Goal: Task Accomplishment & Management: Complete application form

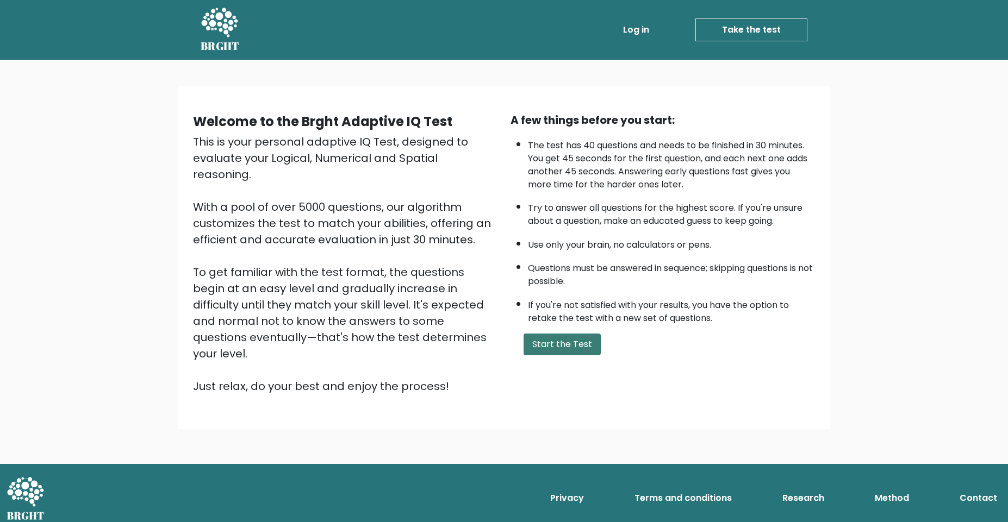
click at [560, 345] on button "Start the Test" at bounding box center [561, 345] width 77 height 22
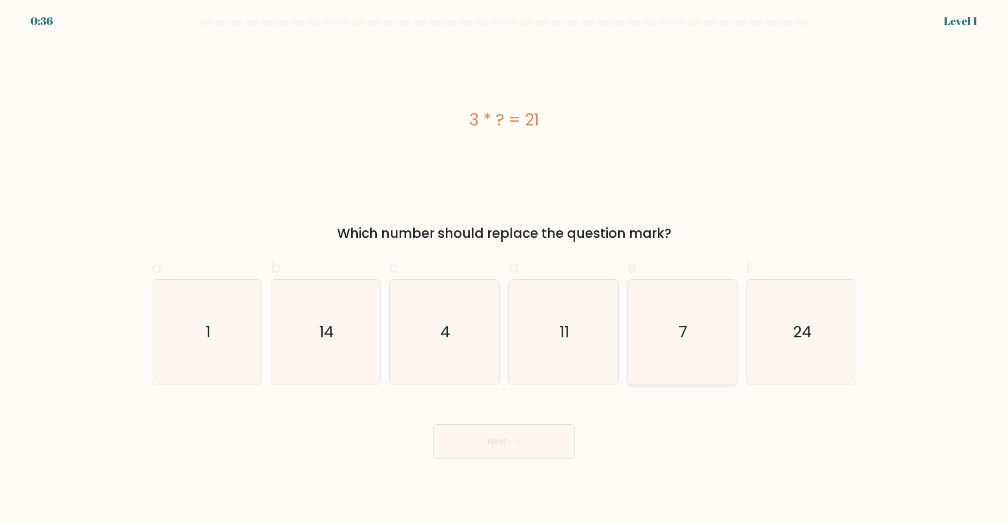
click at [692, 365] on icon "7" at bounding box center [681, 332] width 105 height 105
click at [504, 268] on input "e. 7" at bounding box center [504, 264] width 1 height 7
radio input "true"
click at [692, 365] on icon "7" at bounding box center [682, 332] width 104 height 104
click at [504, 268] on input "e. 7" at bounding box center [504, 264] width 1 height 7
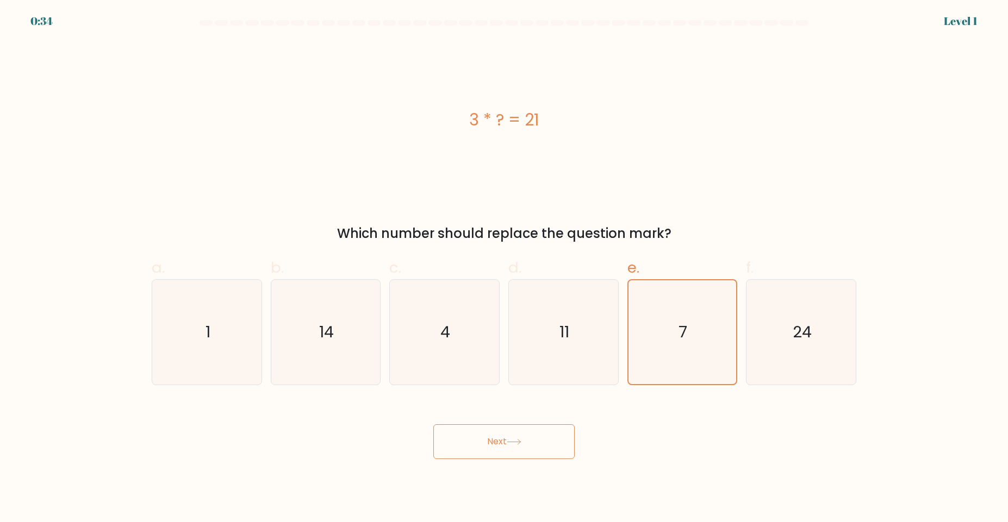
click at [472, 445] on button "Next" at bounding box center [503, 441] width 141 height 35
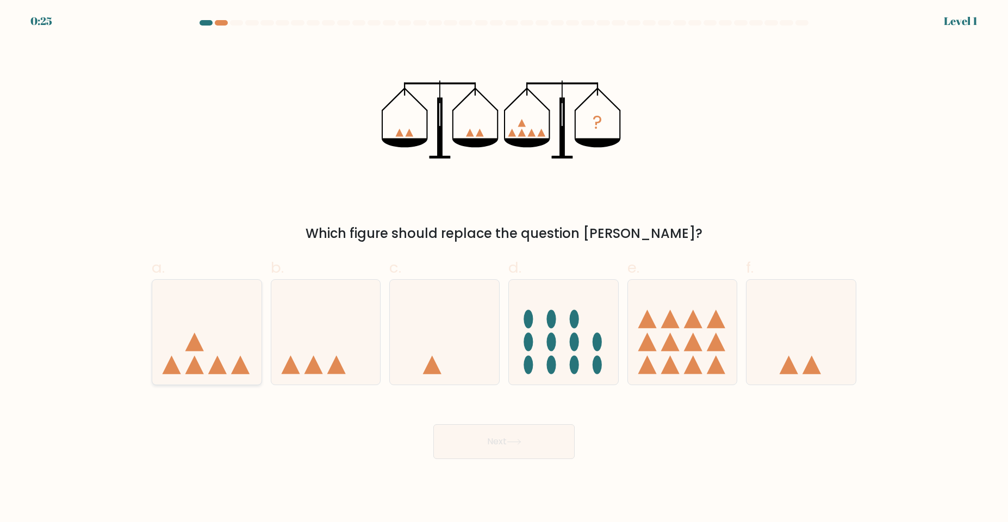
click at [194, 323] on icon at bounding box center [206, 332] width 109 height 90
click at [504, 268] on input "a." at bounding box center [504, 264] width 1 height 7
radio input "true"
click at [487, 438] on button "Next" at bounding box center [503, 441] width 141 height 35
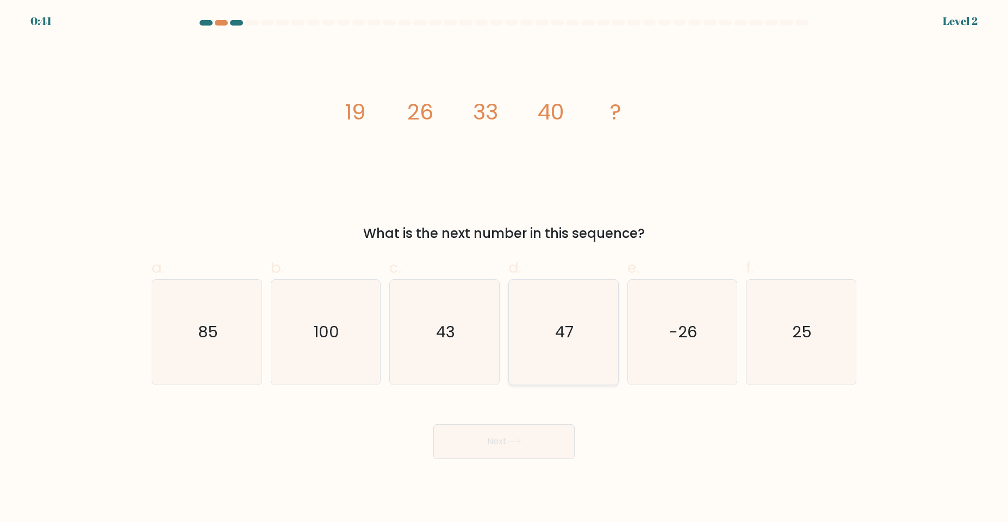
click at [590, 349] on icon "47" at bounding box center [563, 332] width 105 height 105
click at [504, 268] on input "d. 47" at bounding box center [504, 264] width 1 height 7
radio input "true"
click at [490, 453] on button "Next" at bounding box center [503, 441] width 141 height 35
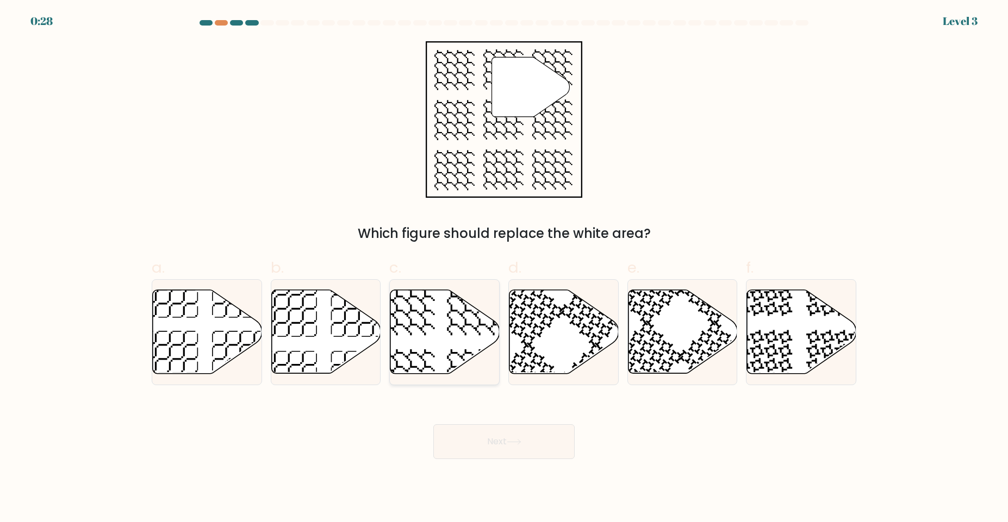
click at [455, 319] on icon at bounding box center [444, 332] width 109 height 84
click at [504, 268] on input "c." at bounding box center [504, 264] width 1 height 7
radio input "true"
click at [497, 445] on button "Next" at bounding box center [503, 441] width 141 height 35
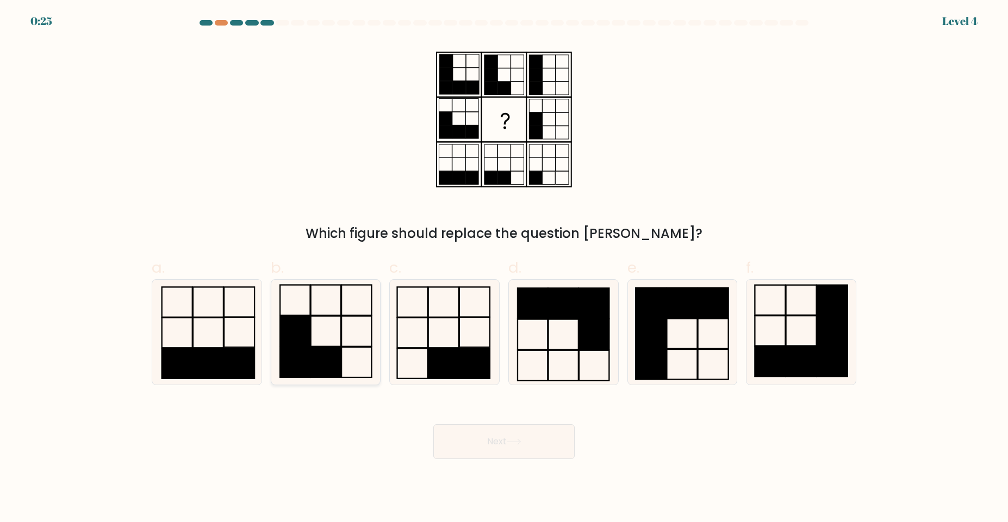
click at [356, 327] on icon at bounding box center [325, 332] width 105 height 105
click at [504, 268] on input "b." at bounding box center [504, 264] width 1 height 7
radio input "true"
click at [473, 436] on button "Next" at bounding box center [503, 441] width 141 height 35
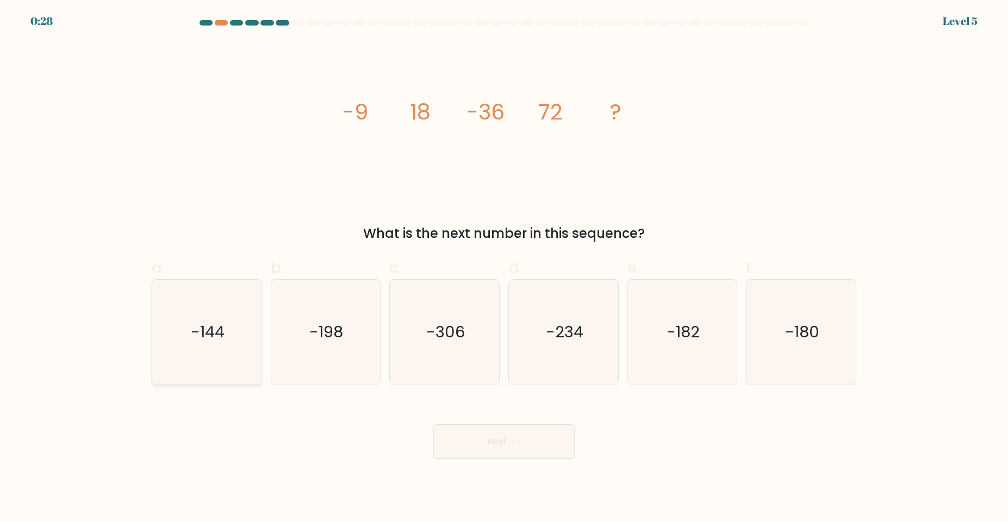
click at [202, 339] on text "-144" at bounding box center [208, 332] width 34 height 22
click at [504, 268] on input "a. -144" at bounding box center [504, 264] width 1 height 7
radio input "true"
click at [504, 445] on button "Next" at bounding box center [503, 441] width 141 height 35
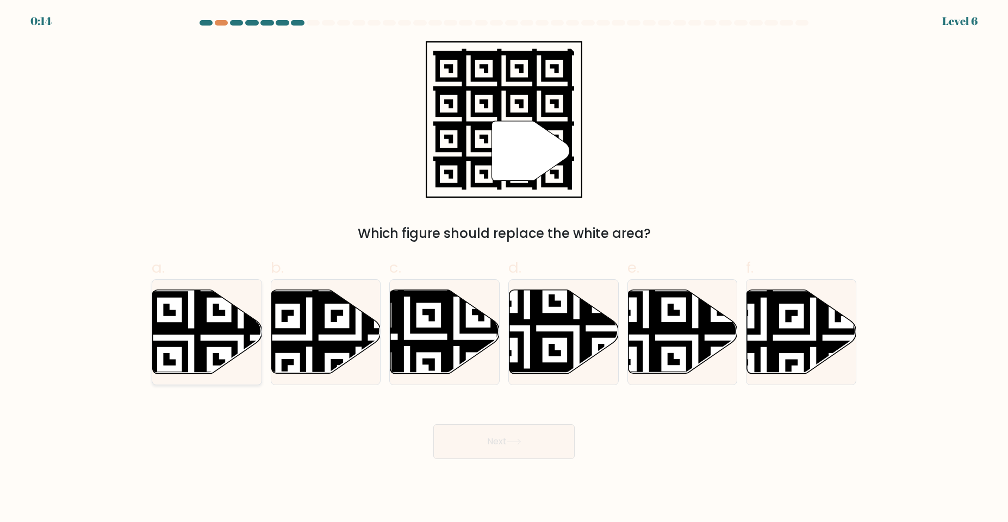
click at [183, 329] on icon at bounding box center [241, 288] width 198 height 198
click at [504, 268] on input "a." at bounding box center [504, 264] width 1 height 7
radio input "true"
drag, startPoint x: 268, startPoint y: 274, endPoint x: 319, endPoint y: 316, distance: 65.7
click at [319, 316] on div "b." at bounding box center [325, 321] width 119 height 128
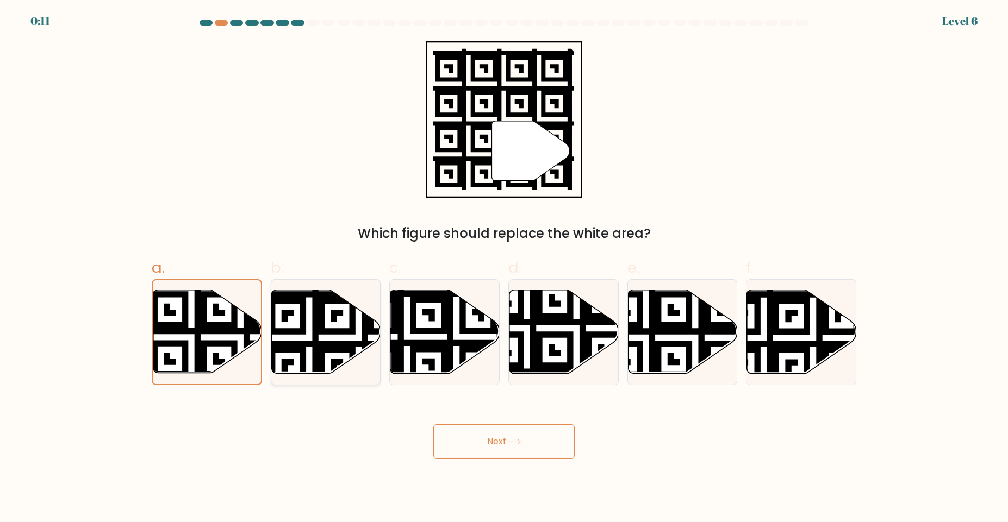
click at [319, 316] on icon at bounding box center [359, 288] width 198 height 198
click at [504, 268] on input "b." at bounding box center [504, 264] width 1 height 7
radio input "true"
click at [235, 335] on icon at bounding box center [207, 332] width 109 height 84
click at [504, 268] on input "a." at bounding box center [504, 264] width 1 height 7
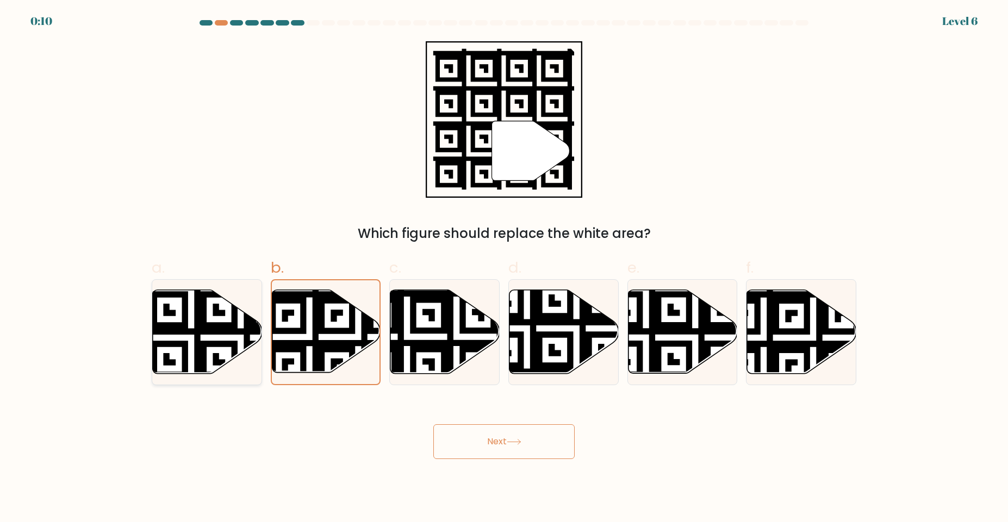
radio input "true"
click at [511, 452] on button "Next" at bounding box center [503, 441] width 141 height 35
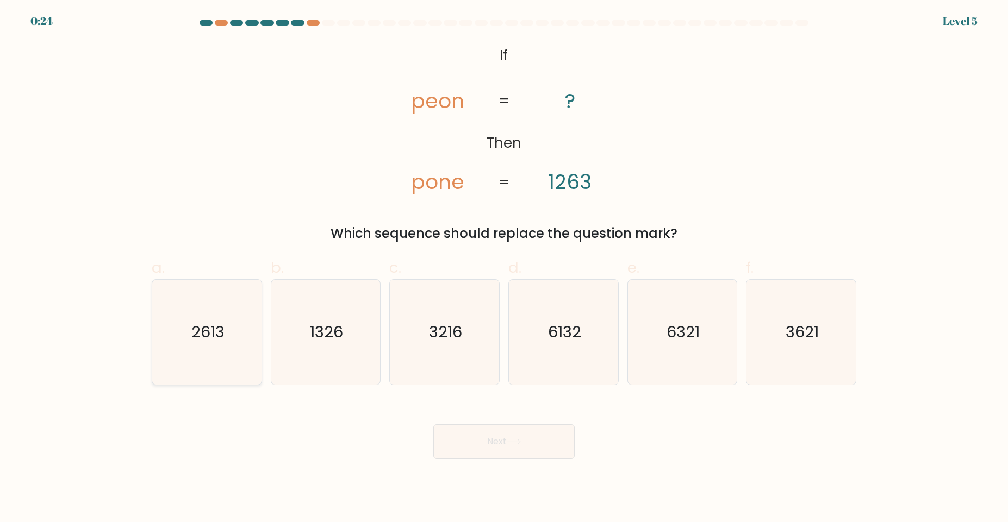
click at [233, 366] on icon "2613" at bounding box center [206, 332] width 105 height 105
click at [504, 268] on input "a. 2613" at bounding box center [504, 264] width 1 height 7
radio input "true"
click at [487, 434] on button "Next" at bounding box center [503, 441] width 141 height 35
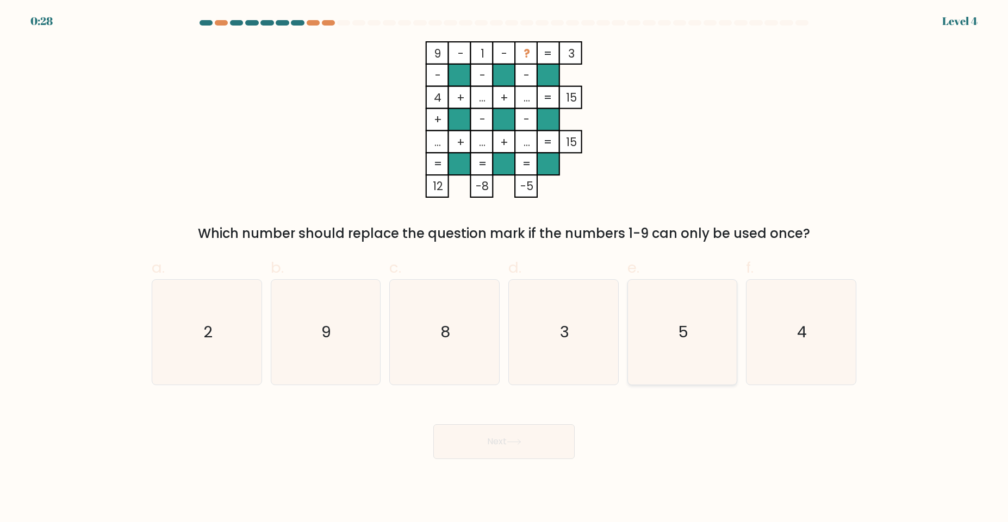
click at [698, 316] on icon "5" at bounding box center [681, 332] width 105 height 105
click at [504, 268] on input "e. 5" at bounding box center [504, 264] width 1 height 7
radio input "true"
click at [456, 451] on button "Next" at bounding box center [503, 441] width 141 height 35
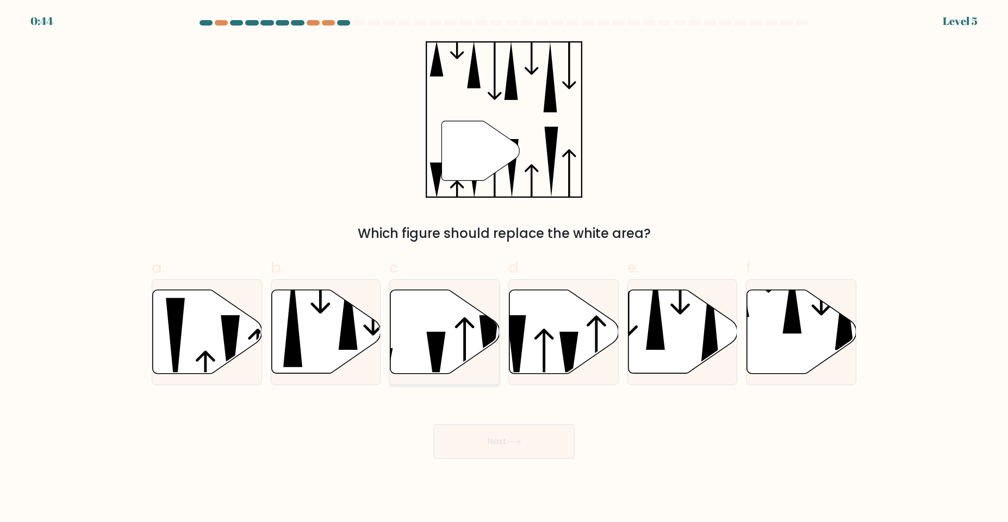
click at [452, 345] on icon at bounding box center [444, 332] width 109 height 84
click at [504, 268] on input "c." at bounding box center [504, 264] width 1 height 7
radio input "true"
click at [465, 325] on icon at bounding box center [464, 357] width 19 height 80
click at [504, 268] on input "c." at bounding box center [504, 264] width 1 height 7
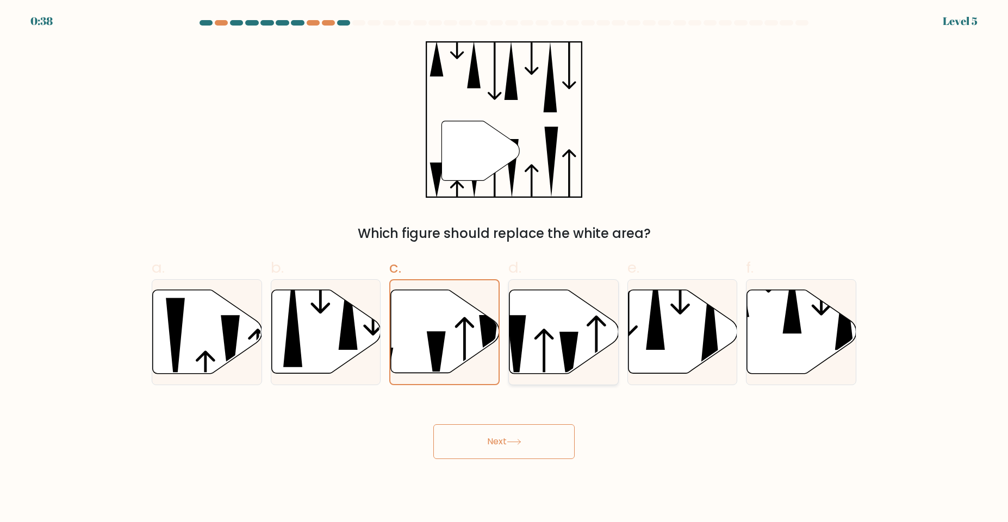
click at [551, 321] on icon at bounding box center [563, 332] width 109 height 84
click at [504, 268] on input "d." at bounding box center [504, 264] width 1 height 7
radio input "true"
click at [523, 446] on button "Next" at bounding box center [503, 441] width 141 height 35
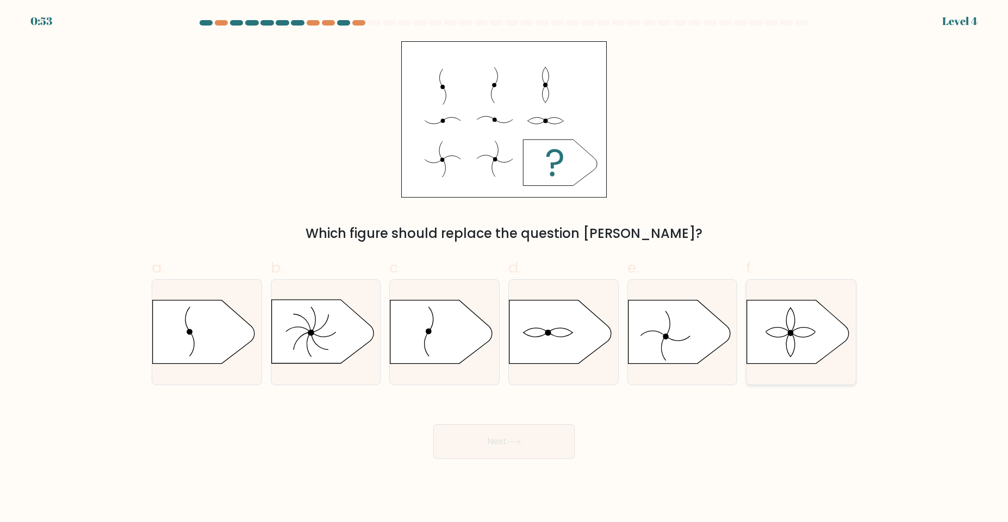
click at [791, 327] on icon at bounding box center [798, 332] width 102 height 64
click at [504, 268] on input "f." at bounding box center [504, 264] width 1 height 7
radio input "true"
click at [501, 440] on button "Next" at bounding box center [503, 441] width 141 height 35
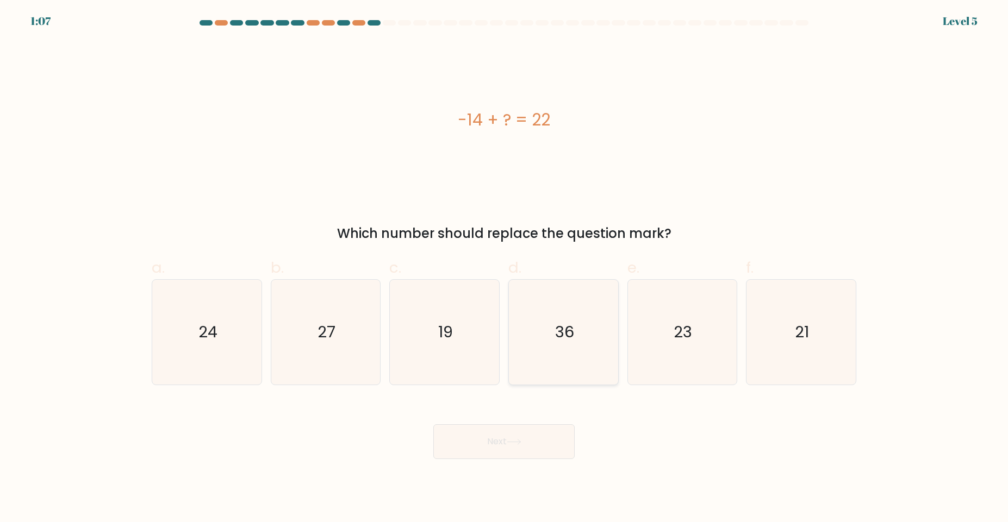
click at [580, 345] on icon "36" at bounding box center [563, 332] width 105 height 105
click at [504, 268] on input "d. 36" at bounding box center [504, 264] width 1 height 7
radio input "true"
click at [515, 457] on button "Next" at bounding box center [503, 441] width 141 height 35
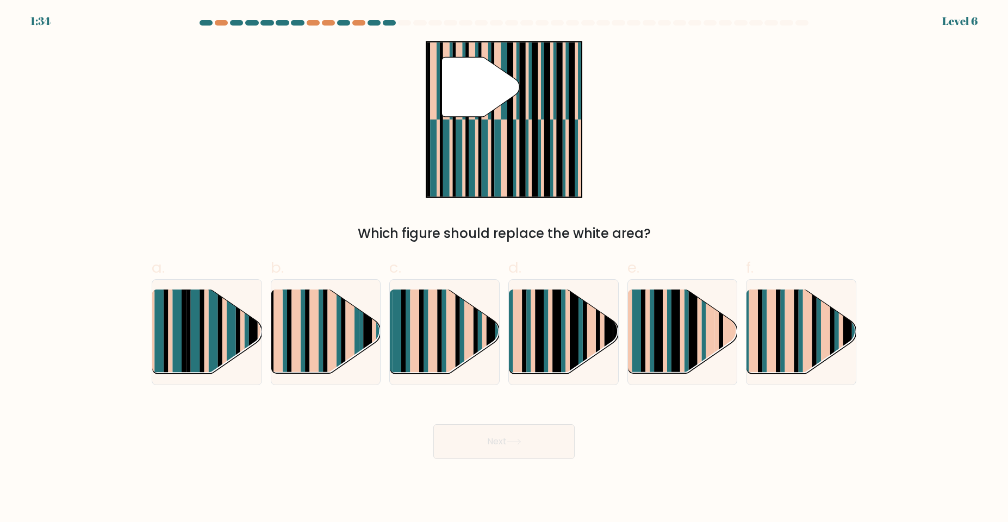
click at [713, 158] on div "" Which figure should replace the white area?" at bounding box center [503, 142] width 717 height 202
click at [809, 345] on rect at bounding box center [807, 323] width 9 height 108
click at [504, 268] on input "f." at bounding box center [504, 264] width 1 height 7
radio input "true"
click at [518, 435] on button "Next" at bounding box center [503, 441] width 141 height 35
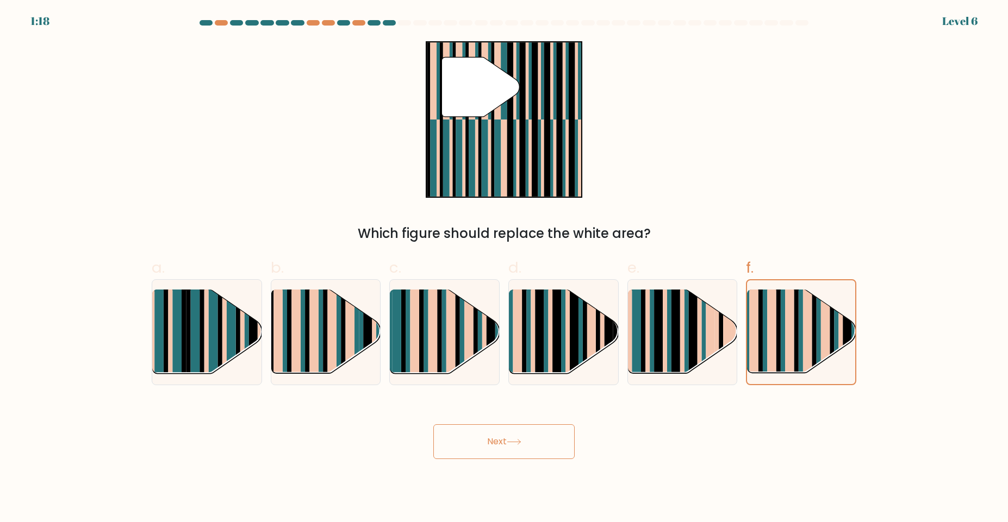
click at [518, 435] on button "Next" at bounding box center [503, 441] width 141 height 35
click at [511, 435] on button "Next" at bounding box center [503, 441] width 141 height 35
click at [513, 446] on button "Next" at bounding box center [503, 441] width 141 height 35
click at [810, 331] on rect at bounding box center [807, 323] width 9 height 107
click at [504, 268] on input "f." at bounding box center [504, 264] width 1 height 7
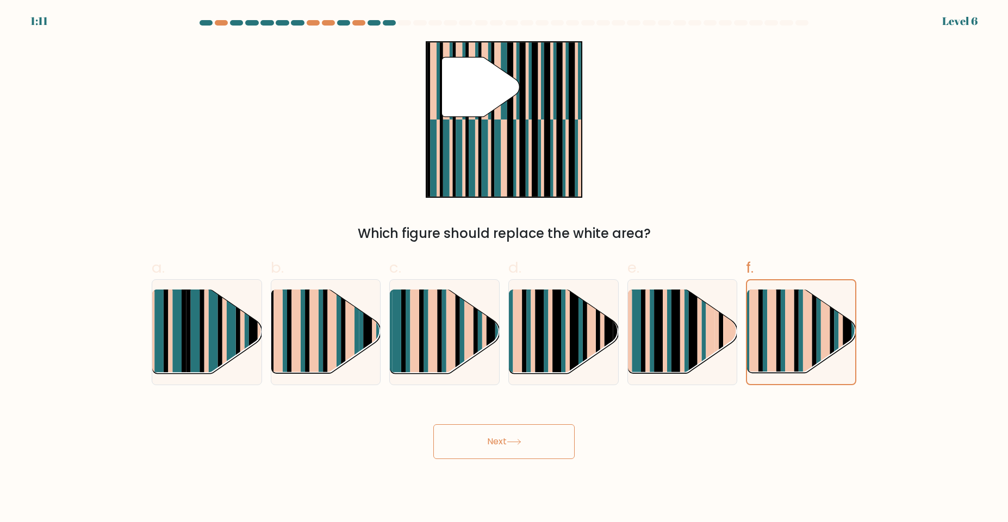
click at [549, 438] on button "Next" at bounding box center [503, 441] width 141 height 35
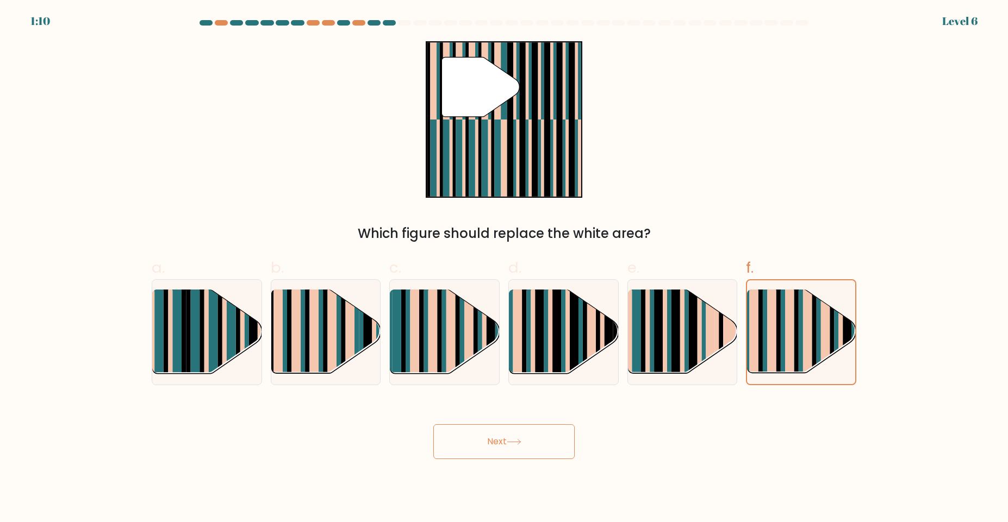
click at [549, 438] on button "Next" at bounding box center [503, 441] width 141 height 35
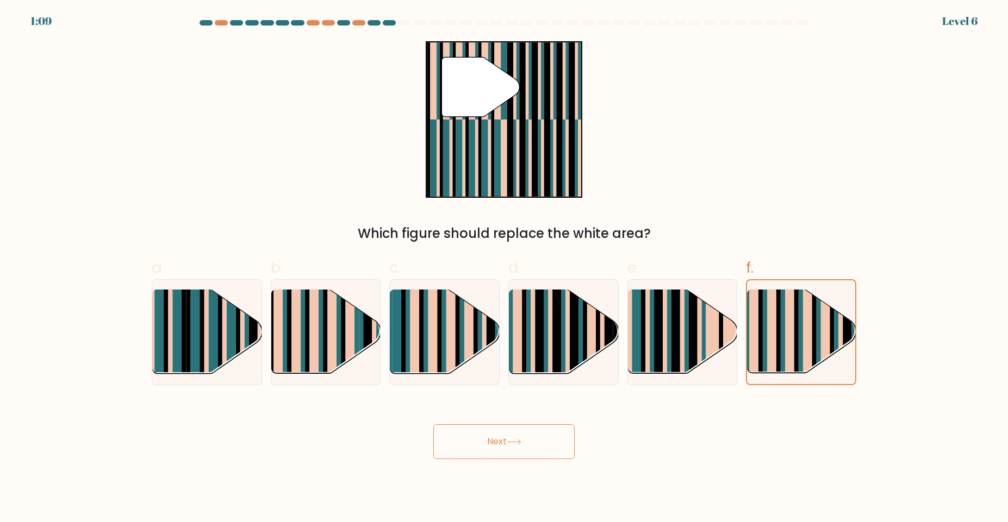
click at [549, 438] on button "Next" at bounding box center [503, 441] width 141 height 35
click at [499, 457] on button "Next" at bounding box center [503, 441] width 141 height 35
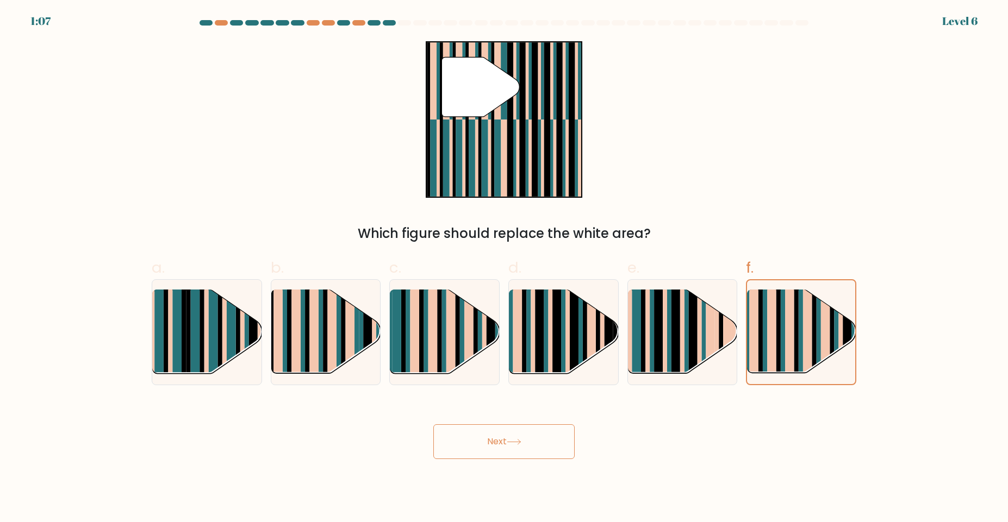
click at [499, 457] on button "Next" at bounding box center [503, 441] width 141 height 35
drag, startPoint x: 499, startPoint y: 457, endPoint x: 449, endPoint y: 342, distance: 125.1
click at [449, 342] on form at bounding box center [504, 239] width 1008 height 439
click at [449, 342] on rect at bounding box center [450, 323] width 9 height 108
click at [504, 268] on input "c." at bounding box center [504, 264] width 1 height 7
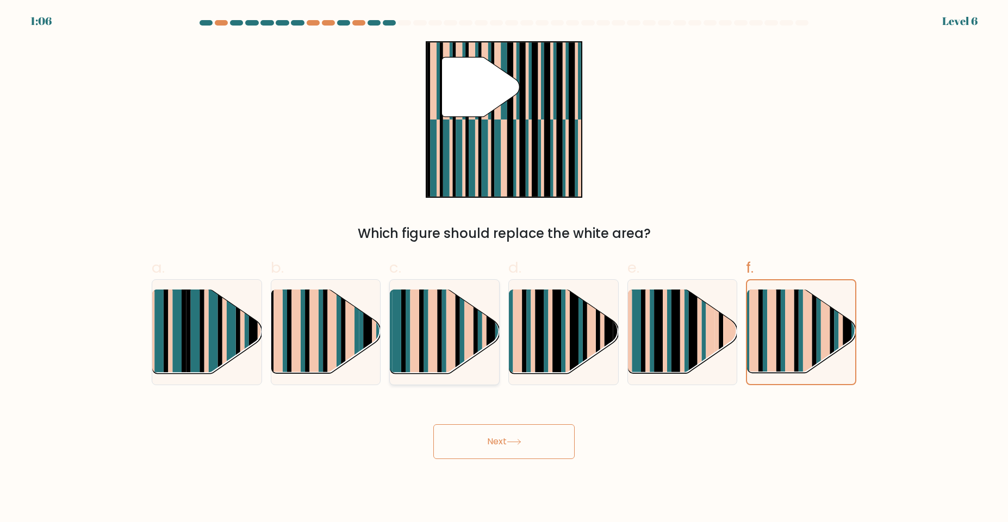
radio input "true"
drag, startPoint x: 387, startPoint y: 328, endPoint x: 342, endPoint y: 324, distance: 45.3
click at [342, 324] on div "a. b. c. d." at bounding box center [503, 316] width 713 height 137
click at [342, 324] on rect at bounding box center [343, 323] width 4 height 108
click at [504, 268] on input "b." at bounding box center [504, 264] width 1 height 7
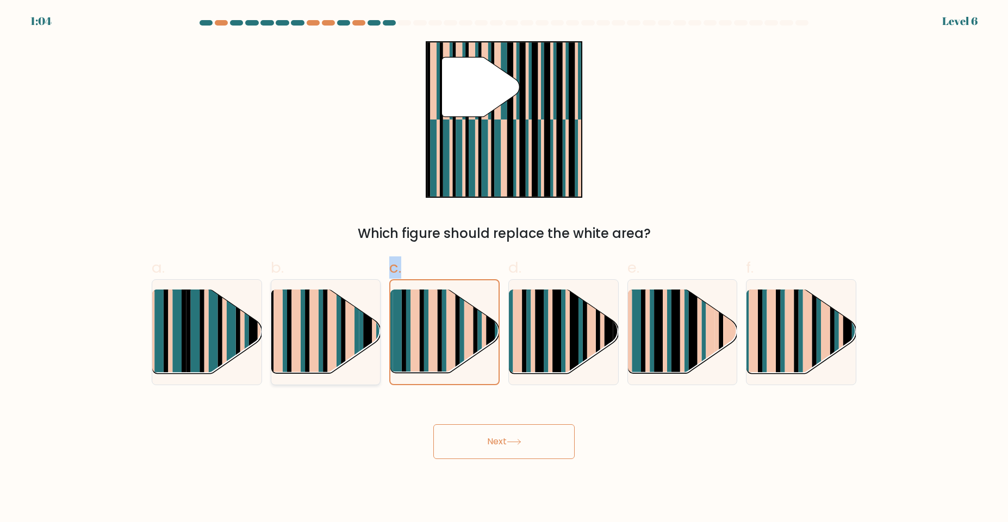
radio input "true"
click at [794, 325] on rect at bounding box center [796, 323] width 4 height 108
click at [504, 268] on input "f." at bounding box center [504, 264] width 1 height 7
radio input "true"
click at [539, 438] on button "Next" at bounding box center [503, 441] width 141 height 35
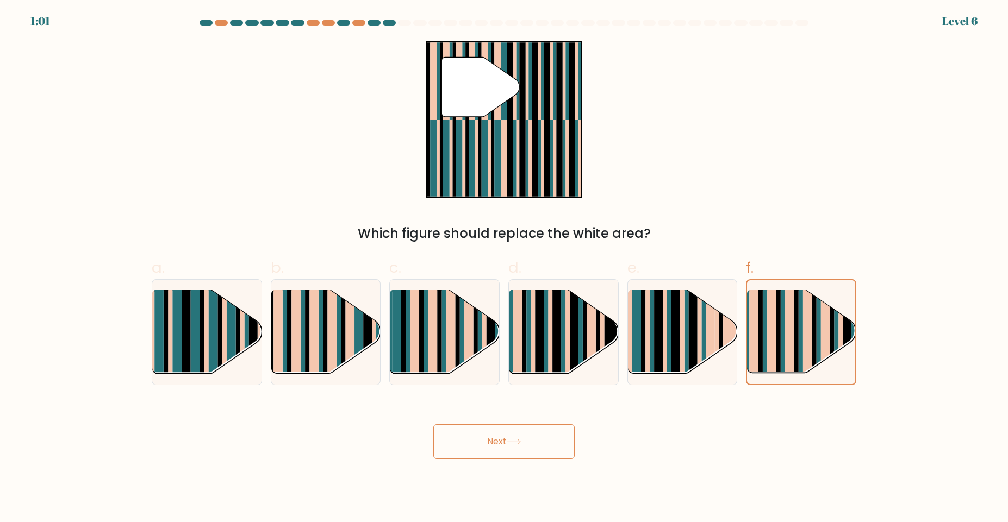
click at [539, 438] on button "Next" at bounding box center [503, 441] width 141 height 35
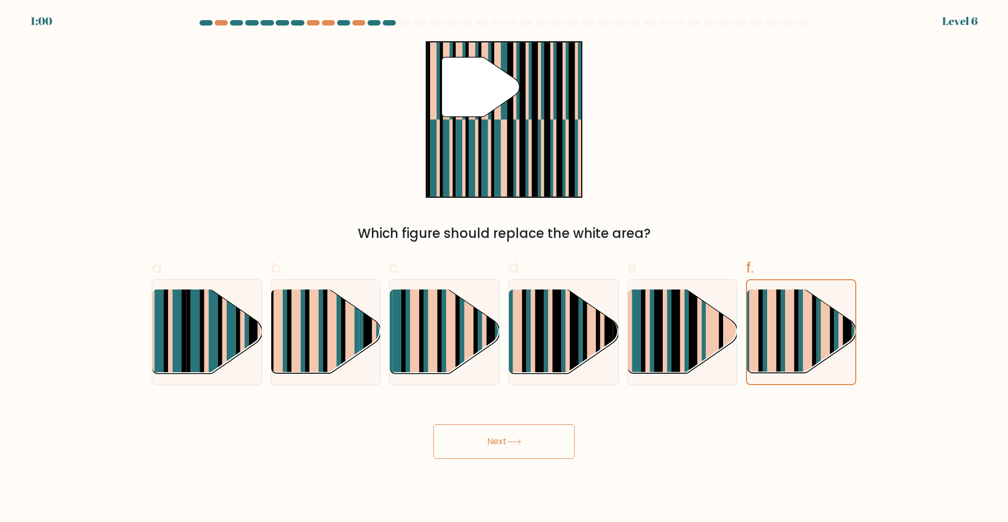
click at [539, 438] on button "Next" at bounding box center [503, 441] width 141 height 35
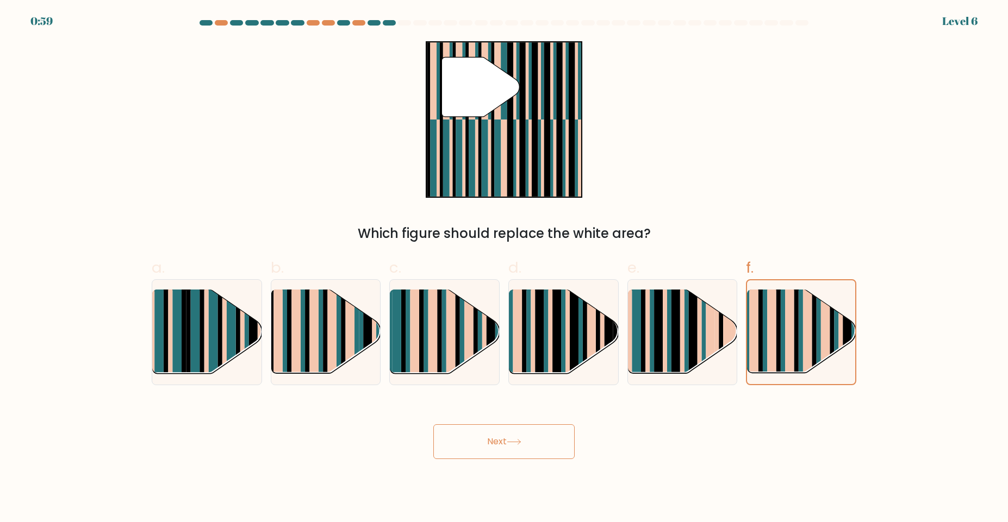
click at [539, 438] on button "Next" at bounding box center [503, 441] width 141 height 35
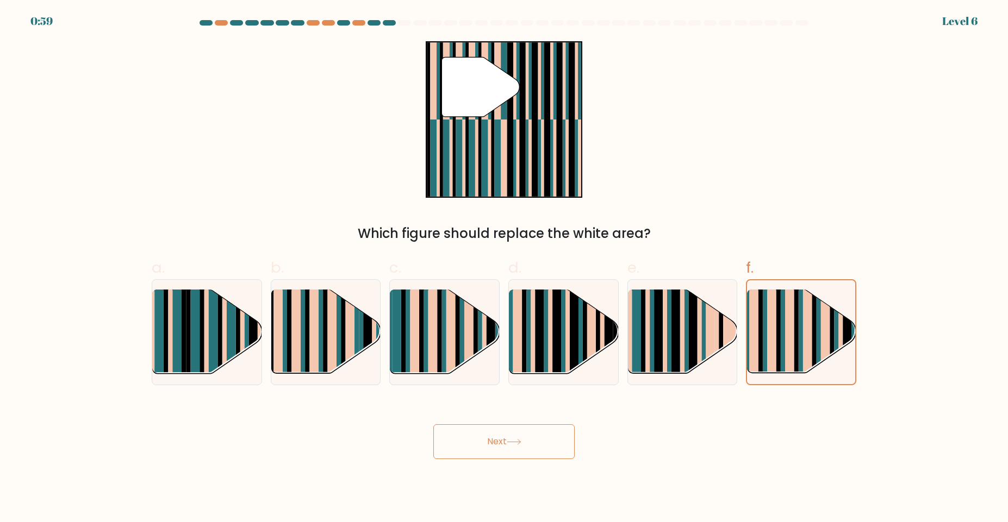
click at [539, 438] on button "Next" at bounding box center [503, 441] width 141 height 35
click at [376, 342] on rect at bounding box center [374, 323] width 4 height 108
click at [504, 268] on input "b." at bounding box center [504, 264] width 1 height 7
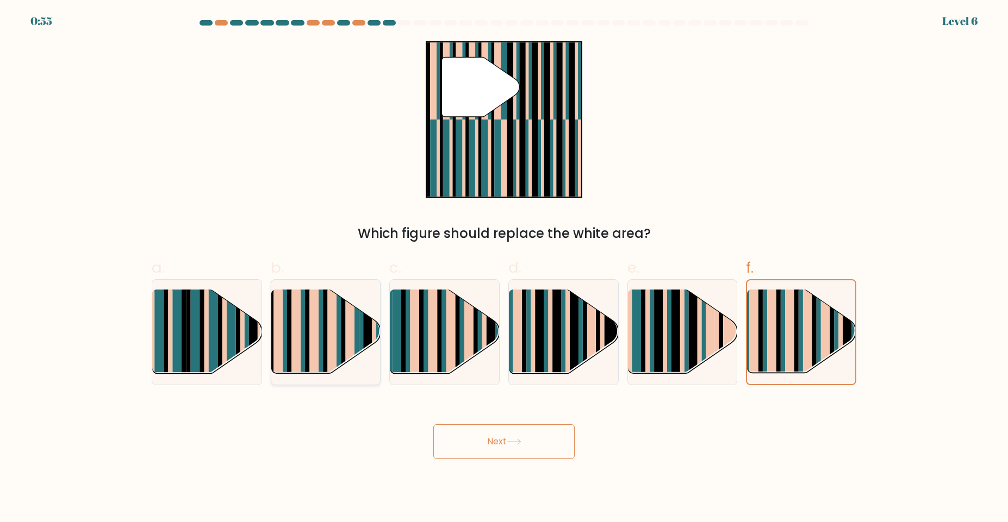
radio input "true"
click at [768, 324] on rect at bounding box center [771, 323] width 9 height 108
click at [504, 268] on input "f." at bounding box center [504, 264] width 1 height 7
radio input "true"
click at [533, 439] on button "Next" at bounding box center [503, 441] width 141 height 35
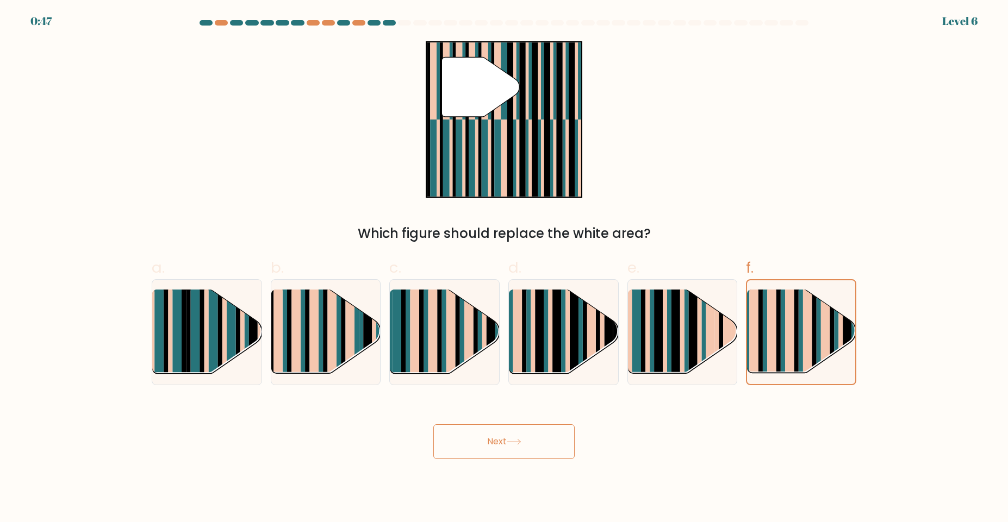
click at [533, 439] on button "Next" at bounding box center [503, 441] width 141 height 35
drag, startPoint x: 533, startPoint y: 439, endPoint x: 377, endPoint y: 365, distance: 172.6
click at [377, 365] on form at bounding box center [504, 239] width 1008 height 439
click at [277, 304] on rect at bounding box center [277, 323] width 9 height 108
click at [504, 268] on input "b." at bounding box center [504, 264] width 1 height 7
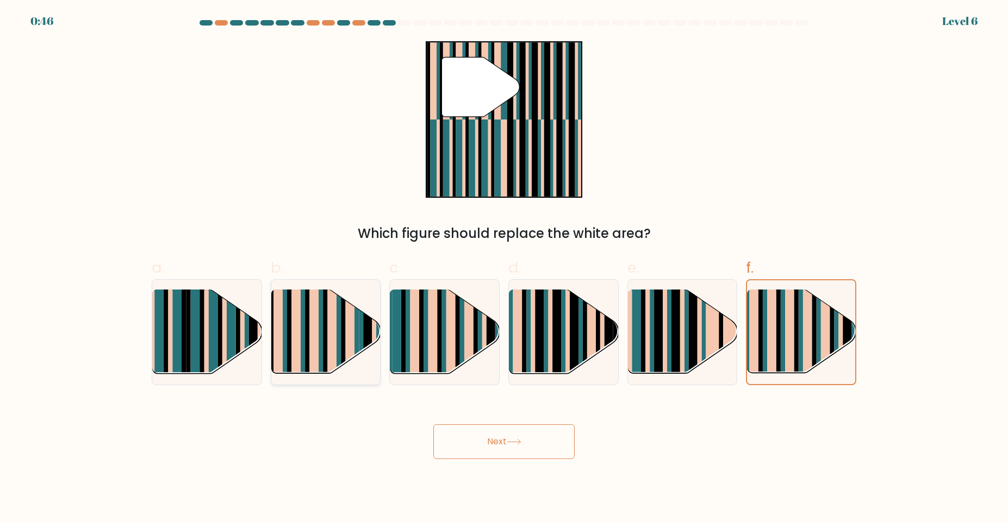
radio input "true"
click at [546, 354] on rect at bounding box center [546, 323] width 4 height 108
click at [504, 268] on input "d." at bounding box center [504, 264] width 1 height 7
radio input "true"
click at [545, 440] on button "Next" at bounding box center [503, 441] width 141 height 35
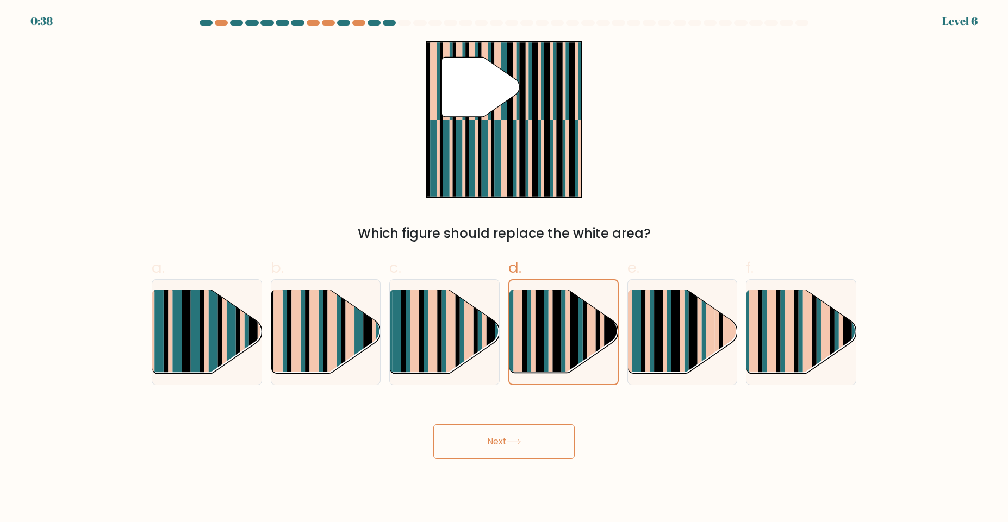
click at [545, 440] on button "Next" at bounding box center [503, 441] width 141 height 35
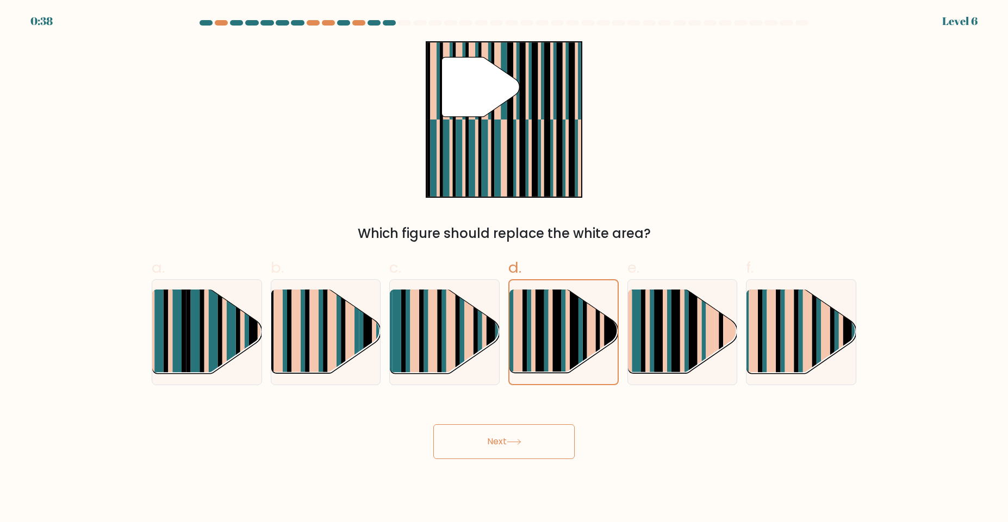
click at [545, 440] on button "Next" at bounding box center [503, 441] width 141 height 35
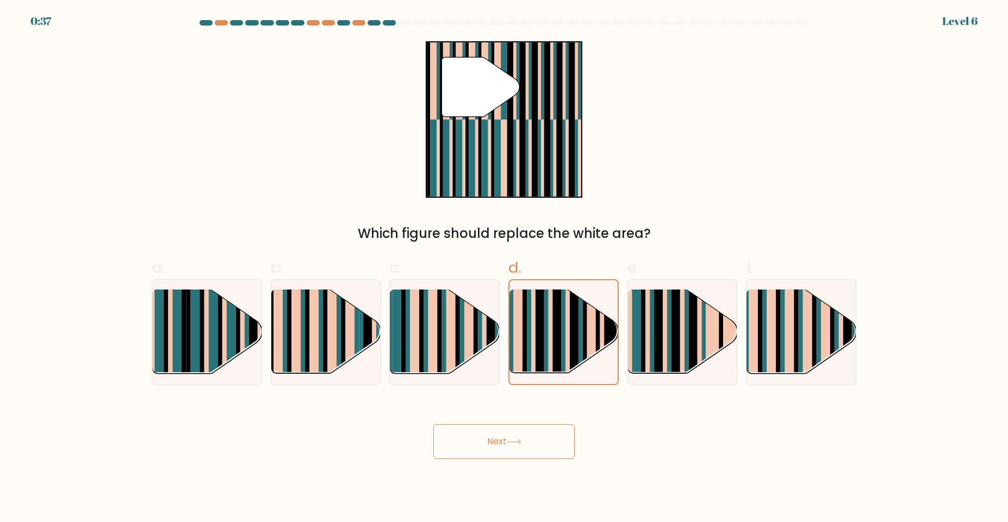
click at [545, 440] on button "Next" at bounding box center [503, 441] width 141 height 35
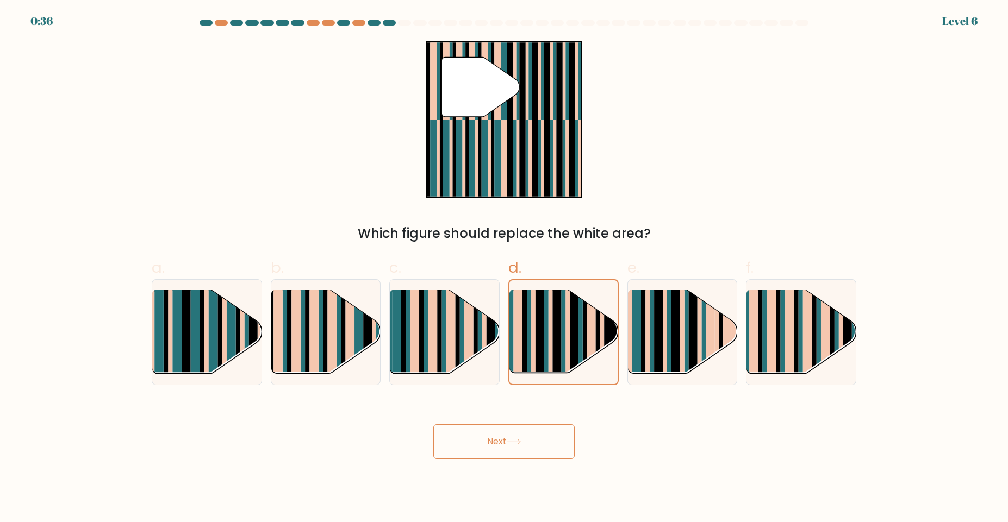
click at [545, 440] on button "Next" at bounding box center [503, 441] width 141 height 35
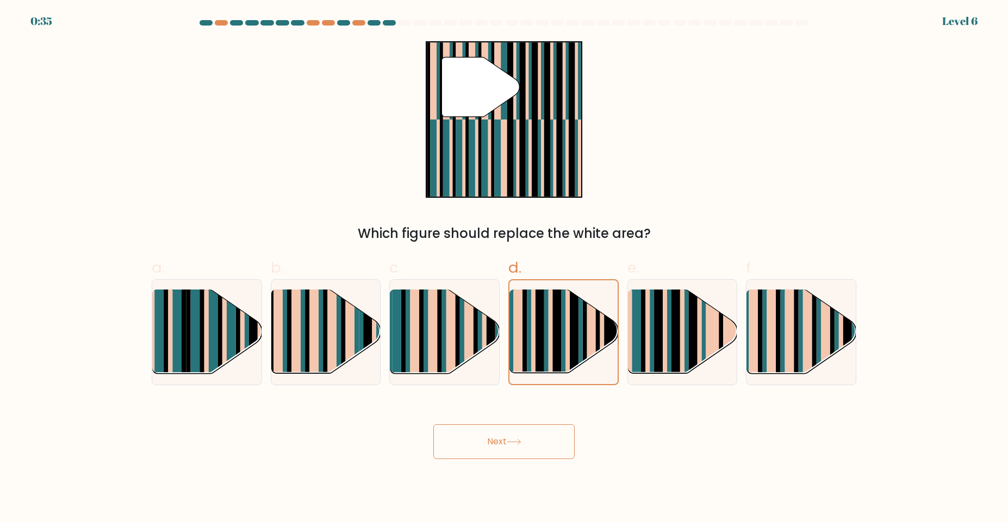
click at [522, 436] on button "Next" at bounding box center [503, 441] width 141 height 35
drag, startPoint x: 522, startPoint y: 436, endPoint x: 519, endPoint y: 423, distance: 13.4
click at [519, 423] on div "Next" at bounding box center [503, 428] width 717 height 61
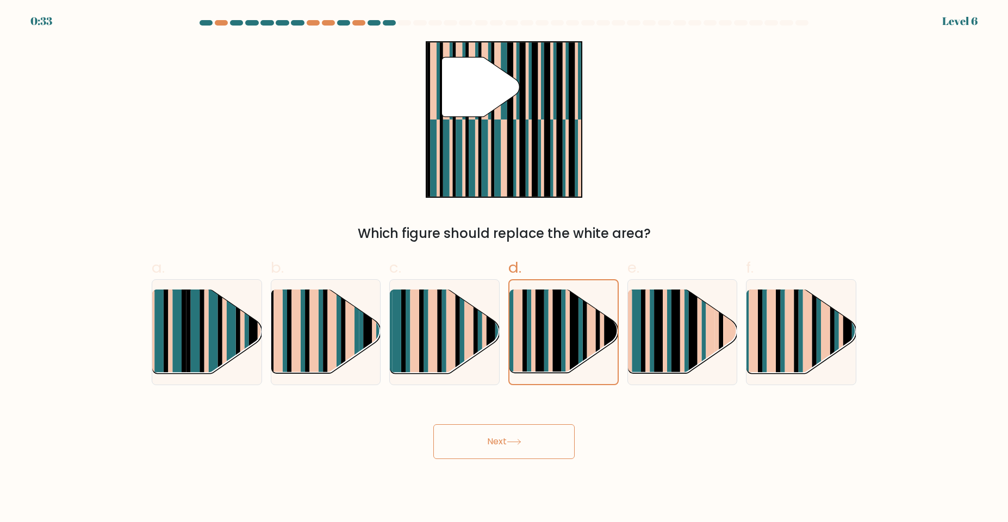
click at [433, 424] on button "Next" at bounding box center [503, 441] width 141 height 35
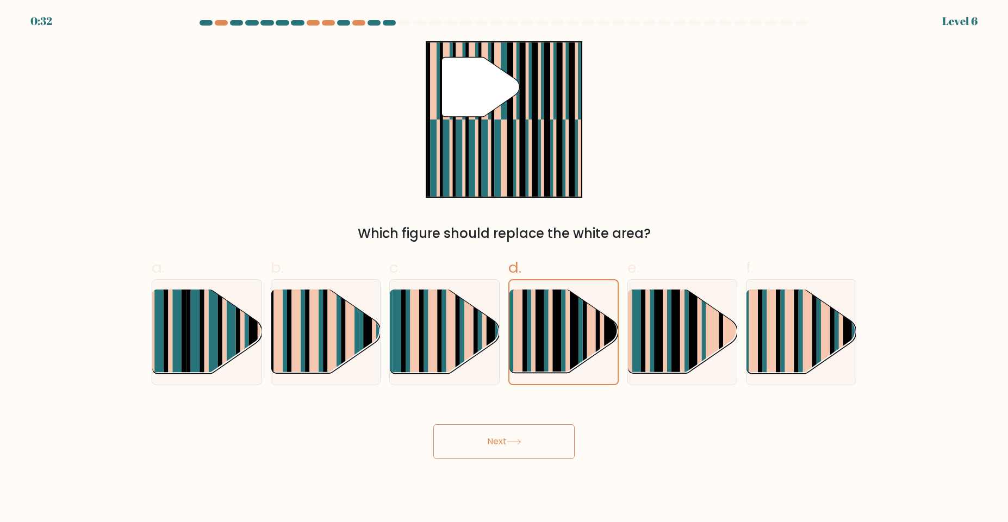
click at [433, 424] on button "Next" at bounding box center [503, 441] width 141 height 35
click at [395, 305] on rect at bounding box center [396, 323] width 9 height 108
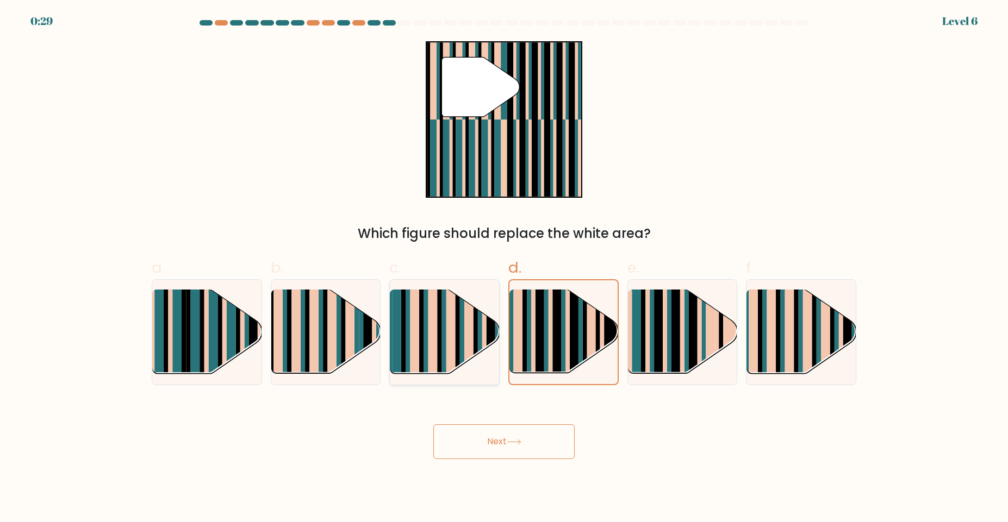
click at [504, 268] on input "c." at bounding box center [504, 264] width 1 height 7
radio input "true"
click at [504, 440] on button "Next" at bounding box center [503, 441] width 141 height 35
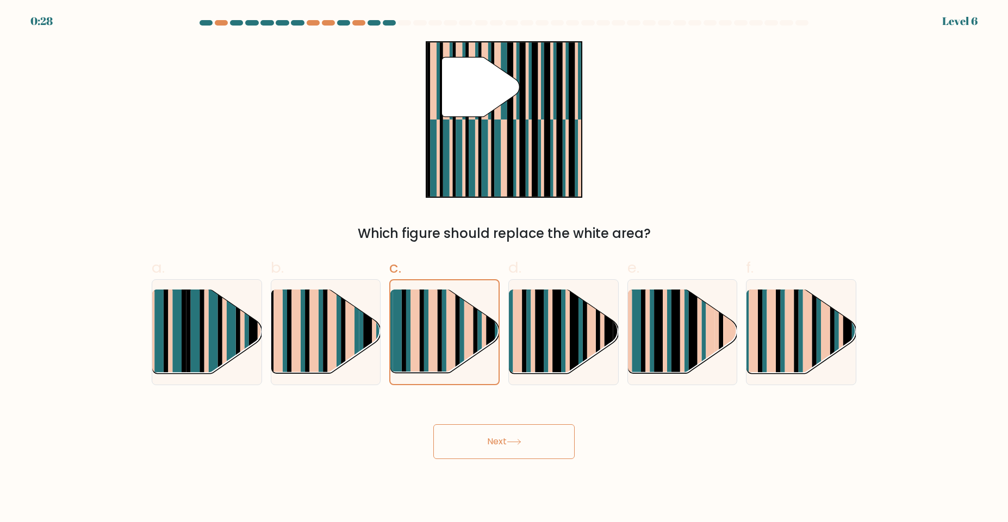
click at [504, 440] on button "Next" at bounding box center [503, 441] width 141 height 35
drag, startPoint x: 504, startPoint y: 440, endPoint x: 560, endPoint y: 324, distance: 128.8
click at [560, 324] on form at bounding box center [504, 239] width 1008 height 439
click at [560, 324] on rect at bounding box center [556, 323] width 9 height 108
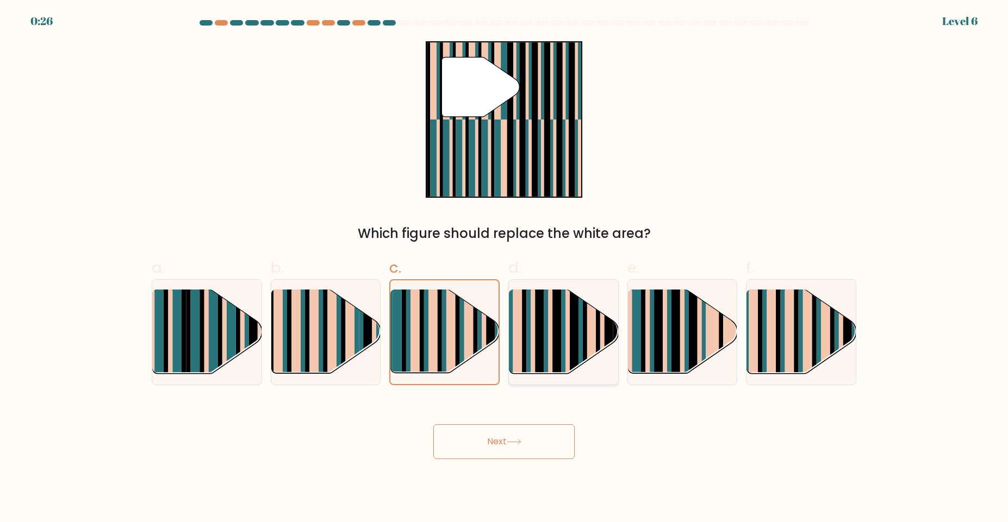
click at [504, 268] on input "d." at bounding box center [504, 264] width 1 height 7
radio input "true"
click at [777, 316] on rect at bounding box center [778, 323] width 4 height 108
click at [504, 268] on input "f." at bounding box center [504, 264] width 1 height 7
radio input "true"
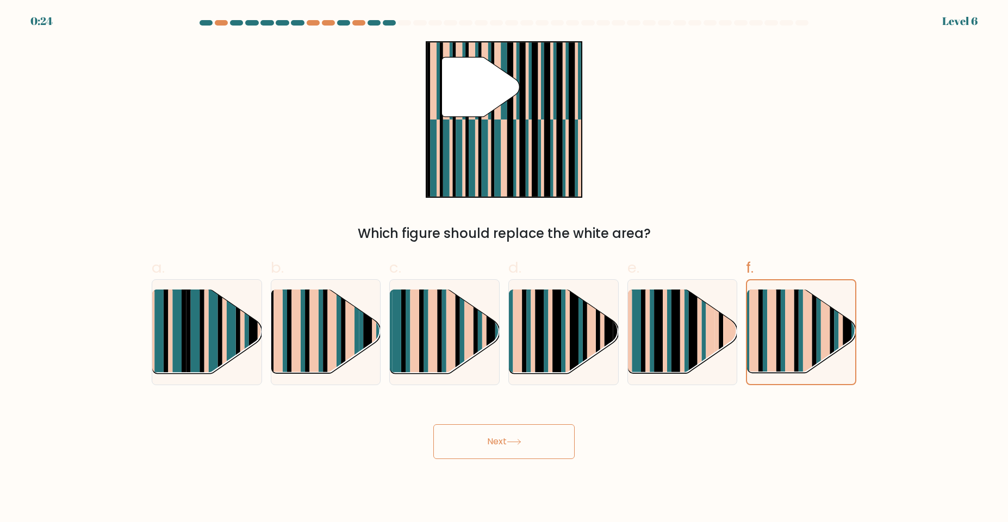
click at [492, 435] on button "Next" at bounding box center [503, 441] width 141 height 35
click at [492, 434] on button "Next" at bounding box center [503, 441] width 141 height 35
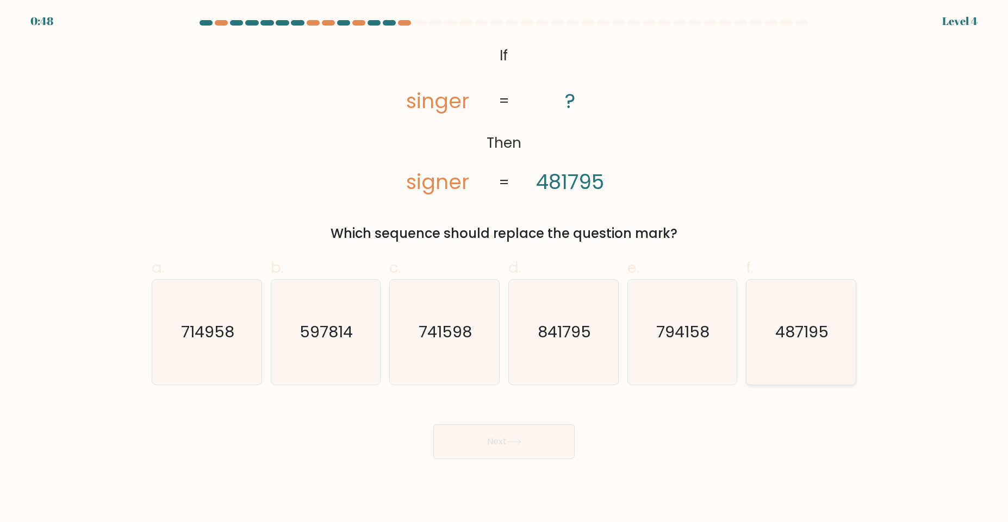
click at [798, 310] on icon "487195" at bounding box center [800, 332] width 105 height 105
click at [504, 268] on input "f. 487195" at bounding box center [504, 264] width 1 height 7
radio input "true"
click at [545, 433] on button "Next" at bounding box center [503, 441] width 141 height 35
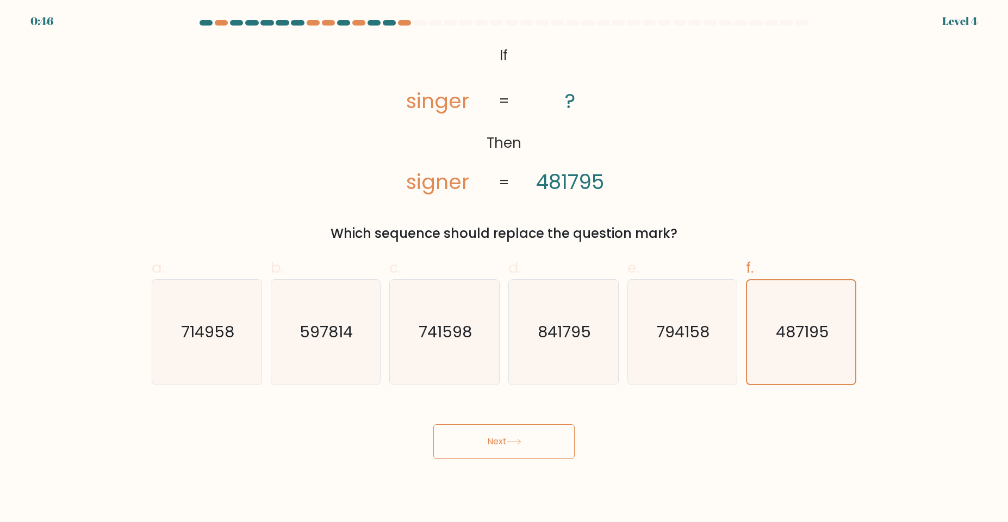
click at [545, 433] on button "Next" at bounding box center [503, 441] width 141 height 35
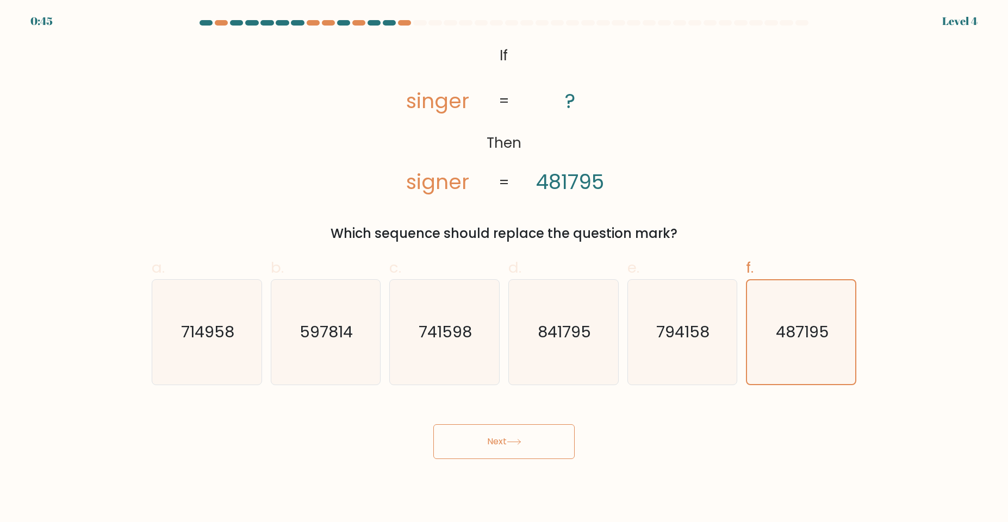
click at [545, 433] on button "Next" at bounding box center [503, 441] width 141 height 35
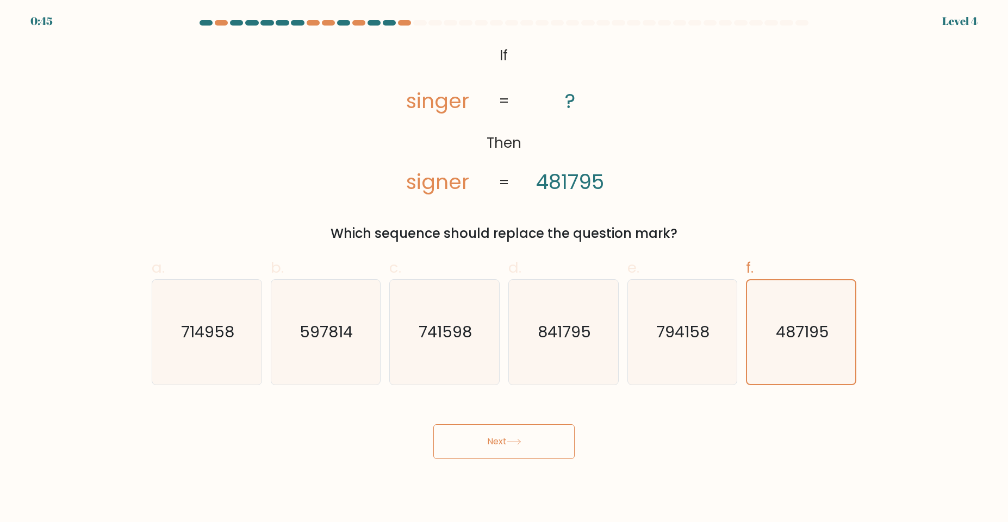
click at [545, 433] on button "Next" at bounding box center [503, 441] width 141 height 35
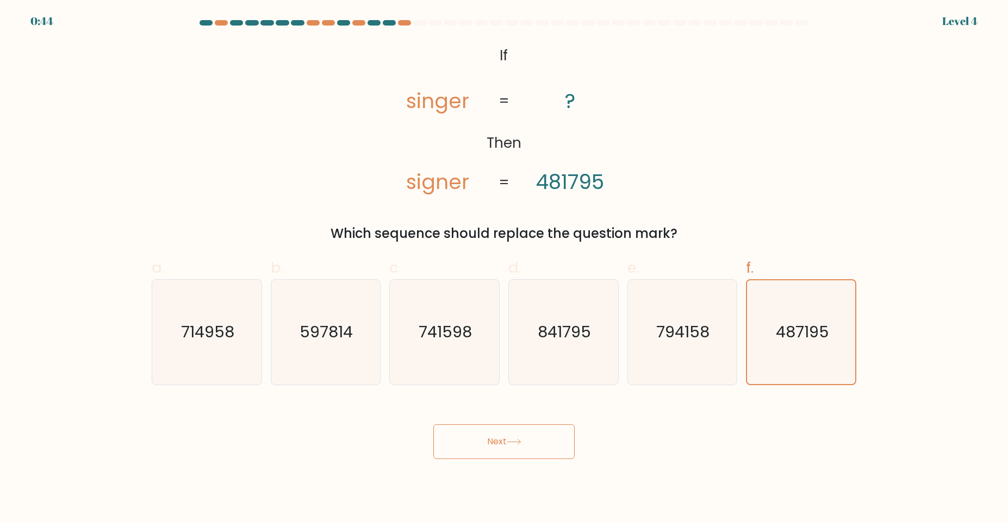
click at [545, 433] on button "Next" at bounding box center [503, 441] width 141 height 35
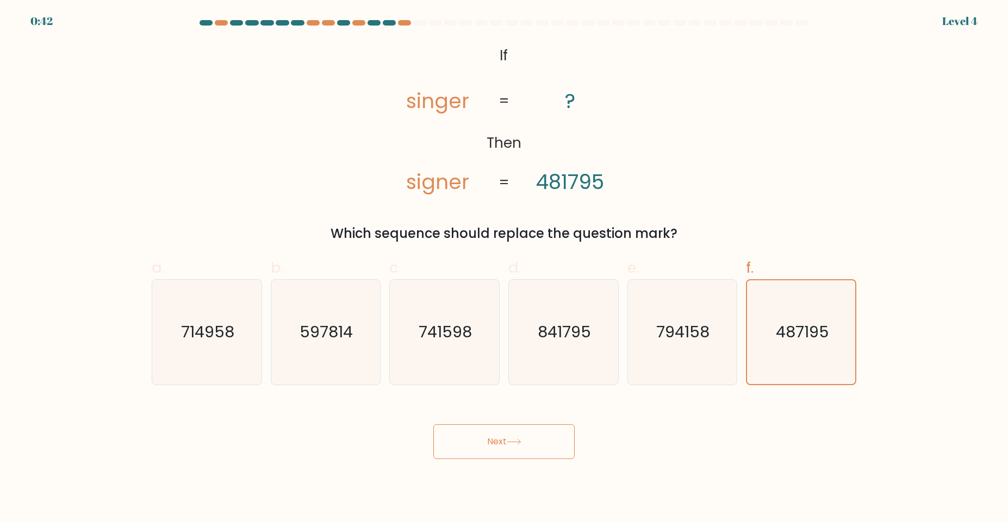
click at [545, 433] on button "Next" at bounding box center [503, 441] width 141 height 35
click at [472, 438] on button "Next" at bounding box center [503, 441] width 141 height 35
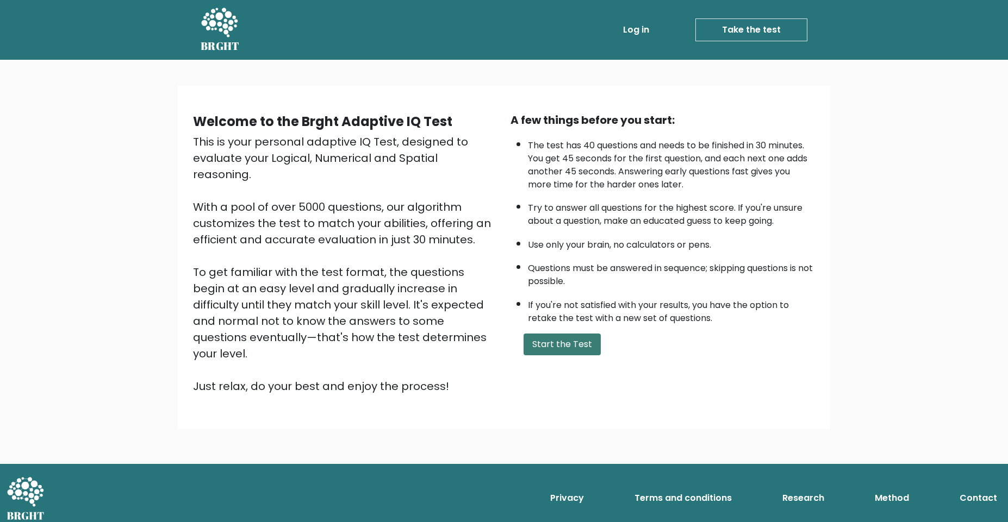
click at [557, 344] on button "Start the Test" at bounding box center [561, 345] width 77 height 22
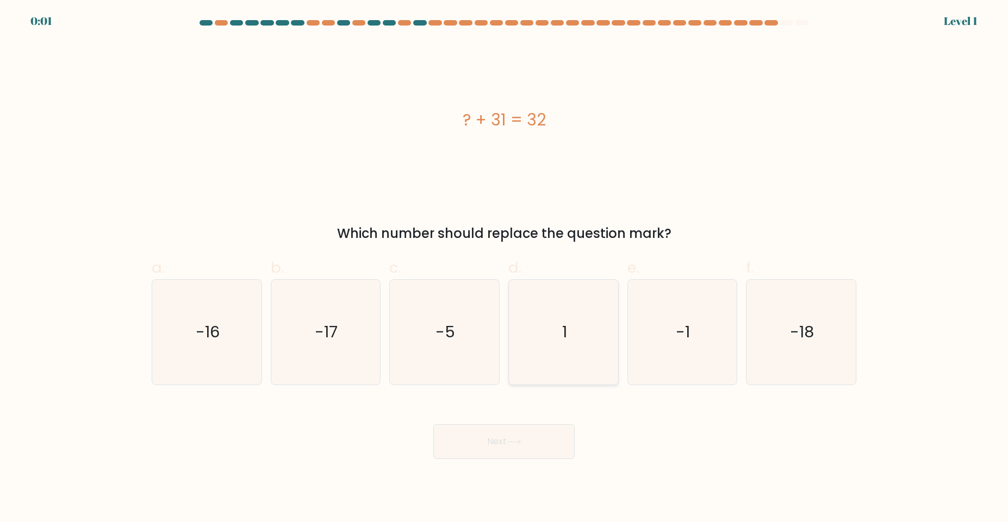
click at [563, 342] on text "1" at bounding box center [564, 332] width 5 height 22
click at [504, 268] on input "d. 1" at bounding box center [504, 264] width 1 height 7
radio input "true"
click at [516, 448] on button "Next" at bounding box center [503, 441] width 141 height 35
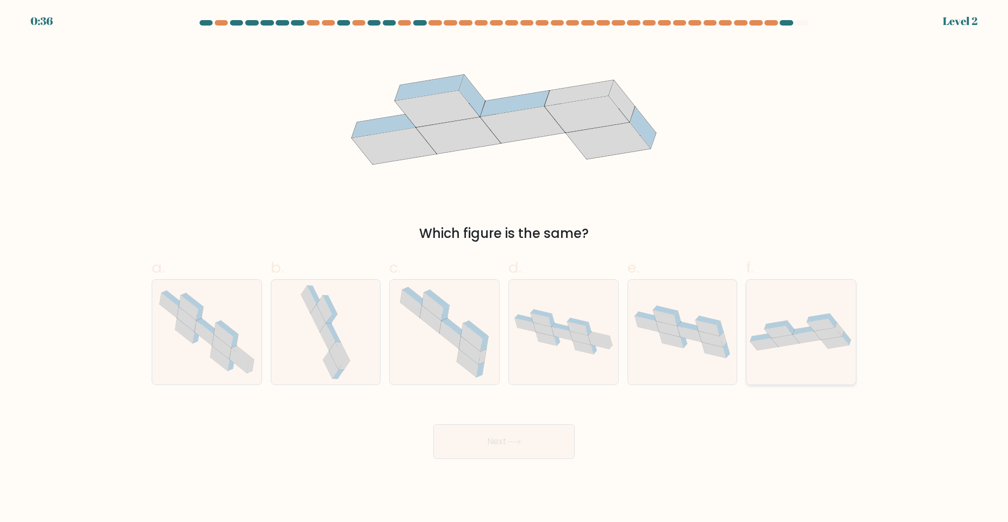
click at [805, 355] on div at bounding box center [801, 332] width 110 height 106
click at [504, 268] on input "f." at bounding box center [504, 264] width 1 height 7
radio input "true"
click at [524, 455] on button "Next" at bounding box center [503, 441] width 141 height 35
click at [530, 446] on button "Next" at bounding box center [503, 441] width 141 height 35
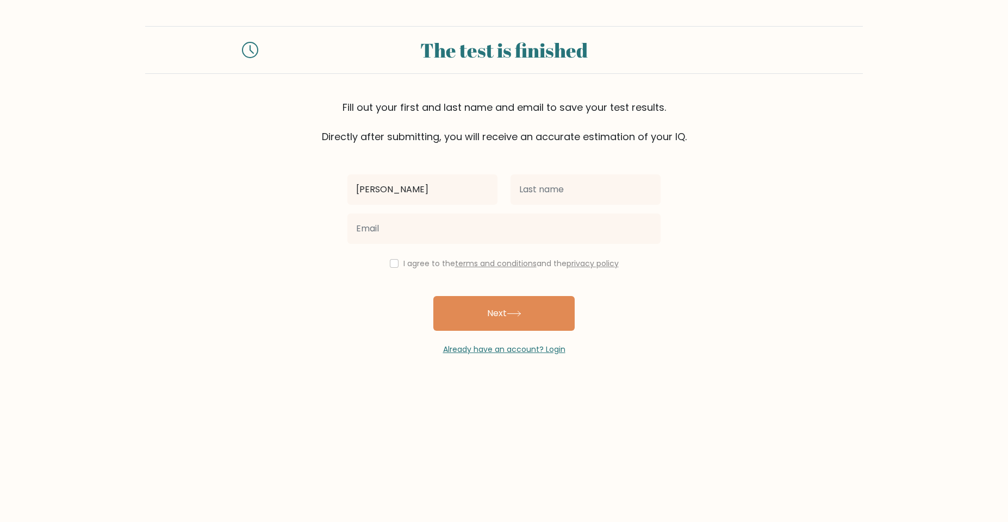
type input "[PERSON_NAME]"
click at [566, 189] on input "text" at bounding box center [585, 189] width 150 height 30
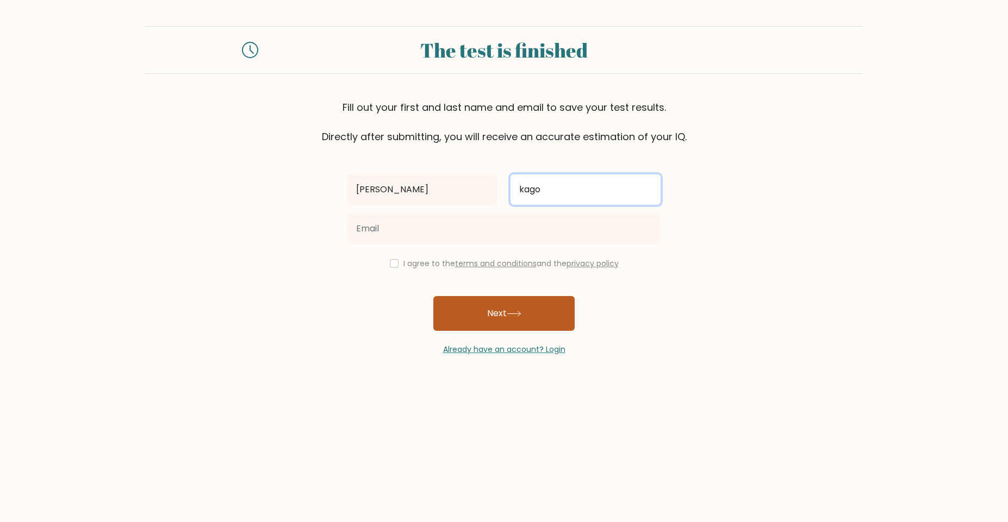
type input "kago"
click at [525, 298] on button "Next" at bounding box center [503, 313] width 141 height 35
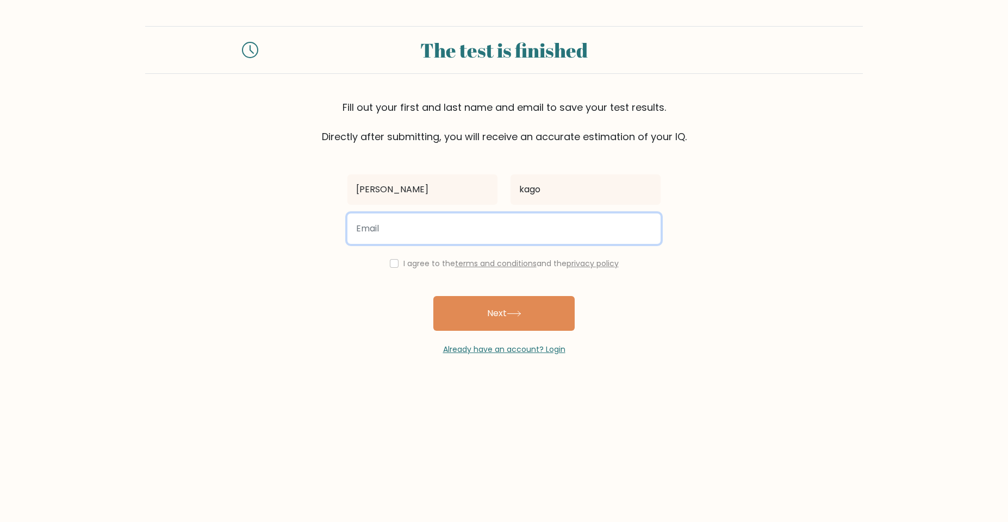
click at [469, 233] on input "email" at bounding box center [503, 229] width 313 height 30
type input "kagokevin33@gmail.com"
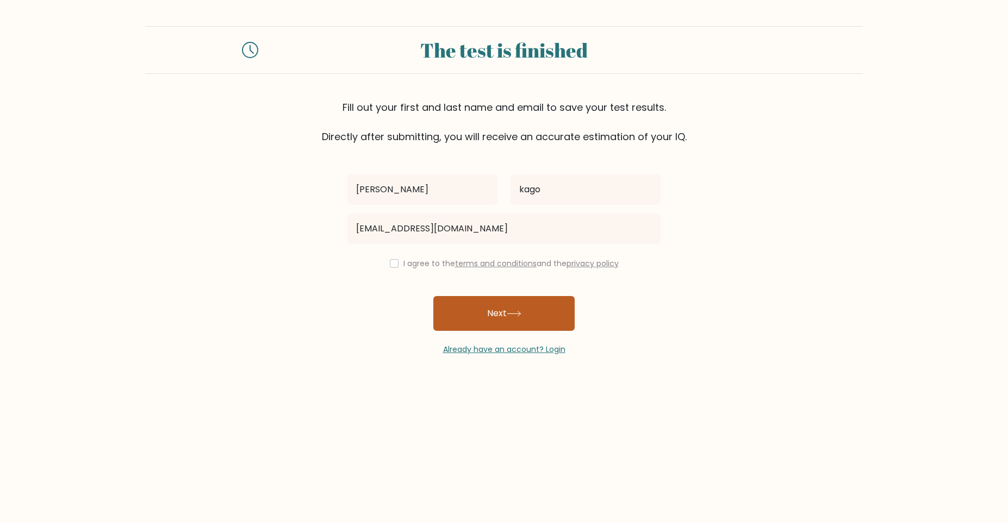
click at [501, 320] on button "Next" at bounding box center [503, 313] width 141 height 35
click at [395, 264] on input "checkbox" at bounding box center [394, 263] width 9 height 9
checkbox input "true"
click at [484, 316] on button "Next" at bounding box center [503, 313] width 141 height 35
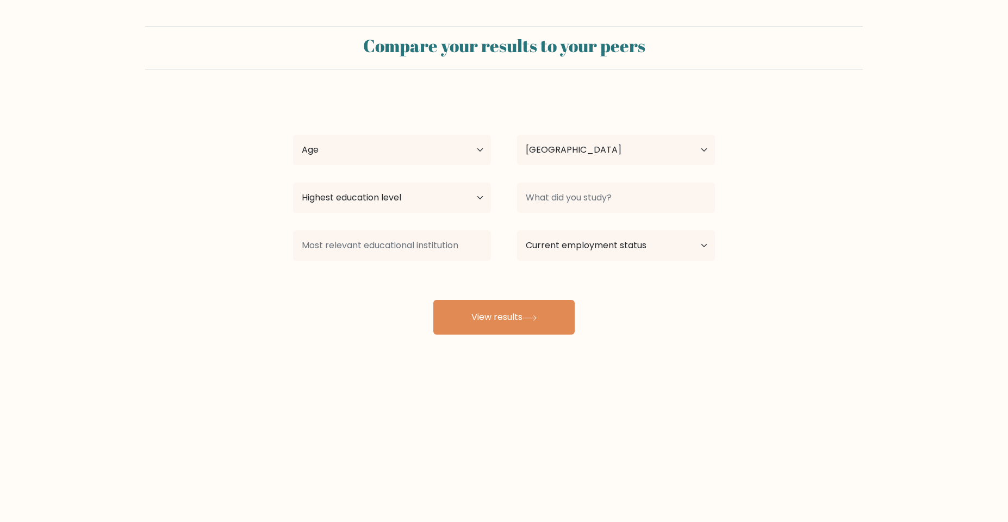
select select "KE"
click at [511, 309] on button "View results" at bounding box center [503, 317] width 141 height 35
click at [293, 135] on select "Age Under 18 years old 18-24 years old 25-34 years old 35-44 years old 45-54 ye…" at bounding box center [392, 150] width 198 height 30
select select "18_24"
click at [293, 135] on select "Age Under 18 years old 18-24 years old 25-34 years old 35-44 years old 45-54 ye…" at bounding box center [392, 150] width 198 height 30
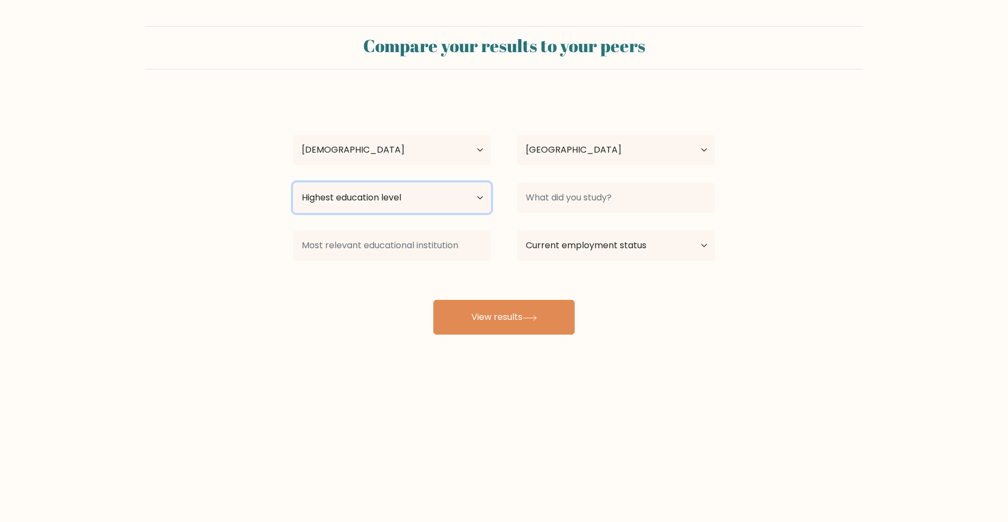
select select "bachelors_degree"
click at [293, 183] on select "Highest education level No schooling Primary Lower Secondary Upper Secondary Oc…" at bounding box center [392, 198] width 198 height 30
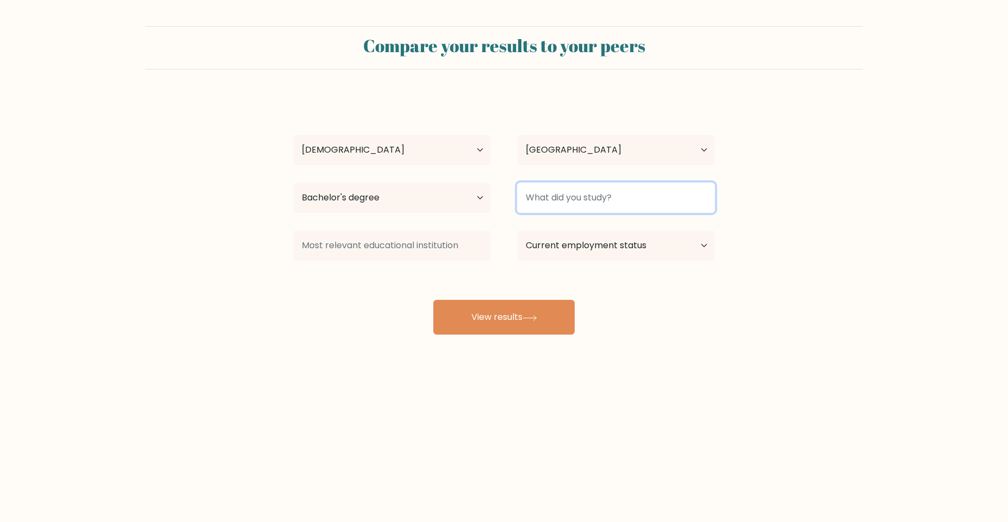
click at [682, 199] on input at bounding box center [616, 198] width 198 height 30
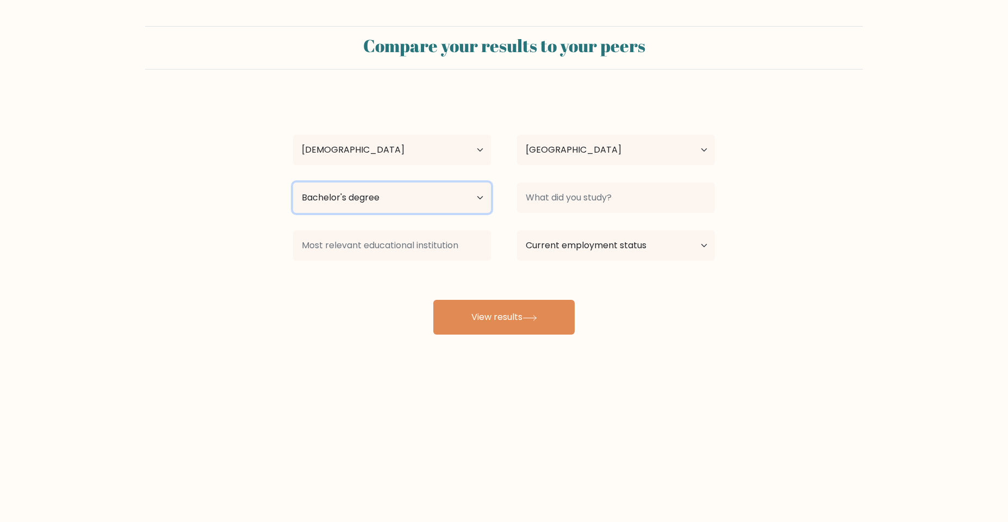
click at [619, 189] on div "Highest education level No schooling Primary Lower Secondary Upper Secondary Oc…" at bounding box center [504, 197] width 448 height 39
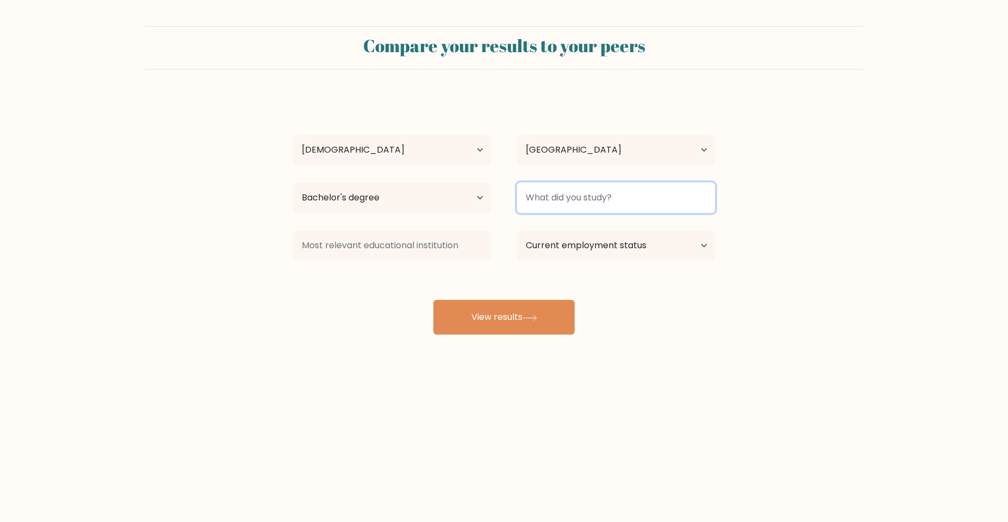
click at [606, 205] on input at bounding box center [616, 198] width 198 height 30
type input "civil egineering"
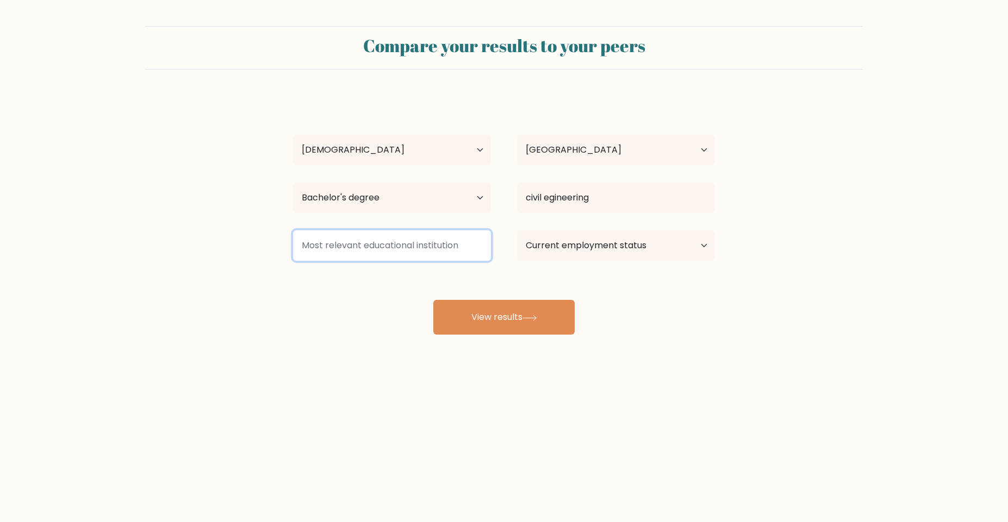
click at [454, 238] on input at bounding box center [392, 245] width 198 height 30
click at [461, 256] on input at bounding box center [392, 245] width 198 height 30
type input "j"
type input "JKUAT"
select select "other"
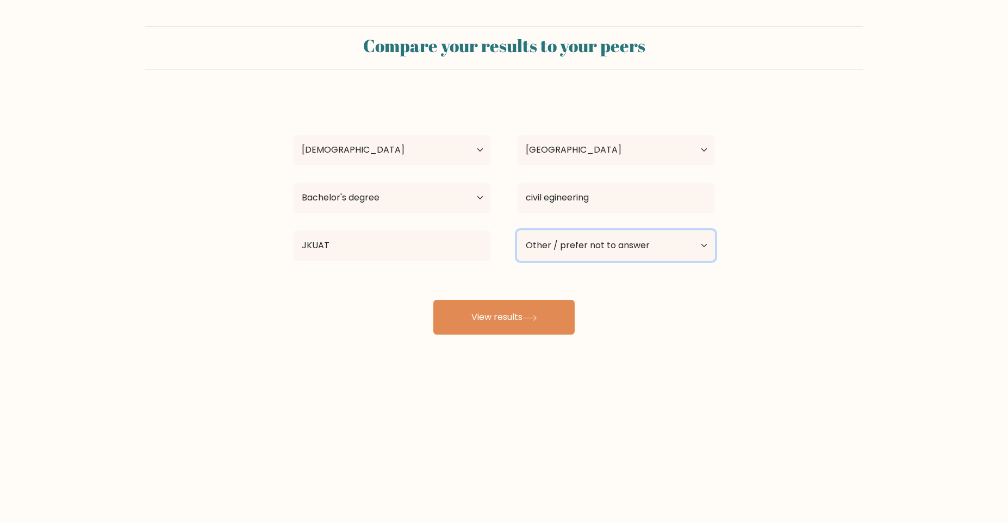
click at [517, 230] on select "Current employment status Employed Student Retired Other / prefer not to answer" at bounding box center [616, 245] width 198 height 30
click at [518, 317] on button "View results" at bounding box center [503, 317] width 141 height 35
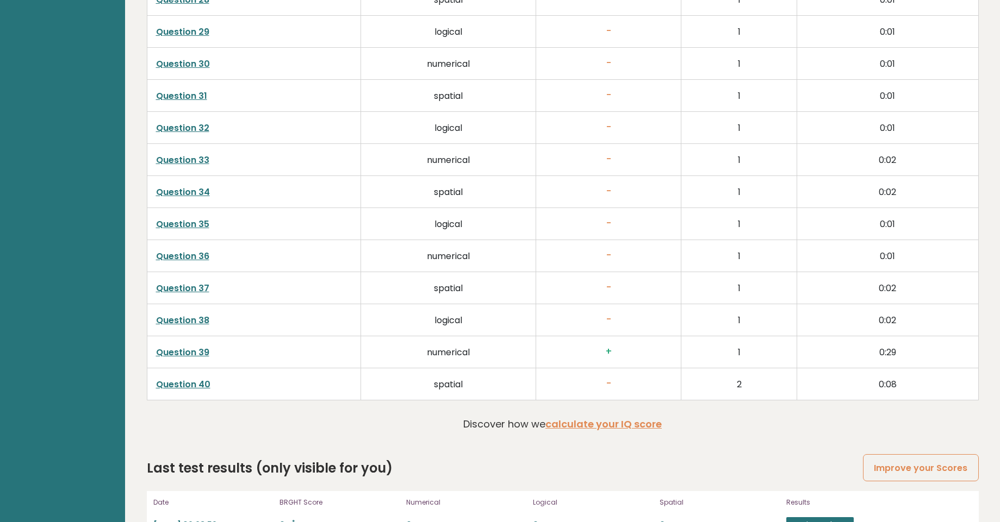
scroll to position [2725, 0]
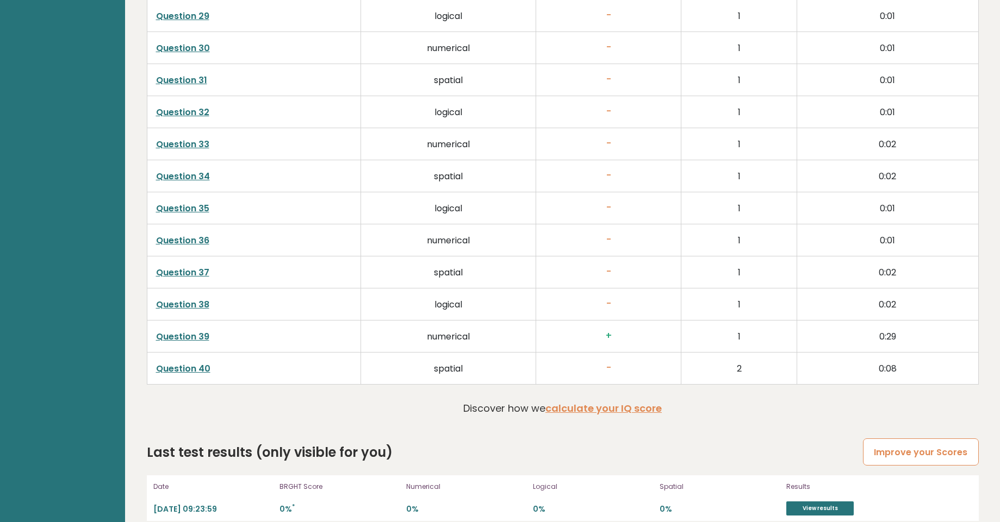
click at [915, 439] on link "Improve your Scores" at bounding box center [920, 453] width 115 height 28
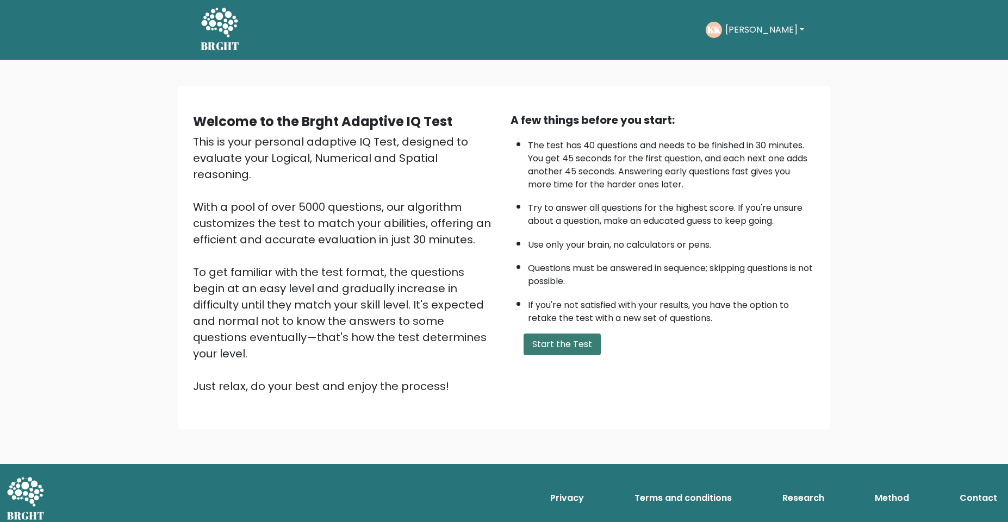
click at [580, 341] on button "Start the Test" at bounding box center [561, 345] width 77 height 22
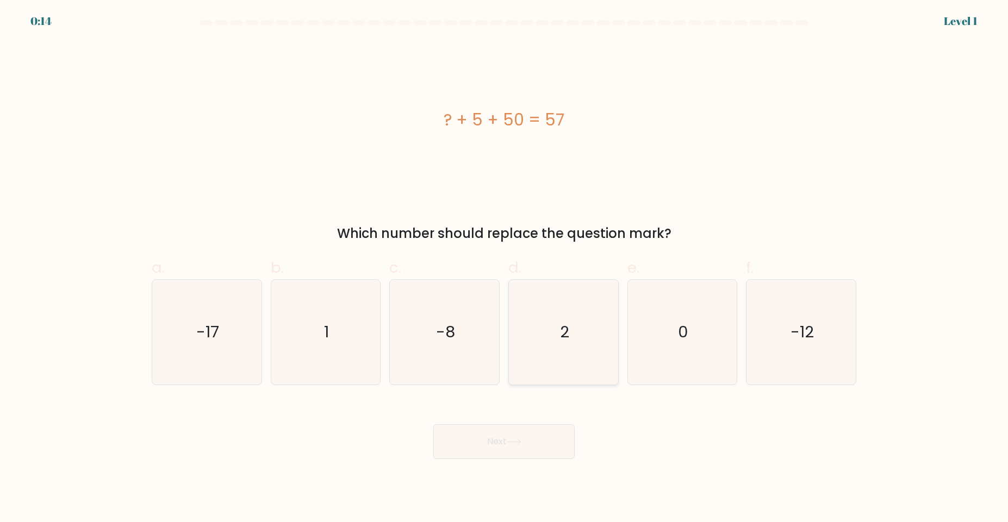
click at [557, 357] on icon "2" at bounding box center [563, 332] width 105 height 105
click at [504, 268] on input "d. 2" at bounding box center [504, 264] width 1 height 7
radio input "true"
click at [519, 441] on icon at bounding box center [514, 442] width 15 height 6
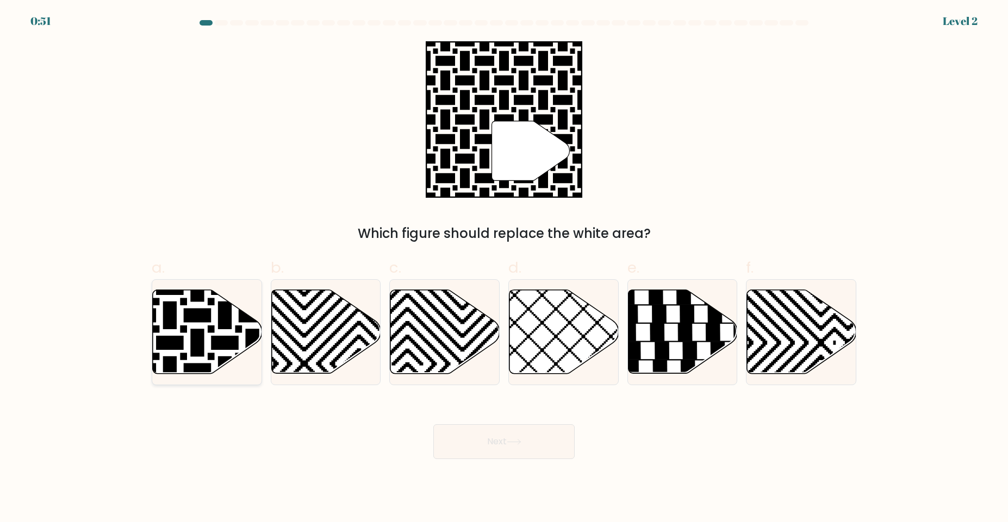
click at [184, 314] on icon at bounding box center [170, 288] width 220 height 220
click at [504, 268] on input "a." at bounding box center [504, 264] width 1 height 7
radio input "true"
click at [509, 439] on icon at bounding box center [514, 442] width 15 height 6
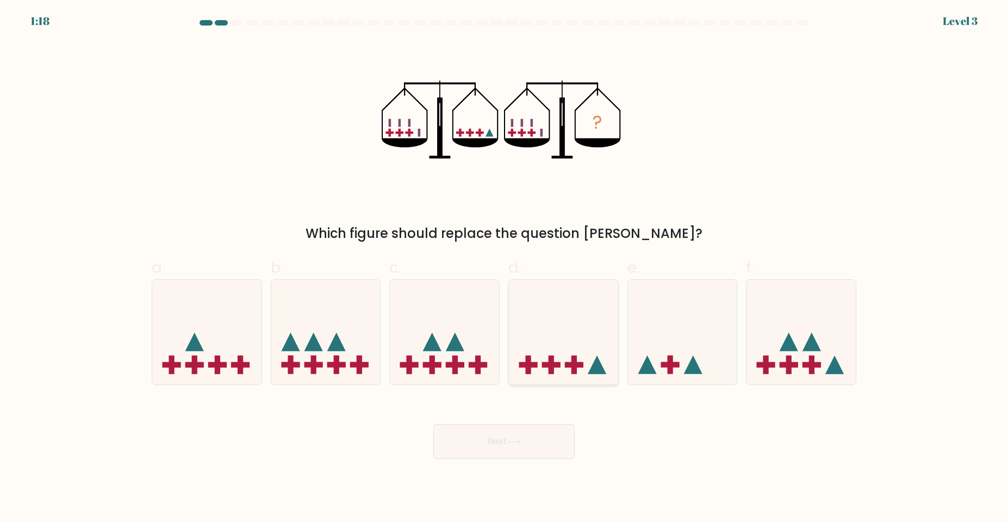
click at [591, 354] on icon at bounding box center [563, 332] width 109 height 90
click at [504, 268] on input "d." at bounding box center [504, 264] width 1 height 7
radio input "true"
click at [517, 426] on button "Next" at bounding box center [503, 441] width 141 height 35
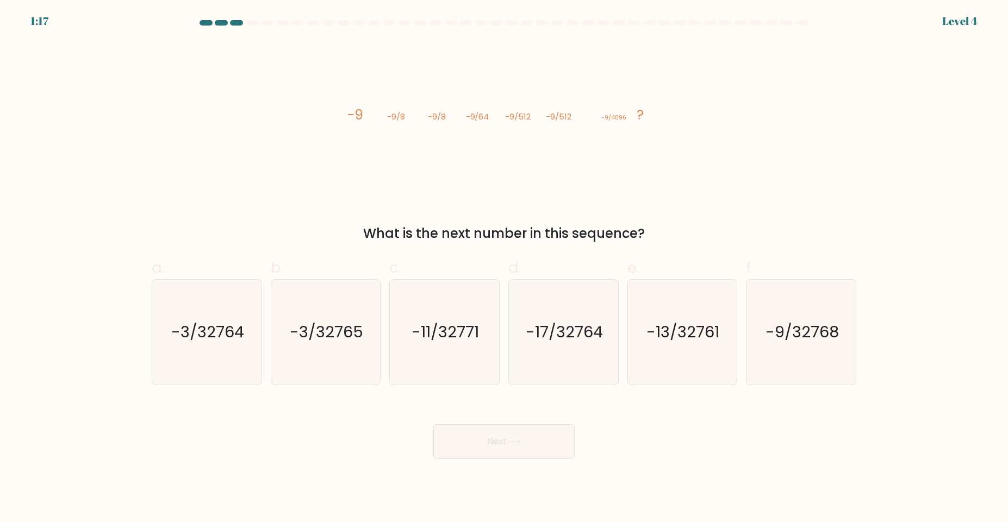
click at [516, 440] on icon at bounding box center [514, 442] width 15 height 6
click at [838, 344] on icon "-9/32768" at bounding box center [800, 332] width 105 height 105
click at [504, 268] on input "f. -9/32768" at bounding box center [504, 264] width 1 height 7
radio input "true"
click at [517, 450] on button "Next" at bounding box center [503, 441] width 141 height 35
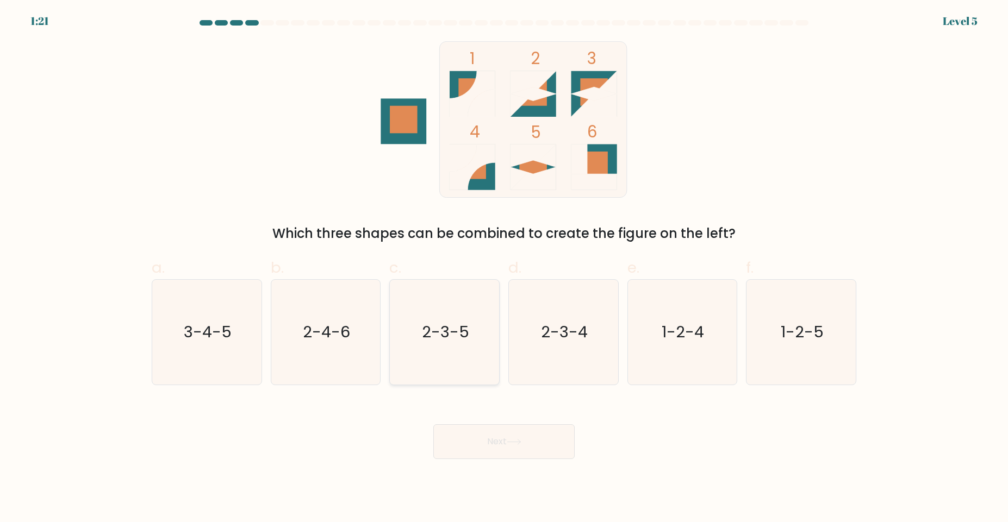
click at [439, 351] on icon "2-3-5" at bounding box center [444, 332] width 105 height 105
click at [504, 268] on input "c. 2-3-5" at bounding box center [504, 264] width 1 height 7
radio input "true"
click at [520, 454] on button "Next" at bounding box center [503, 441] width 141 height 35
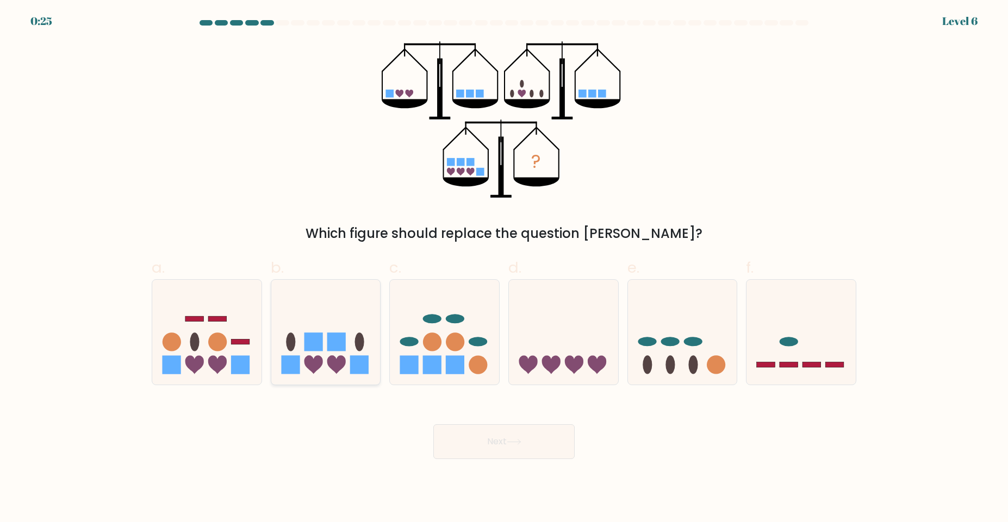
click at [331, 360] on icon at bounding box center [336, 365] width 18 height 18
click at [504, 268] on input "b." at bounding box center [504, 264] width 1 height 7
radio input "true"
click at [476, 451] on button "Next" at bounding box center [503, 441] width 141 height 35
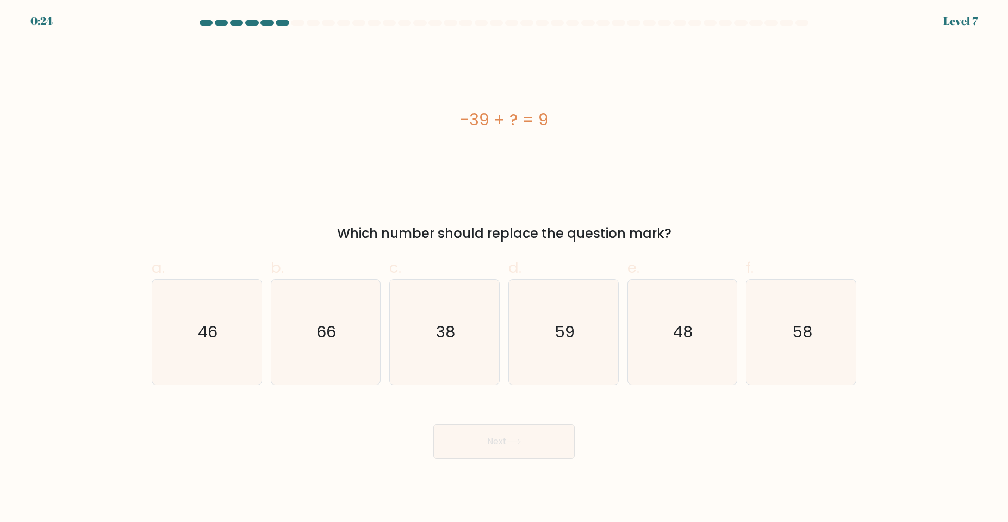
click at [494, 432] on button "Next" at bounding box center [503, 441] width 141 height 35
click at [707, 342] on icon "48" at bounding box center [681, 332] width 105 height 105
click at [504, 268] on input "e. 48" at bounding box center [504, 264] width 1 height 7
radio input "true"
click at [528, 455] on button "Next" at bounding box center [503, 441] width 141 height 35
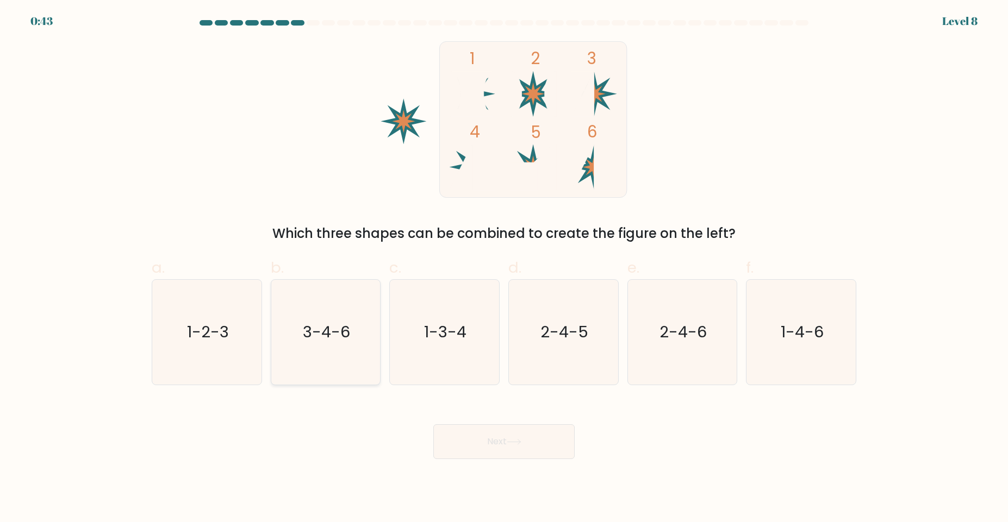
click at [349, 338] on text "3-4-6" at bounding box center [326, 332] width 47 height 22
click at [504, 268] on input "b. 3-4-6" at bounding box center [504, 264] width 1 height 7
radio input "true"
click at [515, 448] on button "Next" at bounding box center [503, 441] width 141 height 35
click at [511, 450] on button "Next" at bounding box center [503, 441] width 141 height 35
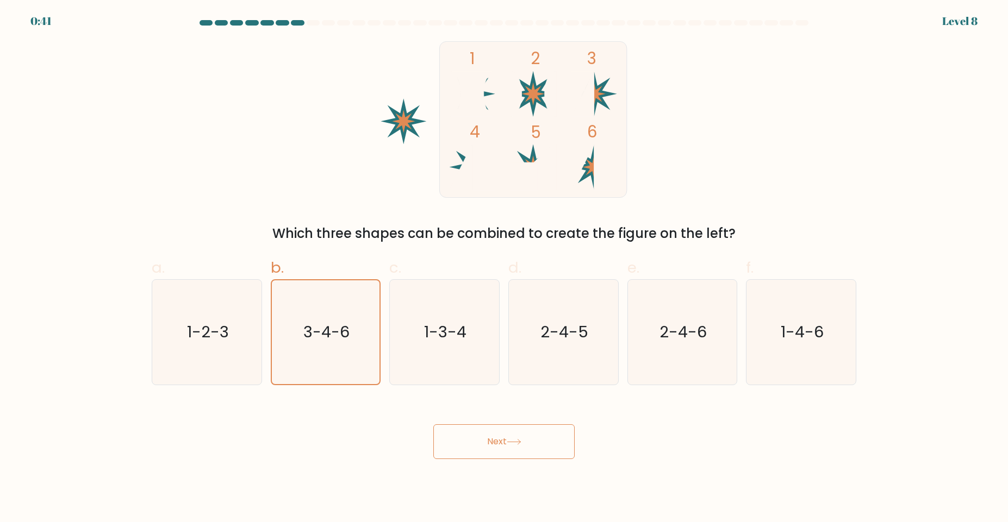
click at [513, 450] on button "Next" at bounding box center [503, 441] width 141 height 35
click at [513, 447] on button "Next" at bounding box center [503, 441] width 141 height 35
click at [502, 453] on button "Next" at bounding box center [503, 441] width 141 height 35
click at [500, 450] on button "Next" at bounding box center [503, 441] width 141 height 35
click at [494, 451] on button "Next" at bounding box center [503, 441] width 141 height 35
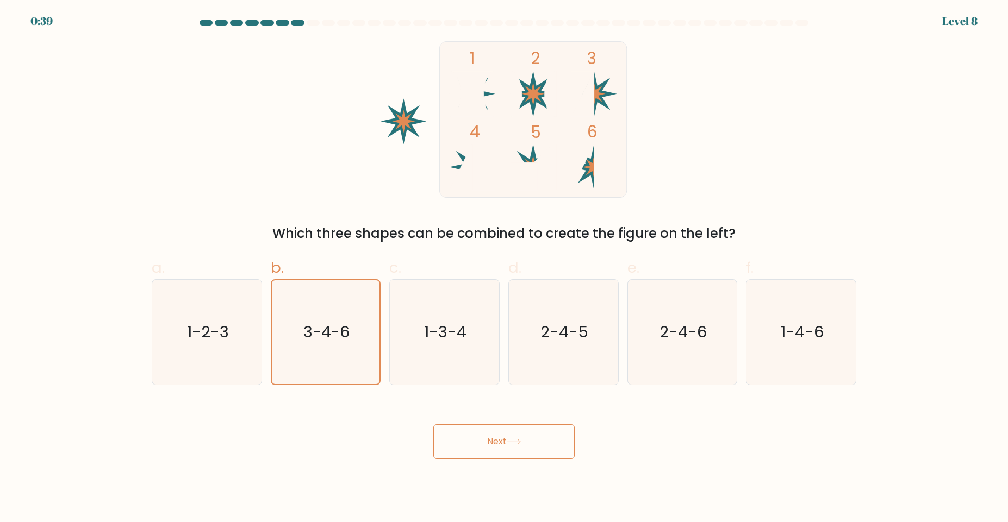
click at [496, 451] on button "Next" at bounding box center [503, 441] width 141 height 35
click at [498, 451] on button "Next" at bounding box center [503, 441] width 141 height 35
click at [497, 451] on button "Next" at bounding box center [503, 441] width 141 height 35
click at [461, 348] on icon "1-3-4" at bounding box center [444, 332] width 105 height 105
click at [504, 268] on input "c. 1-3-4" at bounding box center [504, 264] width 1 height 7
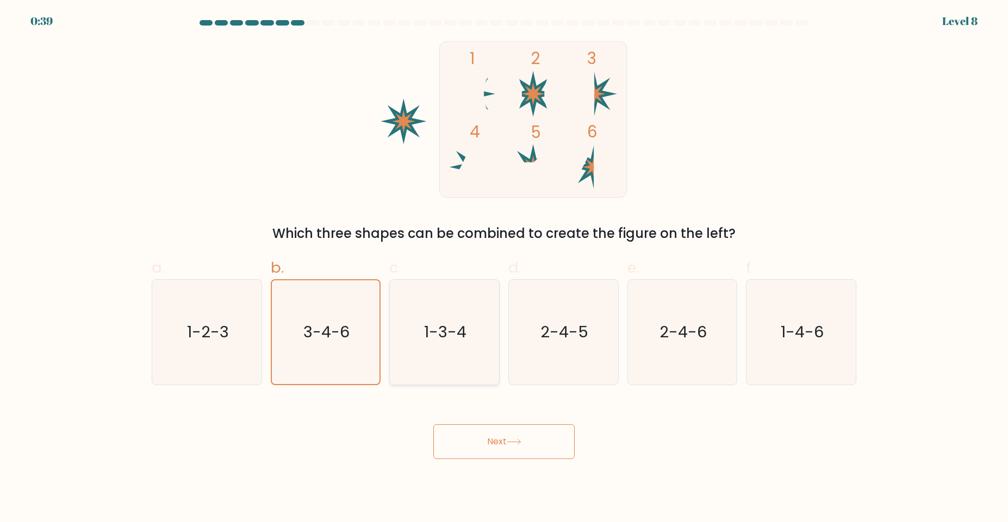
radio input "true"
click at [501, 441] on button "Next" at bounding box center [503, 441] width 141 height 35
click at [508, 435] on button "Next" at bounding box center [503, 441] width 141 height 35
click at [565, 332] on text "2-4-5" at bounding box center [564, 332] width 48 height 22
click at [504, 268] on input "d. 2-4-5" at bounding box center [504, 264] width 1 height 7
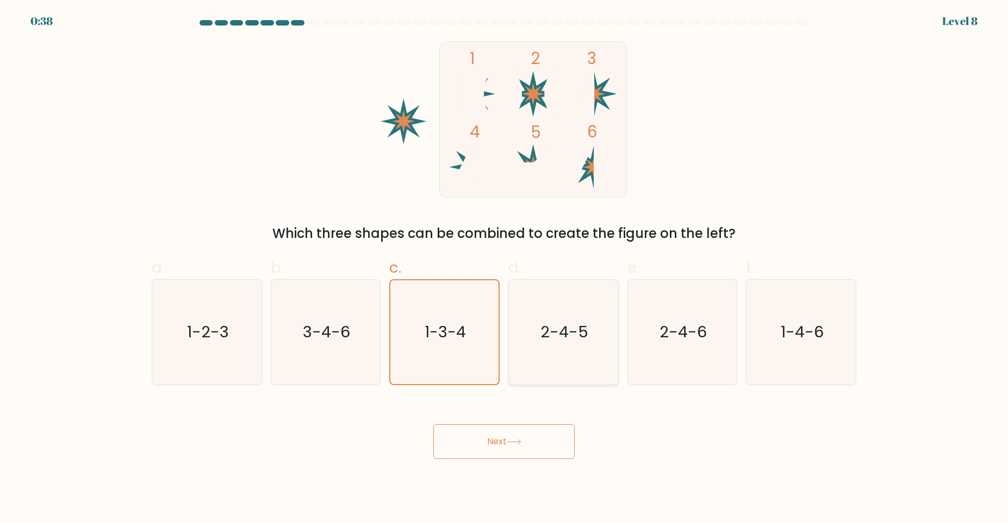
radio input "true"
click at [523, 455] on button "Next" at bounding box center [503, 441] width 141 height 35
click at [686, 330] on text "2-4-6" at bounding box center [682, 332] width 47 height 22
click at [504, 268] on input "e. 2-4-6" at bounding box center [504, 264] width 1 height 7
radio input "true"
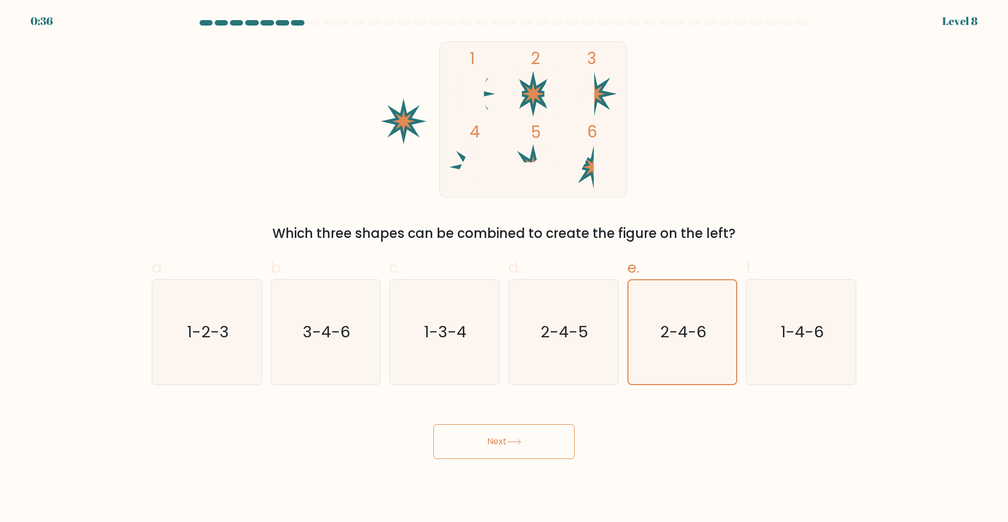
click at [528, 436] on button "Next" at bounding box center [503, 441] width 141 height 35
click at [784, 324] on text "1-4-6" at bounding box center [801, 332] width 43 height 22
click at [504, 268] on input "f. 1-4-6" at bounding box center [504, 264] width 1 height 7
radio input "true"
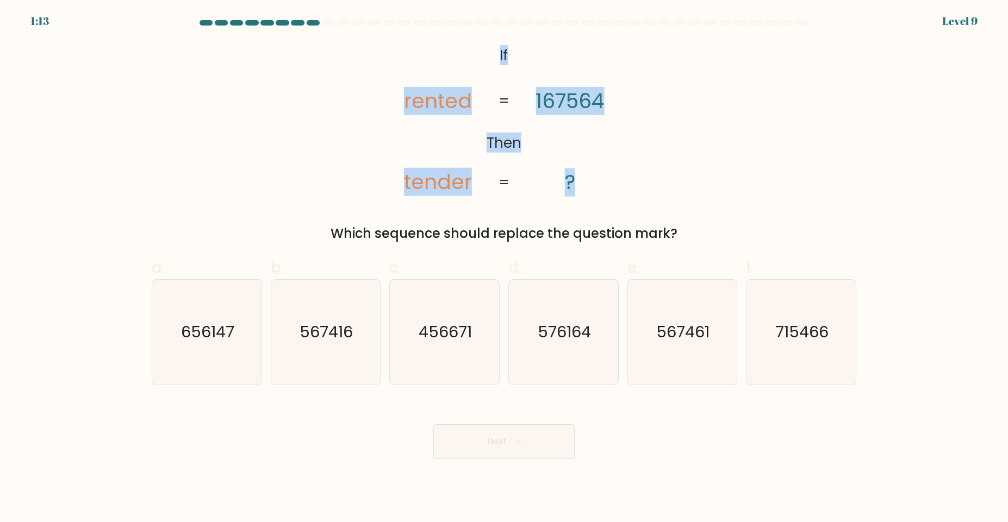
drag, startPoint x: 489, startPoint y: 46, endPoint x: 609, endPoint y: 179, distance: 179.3
click at [609, 179] on icon "@import url('https://fonts.googleapis.com/css?family=Abril+Fatface:400,100,100i…" at bounding box center [504, 119] width 254 height 157
copy icon "If Then rented tender 167564 ?"
click at [321, 92] on div "@import url('https://fonts.googleapis.com/css?family=Abril+Fatface:400,100,100i…" at bounding box center [503, 142] width 717 height 202
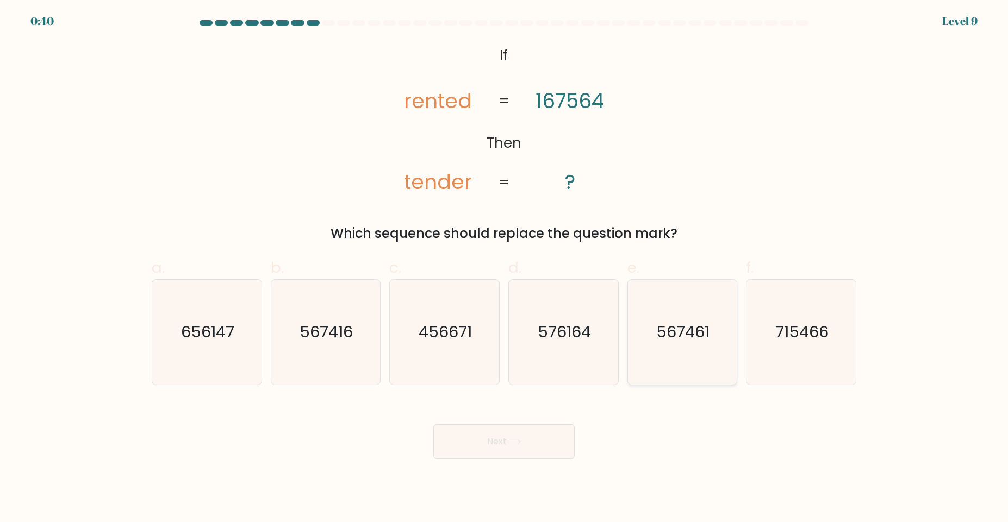
click at [710, 341] on icon "567461" at bounding box center [681, 332] width 105 height 105
click at [504, 268] on input "e. 567461" at bounding box center [504, 264] width 1 height 7
radio input "true"
click at [544, 446] on button "Next" at bounding box center [503, 441] width 141 height 35
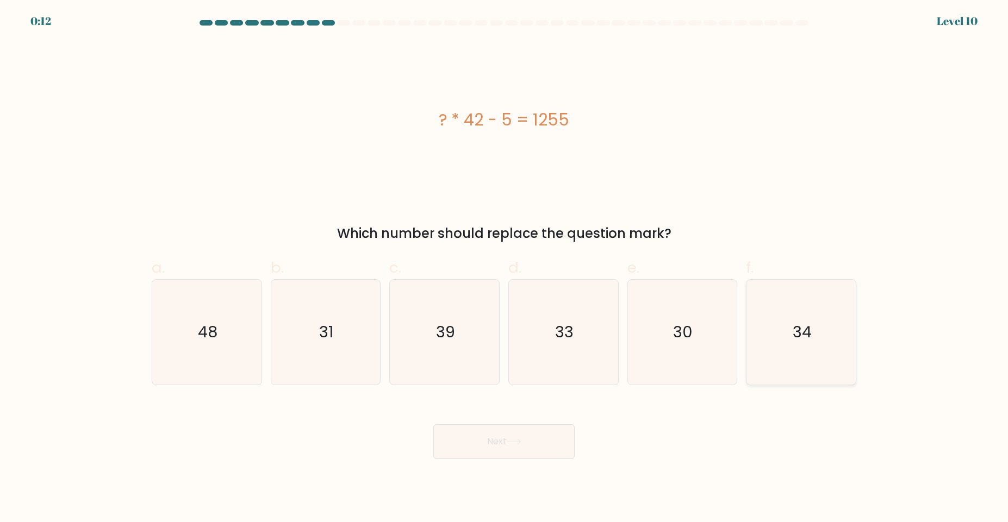
click at [833, 322] on icon "34" at bounding box center [800, 332] width 105 height 105
click at [504, 268] on input "f. 34" at bounding box center [504, 264] width 1 height 7
radio input "true"
click at [527, 432] on button "Next" at bounding box center [503, 441] width 141 height 35
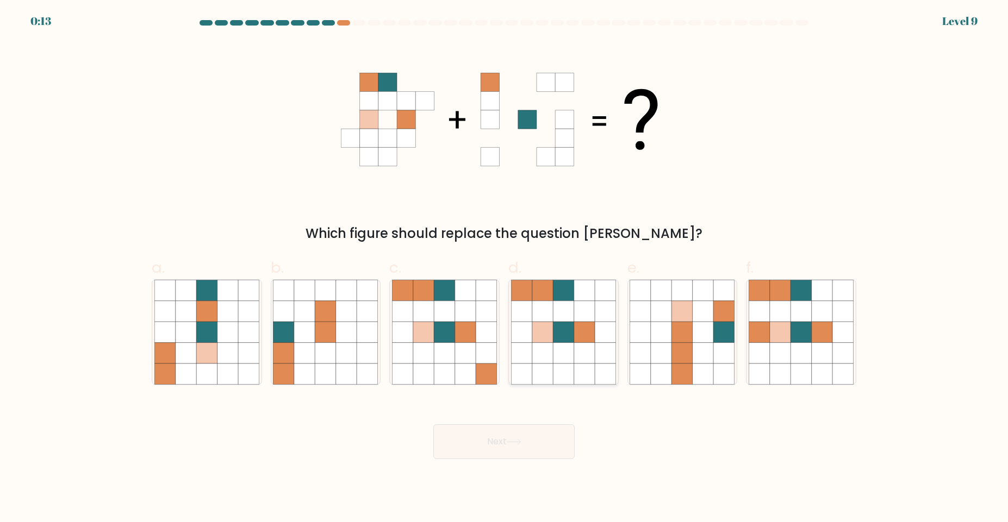
click at [572, 354] on icon at bounding box center [563, 352] width 21 height 21
click at [504, 268] on input "d." at bounding box center [504, 264] width 1 height 7
radio input "true"
click at [512, 433] on button "Next" at bounding box center [503, 441] width 141 height 35
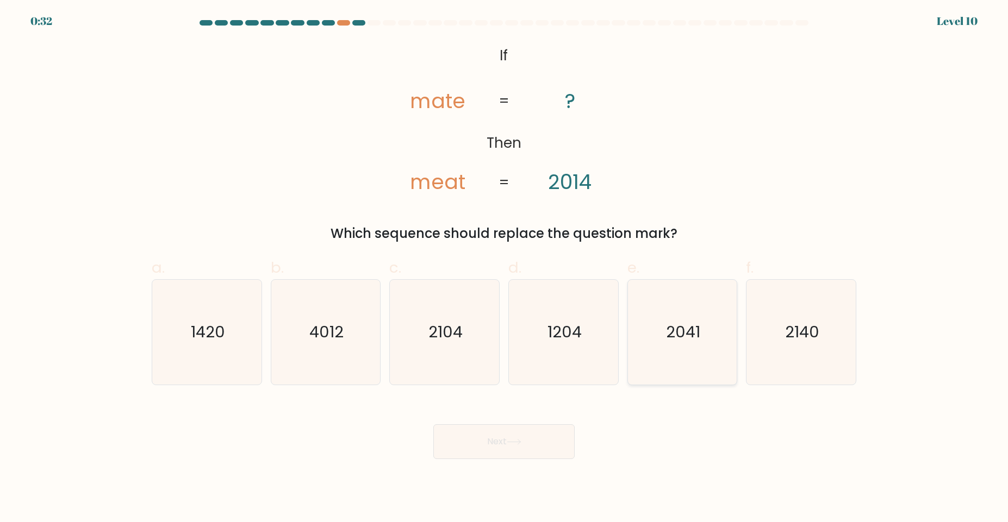
click at [686, 345] on icon "2041" at bounding box center [681, 332] width 105 height 105
click at [504, 268] on input "e. 2041" at bounding box center [504, 264] width 1 height 7
radio input "true"
click at [539, 432] on button "Next" at bounding box center [503, 441] width 141 height 35
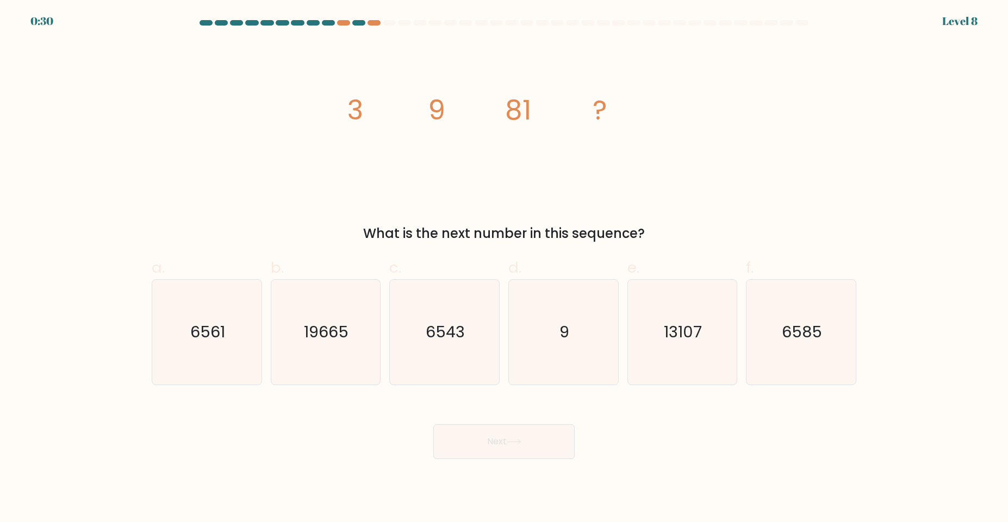
click at [524, 442] on button "Next" at bounding box center [503, 441] width 141 height 35
click at [211, 317] on icon "6561" at bounding box center [206, 332] width 105 height 105
click at [504, 268] on input "a. 6561" at bounding box center [504, 264] width 1 height 7
radio input "true"
click at [497, 440] on button "Next" at bounding box center [503, 441] width 141 height 35
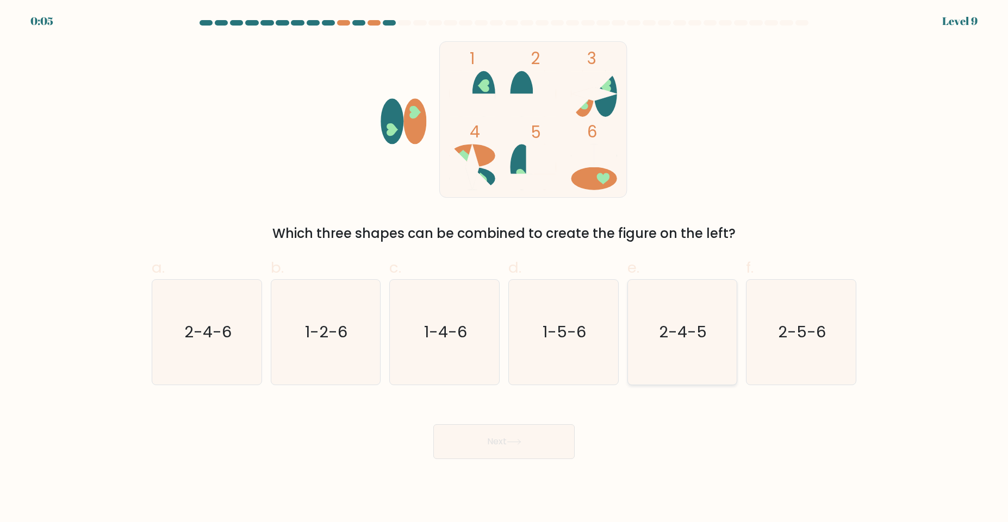
click at [692, 353] on icon "2-4-5" at bounding box center [681, 332] width 105 height 105
click at [504, 268] on input "e. 2-4-5" at bounding box center [504, 264] width 1 height 7
radio input "true"
click at [502, 452] on button "Next" at bounding box center [503, 441] width 141 height 35
click at [522, 429] on button "Next" at bounding box center [503, 441] width 141 height 35
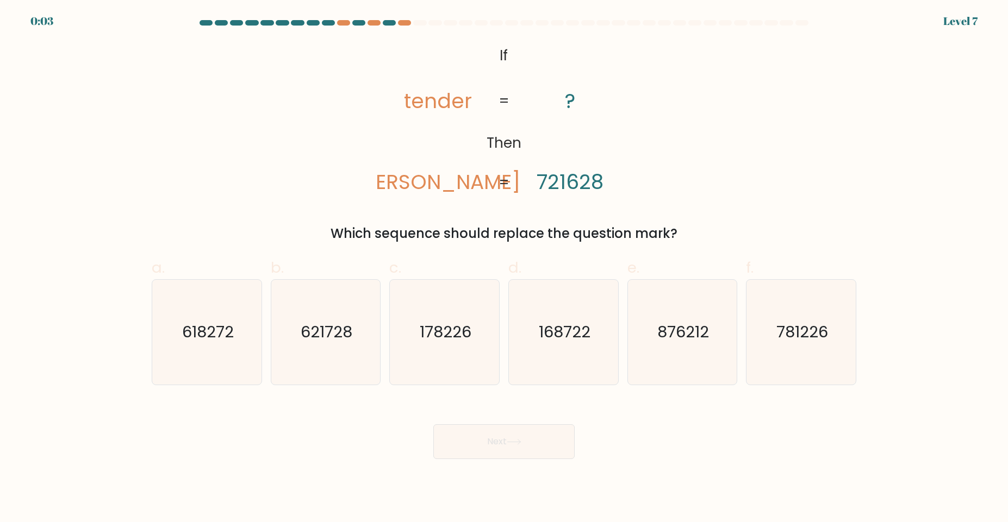
click at [496, 458] on button "Next" at bounding box center [503, 441] width 141 height 35
click at [205, 345] on icon "618272" at bounding box center [206, 332] width 105 height 105
click at [504, 268] on input "a. 618272" at bounding box center [504, 264] width 1 height 7
radio input "true"
click at [491, 447] on button "Next" at bounding box center [503, 441] width 141 height 35
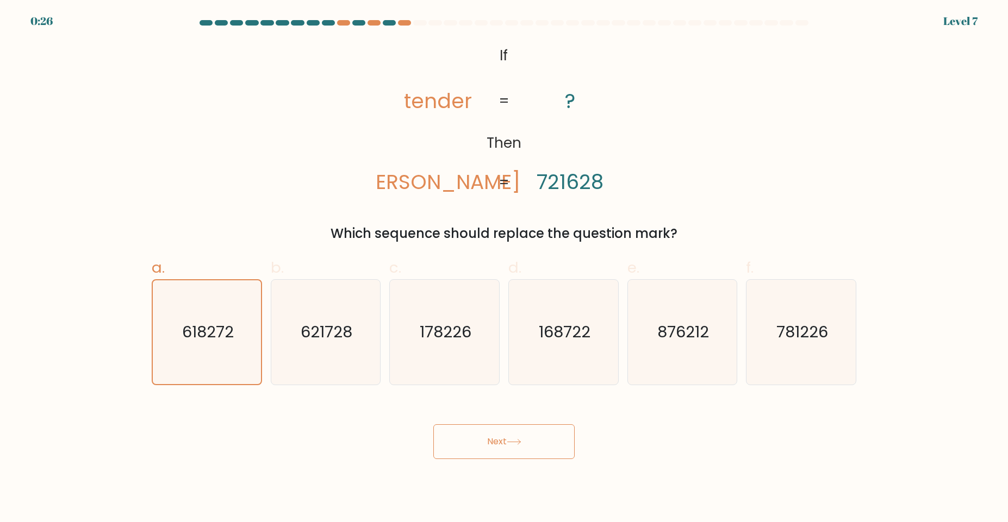
click at [509, 448] on button "Next" at bounding box center [503, 441] width 141 height 35
click at [510, 441] on icon at bounding box center [514, 442] width 15 height 6
click at [502, 454] on button "Next" at bounding box center [503, 441] width 141 height 35
click at [495, 455] on button "Next" at bounding box center [503, 441] width 141 height 35
click at [491, 453] on button "Next" at bounding box center [503, 441] width 141 height 35
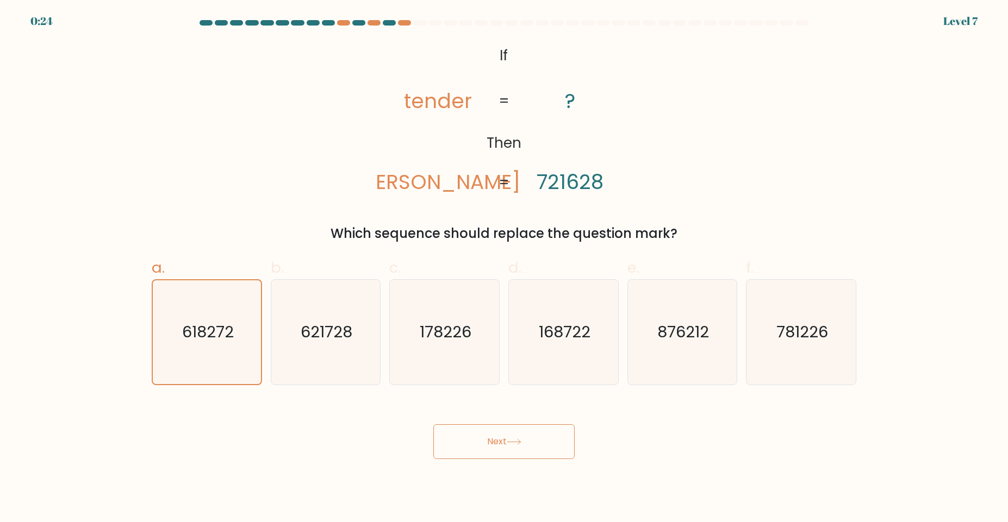
click at [492, 457] on button "Next" at bounding box center [503, 441] width 141 height 35
click at [490, 452] on button "Next" at bounding box center [503, 441] width 141 height 35
click at [485, 453] on button "Next" at bounding box center [503, 441] width 141 height 35
click at [486, 453] on button "Next" at bounding box center [503, 441] width 141 height 35
click at [470, 453] on button "Next" at bounding box center [503, 441] width 141 height 35
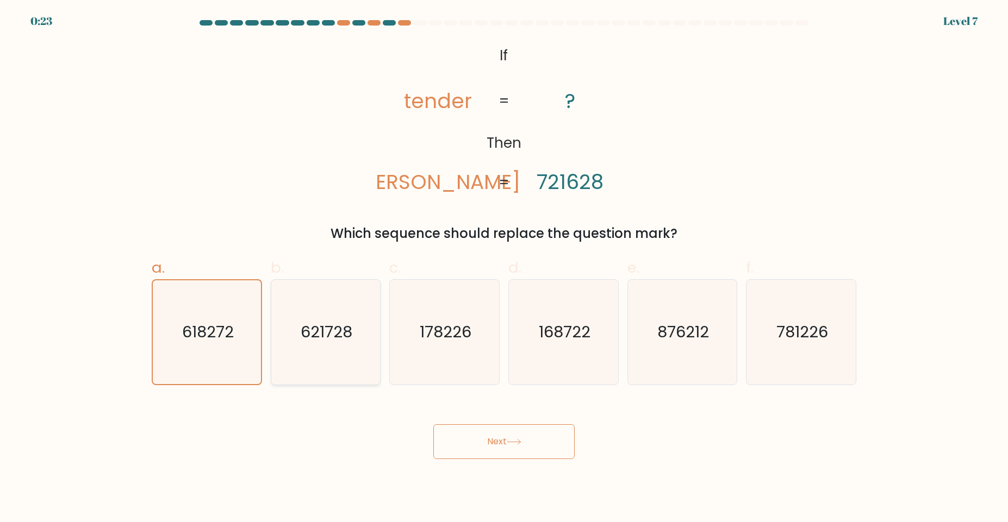
click at [328, 346] on icon "621728" at bounding box center [325, 332] width 105 height 105
click at [504, 268] on input "b. 621728" at bounding box center [504, 264] width 1 height 7
radio input "true"
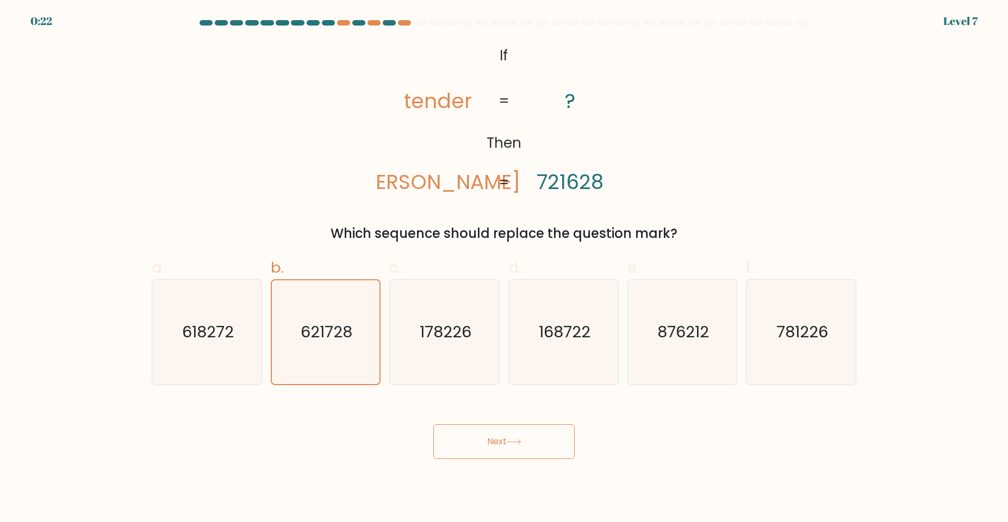
click at [500, 446] on button "Next" at bounding box center [503, 441] width 141 height 35
click at [494, 452] on button "Next" at bounding box center [503, 441] width 141 height 35
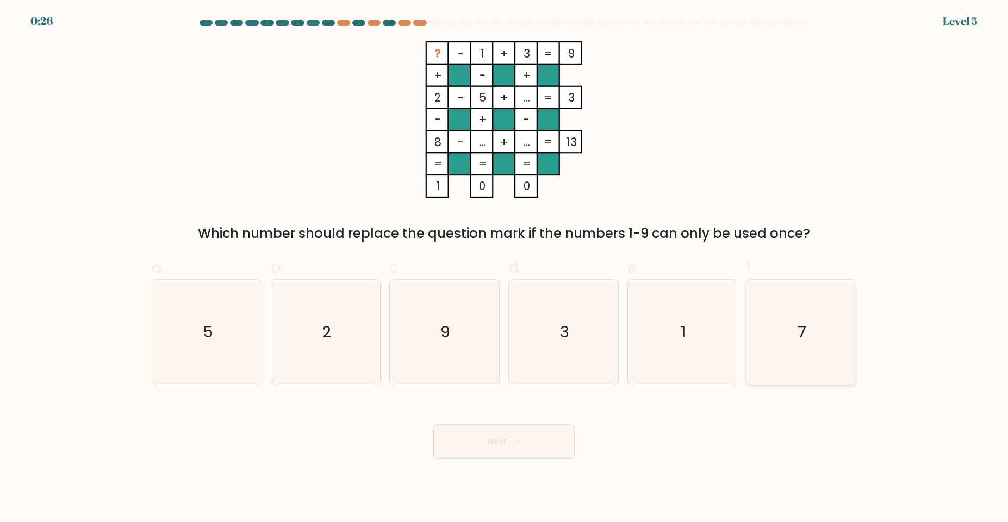
click at [804, 334] on text "7" at bounding box center [802, 332] width 9 height 22
click at [504, 268] on input "f. 7" at bounding box center [504, 264] width 1 height 7
radio input "true"
click at [519, 429] on button "Next" at bounding box center [503, 441] width 141 height 35
click at [510, 438] on button "Next" at bounding box center [503, 441] width 141 height 35
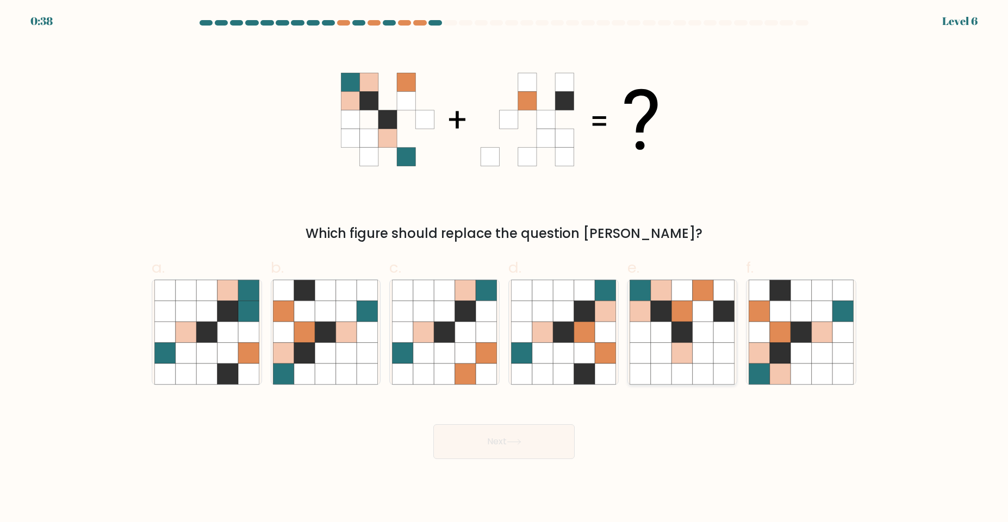
click at [679, 331] on icon at bounding box center [682, 332] width 21 height 21
click at [504, 268] on input "e." at bounding box center [504, 264] width 1 height 7
radio input "true"
click at [515, 444] on icon at bounding box center [514, 442] width 15 height 6
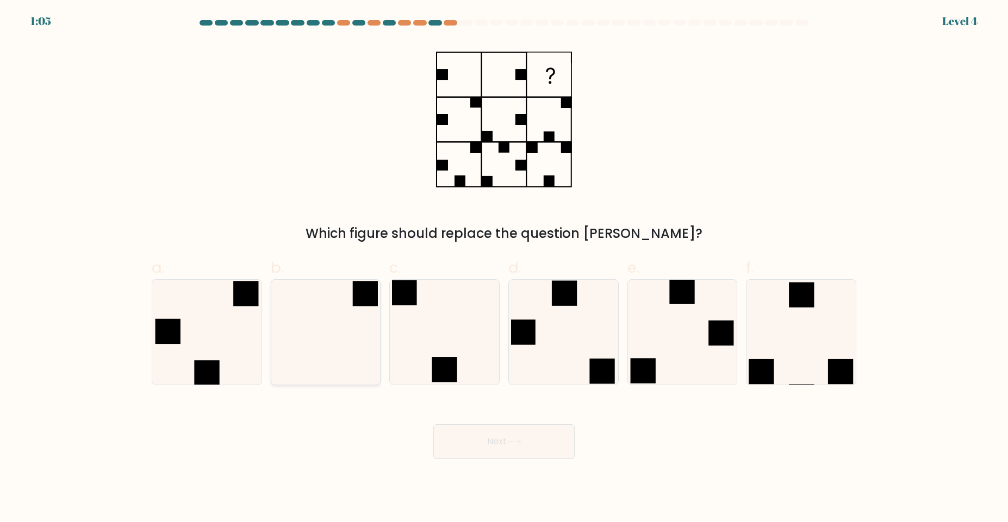
click at [334, 333] on icon at bounding box center [325, 332] width 105 height 105
click at [504, 268] on input "b." at bounding box center [504, 264] width 1 height 7
radio input "true"
click at [500, 445] on button "Next" at bounding box center [503, 441] width 141 height 35
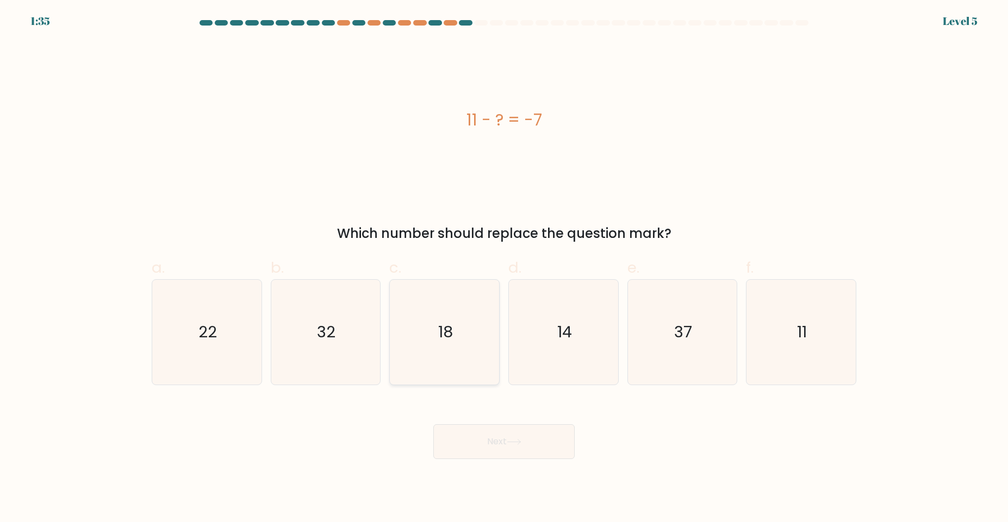
click at [457, 338] on icon "18" at bounding box center [444, 332] width 105 height 105
click at [504, 268] on input "c. 18" at bounding box center [504, 264] width 1 height 7
radio input "true"
click at [518, 444] on icon at bounding box center [514, 442] width 15 height 6
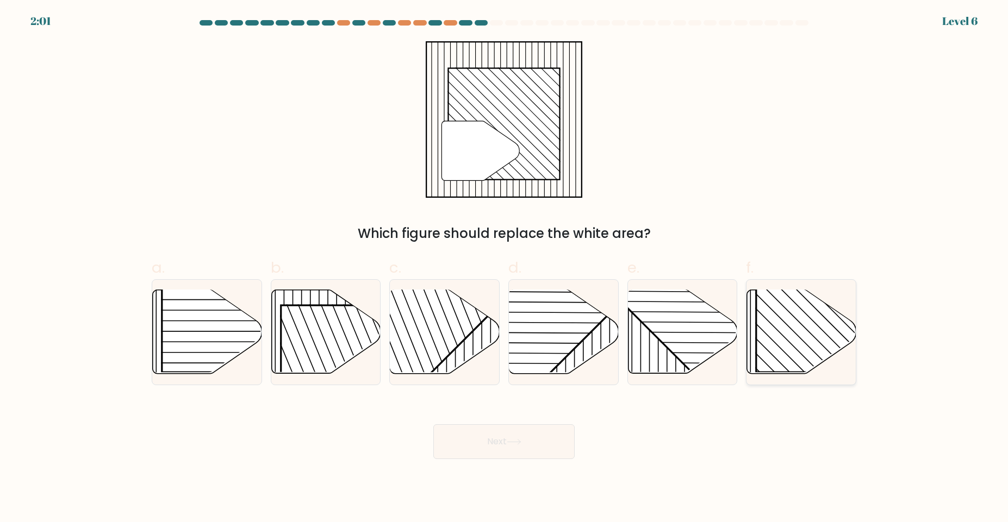
click at [795, 330] on rect at bounding box center [834, 294] width 157 height 157
click at [504, 268] on input "f." at bounding box center [504, 264] width 1 height 7
radio input "true"
click at [534, 442] on button "Next" at bounding box center [503, 441] width 141 height 35
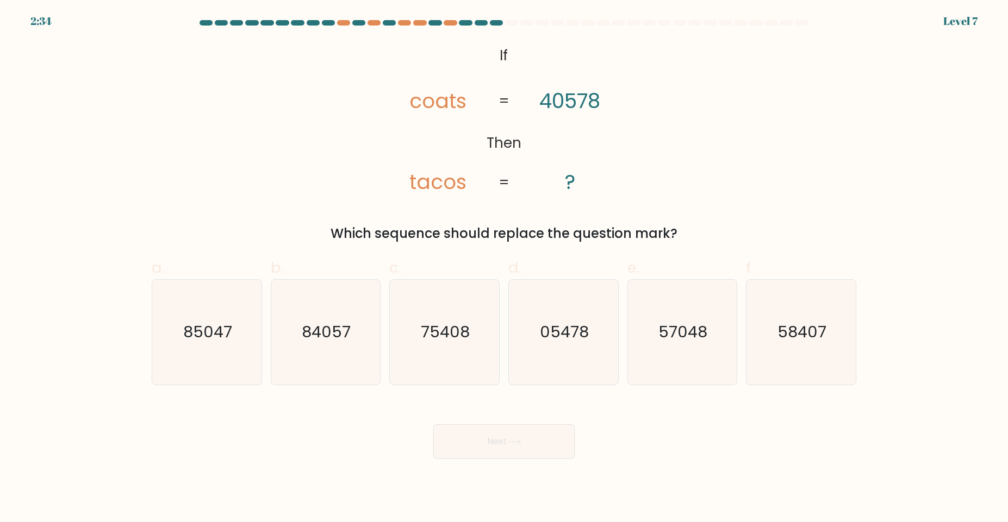
click at [590, 118] on icon "@import url('https://fonts.googleapis.com/css?family=Abril+Fatface:400,100,100i…" at bounding box center [504, 119] width 254 height 157
click at [443, 352] on icon "75408" at bounding box center [444, 332] width 105 height 105
click at [504, 268] on input "c. 75408" at bounding box center [504, 264] width 1 height 7
radio input "true"
click at [521, 446] on button "Next" at bounding box center [503, 441] width 141 height 35
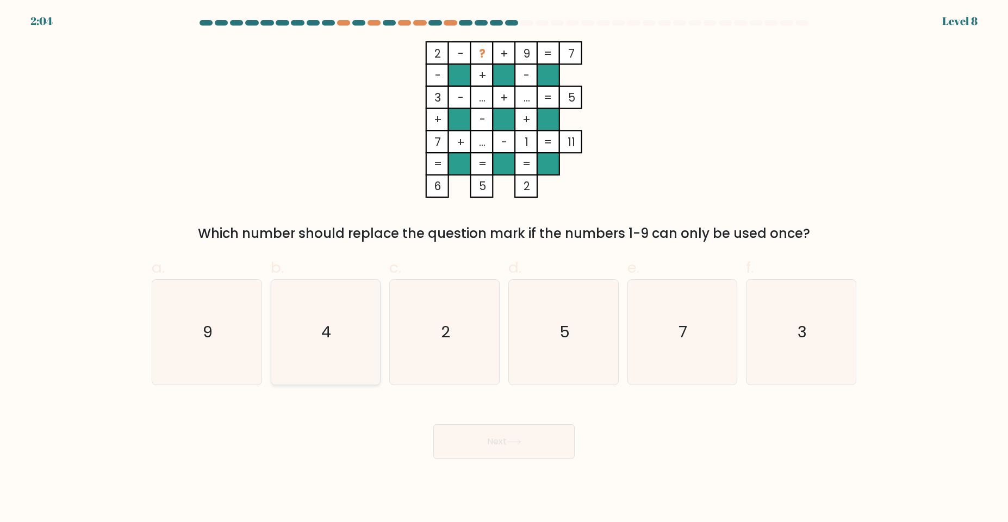
click at [342, 354] on icon "4" at bounding box center [325, 332] width 105 height 105
click at [504, 268] on input "b. 4" at bounding box center [504, 264] width 1 height 7
radio input "true"
click at [510, 438] on button "Next" at bounding box center [503, 441] width 141 height 35
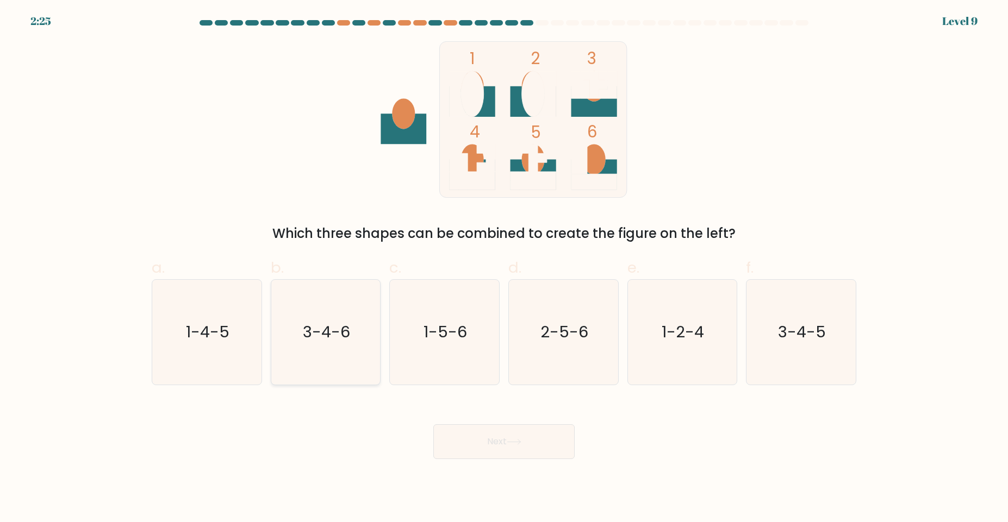
click at [340, 340] on text "3-4-6" at bounding box center [326, 332] width 47 height 22
click at [504, 268] on input "b. 3-4-6" at bounding box center [504, 264] width 1 height 7
radio input "true"
click at [798, 348] on icon "3-4-5" at bounding box center [800, 332] width 105 height 105
click at [504, 268] on input "f. 3-4-5" at bounding box center [504, 264] width 1 height 7
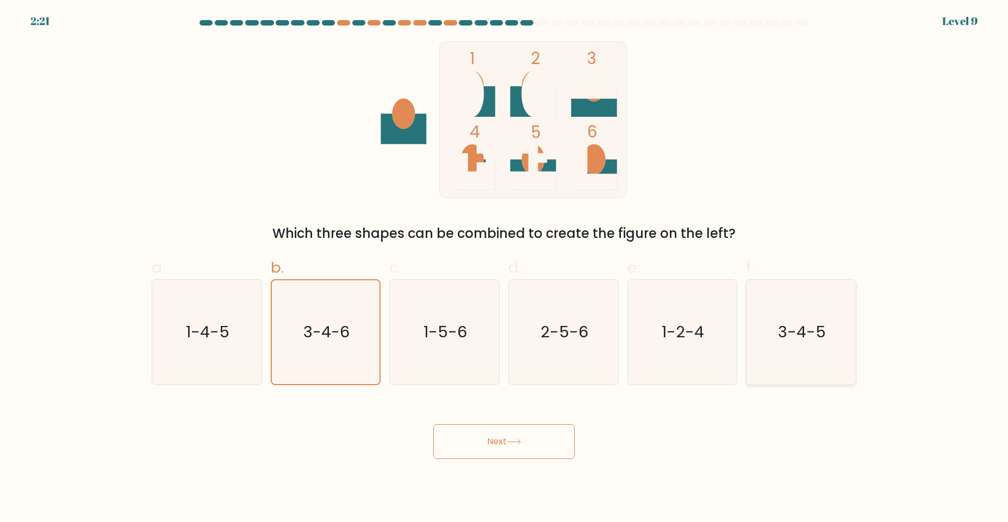
radio input "true"
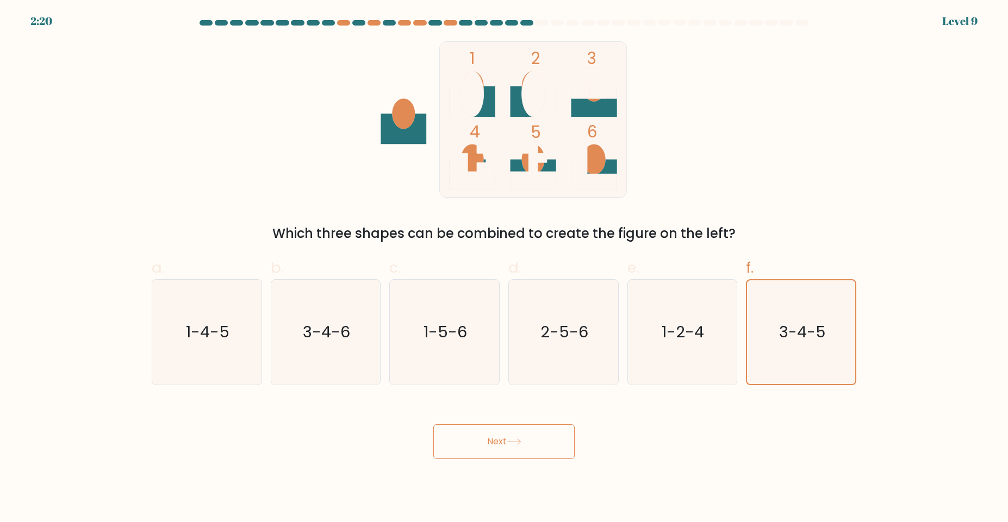
click at [524, 454] on button "Next" at bounding box center [503, 441] width 141 height 35
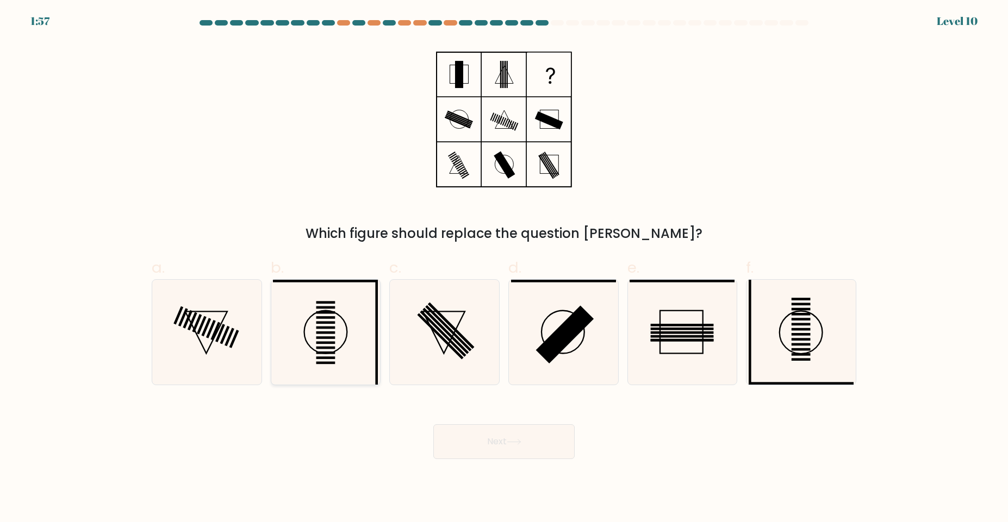
click at [334, 361] on icon at bounding box center [325, 332] width 105 height 105
click at [504, 268] on input "b." at bounding box center [504, 264] width 1 height 7
radio input "true"
click at [514, 434] on button "Next" at bounding box center [503, 441] width 141 height 35
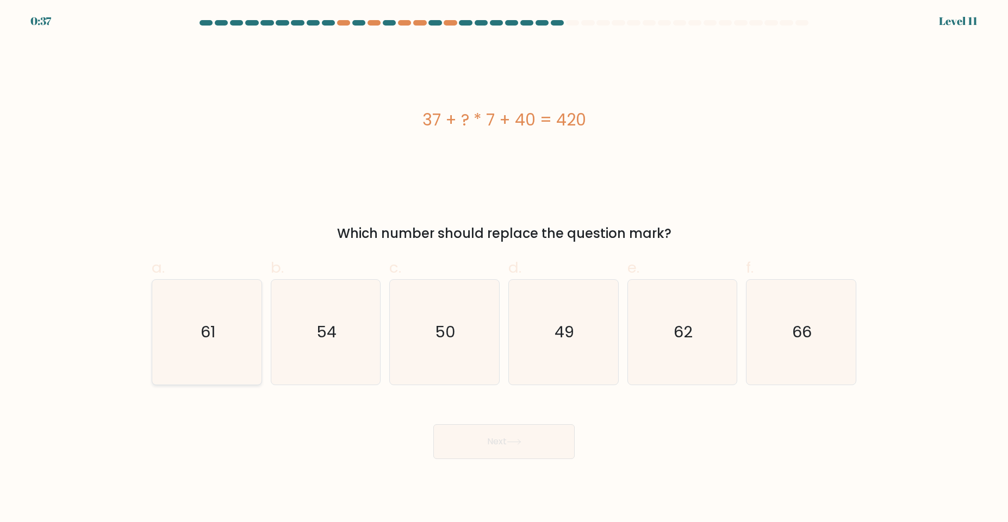
click at [230, 336] on icon "61" at bounding box center [206, 332] width 105 height 105
click at [504, 268] on input "a. 61" at bounding box center [504, 264] width 1 height 7
radio input "true"
click at [796, 318] on icon "66" at bounding box center [800, 332] width 105 height 105
click at [504, 268] on input "f. 66" at bounding box center [504, 264] width 1 height 7
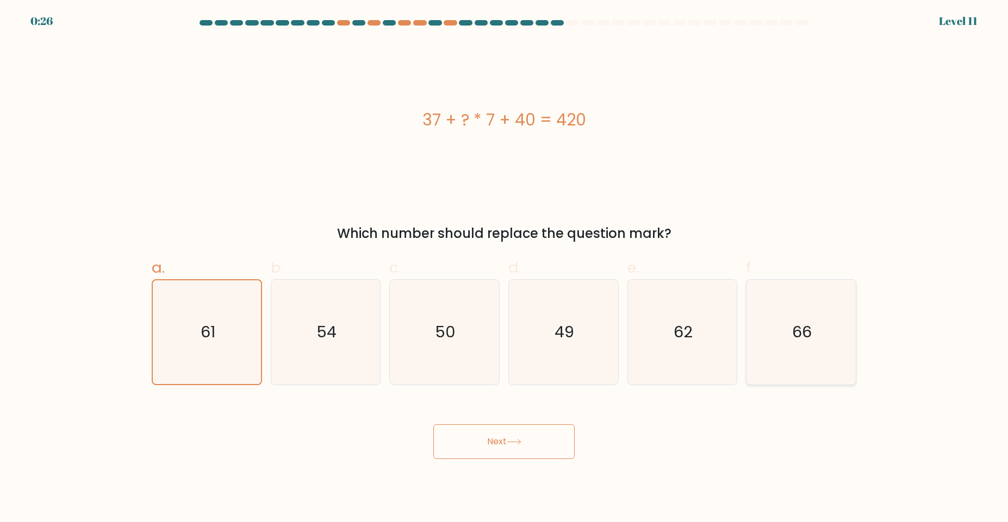
radio input "true"
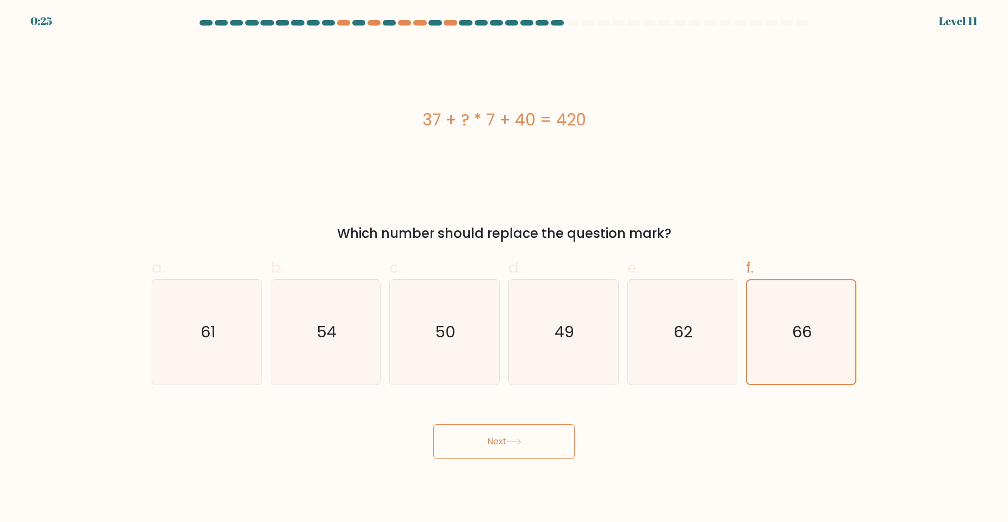
click at [513, 440] on icon at bounding box center [514, 442] width 15 height 6
click at [516, 445] on button "Next" at bounding box center [503, 441] width 141 height 35
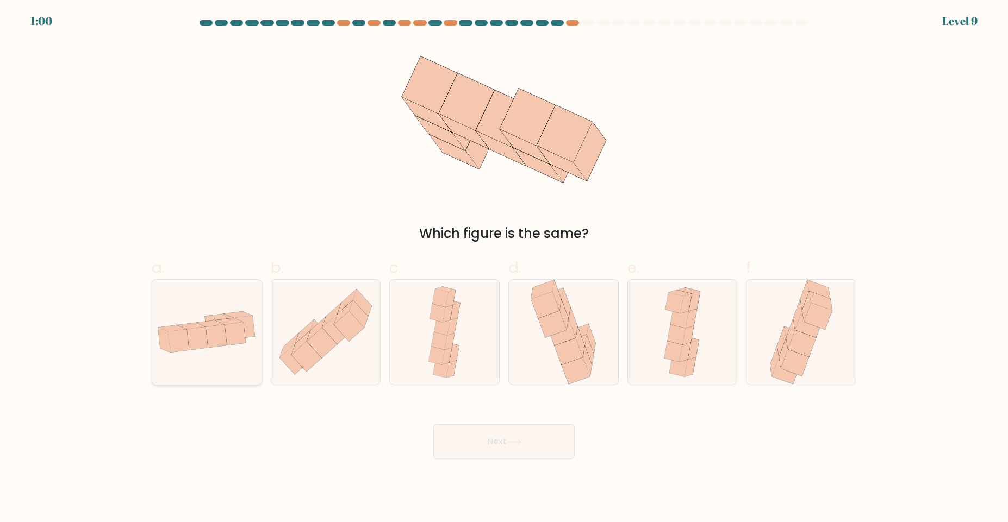
click at [188, 332] on icon at bounding box center [197, 338] width 21 height 23
click at [504, 268] on input "a." at bounding box center [504, 264] width 1 height 7
radio input "true"
click at [466, 343] on div at bounding box center [444, 332] width 110 height 106
click at [504, 268] on input "c." at bounding box center [504, 264] width 1 height 7
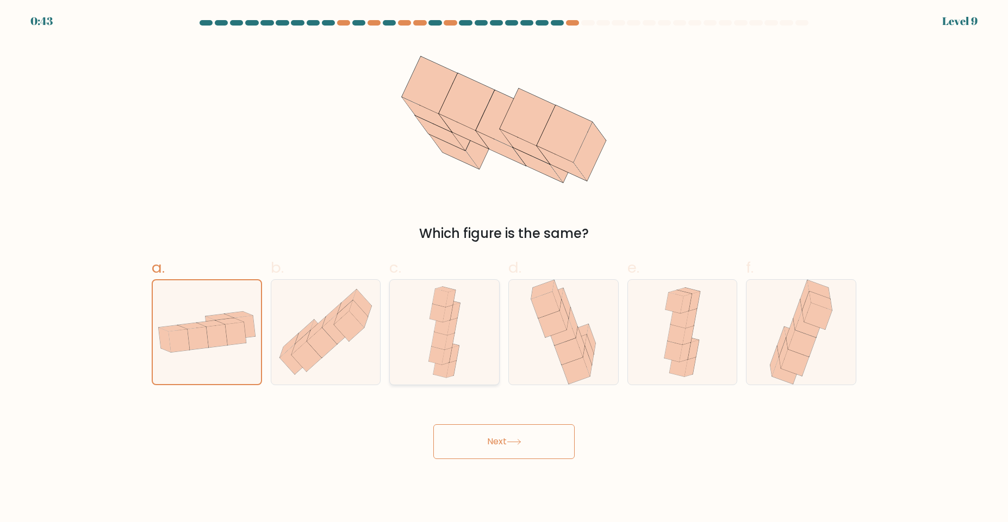
radio input "true"
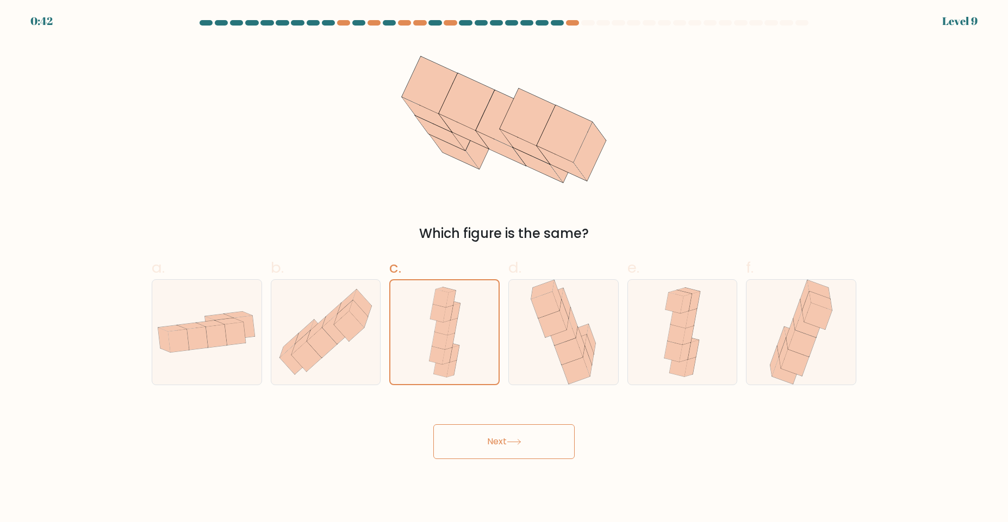
click at [488, 445] on button "Next" at bounding box center [503, 441] width 141 height 35
click at [576, 340] on icon at bounding box center [568, 351] width 28 height 27
click at [504, 268] on input "d." at bounding box center [504, 264] width 1 height 7
radio input "true"
click at [517, 447] on button "Next" at bounding box center [503, 441] width 141 height 35
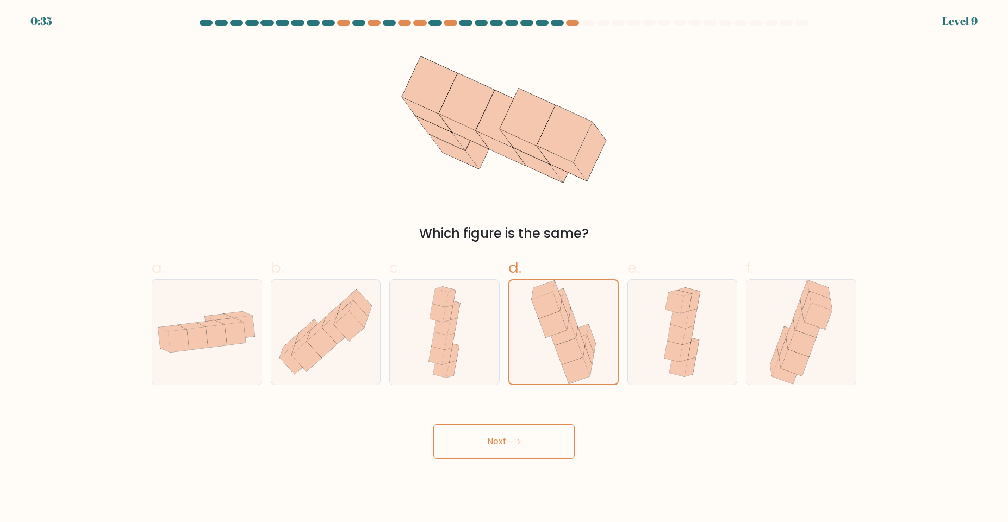
click at [520, 440] on icon at bounding box center [514, 442] width 15 height 6
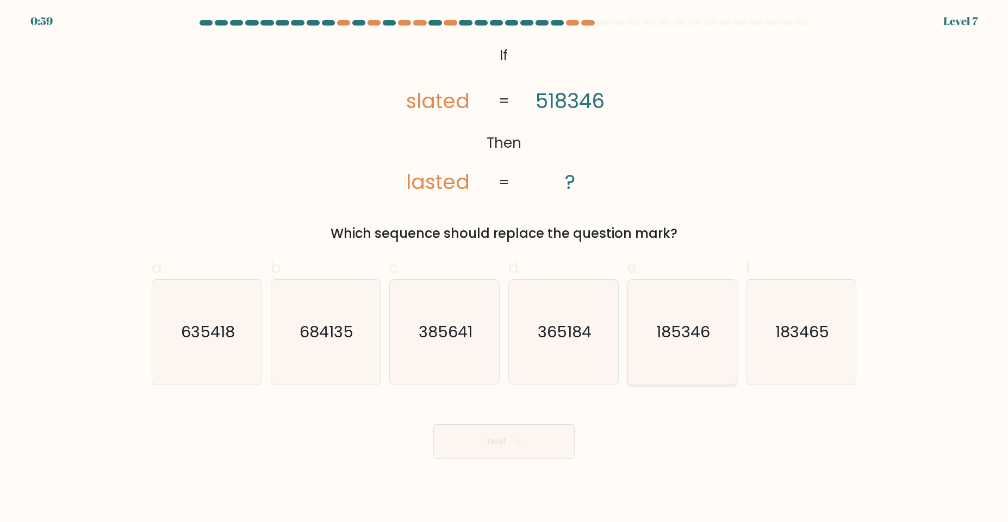
click at [692, 351] on icon "185346" at bounding box center [681, 332] width 105 height 105
click at [504, 268] on input "e. 185346" at bounding box center [504, 264] width 1 height 7
radio input "true"
click at [528, 435] on button "Next" at bounding box center [503, 441] width 141 height 35
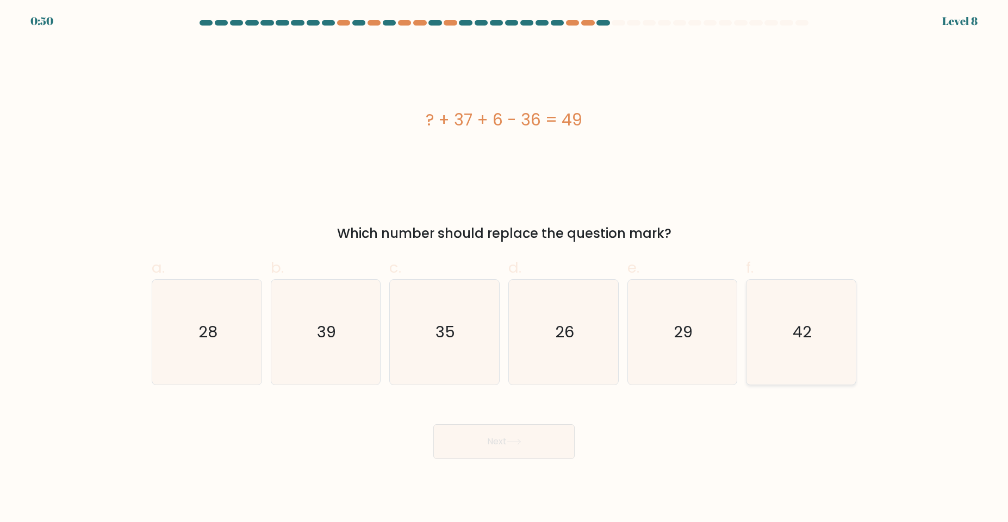
click at [764, 330] on icon "42" at bounding box center [800, 332] width 105 height 105
click at [504, 268] on input "f. 42" at bounding box center [504, 264] width 1 height 7
radio input "true"
click at [478, 434] on button "Next" at bounding box center [503, 441] width 141 height 35
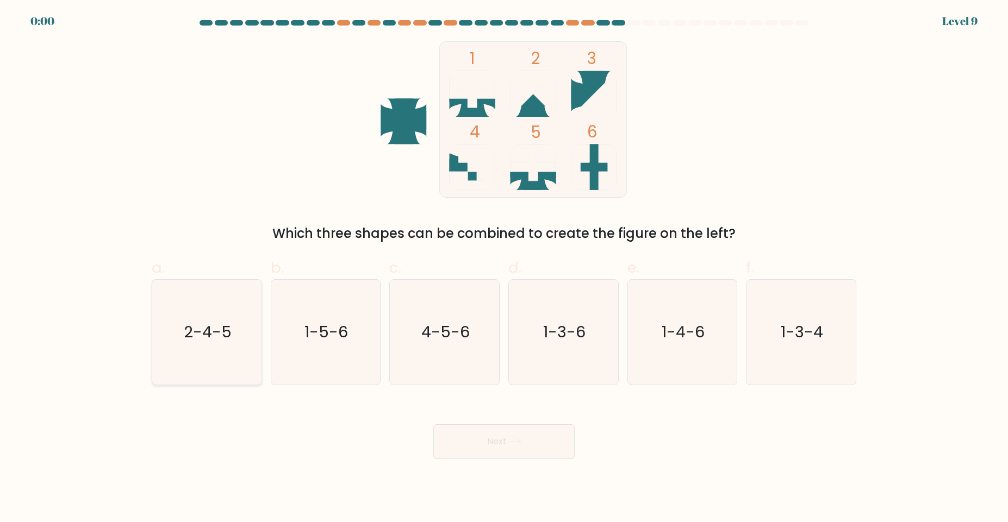
click at [234, 330] on icon "2-4-5" at bounding box center [206, 332] width 105 height 105
click at [504, 268] on input "a. 2-4-5" at bounding box center [504, 264] width 1 height 7
radio input "true"
click at [507, 457] on div "Next" at bounding box center [503, 428] width 717 height 61
click at [524, 444] on div "Next" at bounding box center [503, 428] width 717 height 61
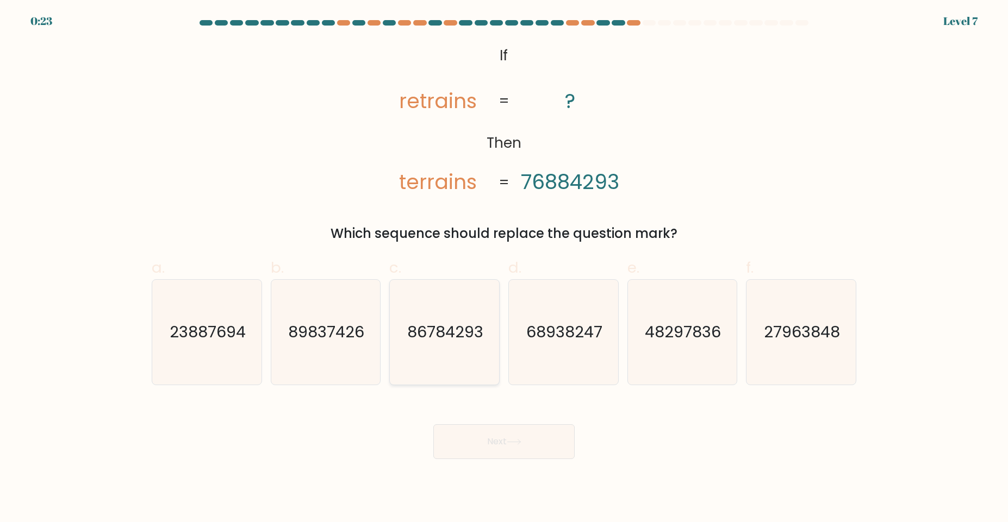
click at [458, 346] on icon "86784293" at bounding box center [444, 332] width 105 height 105
click at [504, 268] on input "c. 86784293" at bounding box center [504, 264] width 1 height 7
radio input "true"
click at [520, 443] on icon at bounding box center [513, 442] width 13 height 5
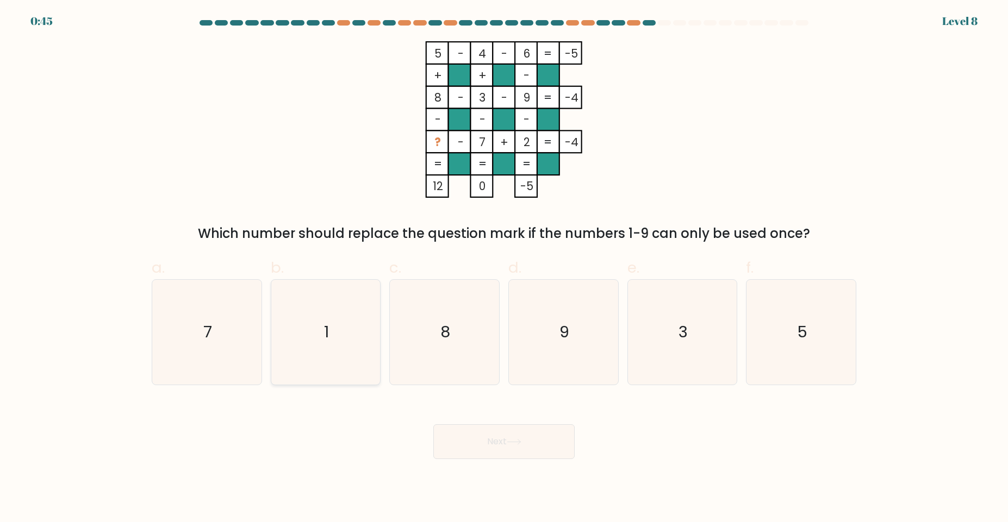
click at [329, 349] on icon "1" at bounding box center [325, 332] width 105 height 105
click at [504, 268] on input "b. 1" at bounding box center [504, 264] width 1 height 7
radio input "true"
click at [488, 435] on button "Next" at bounding box center [503, 441] width 141 height 35
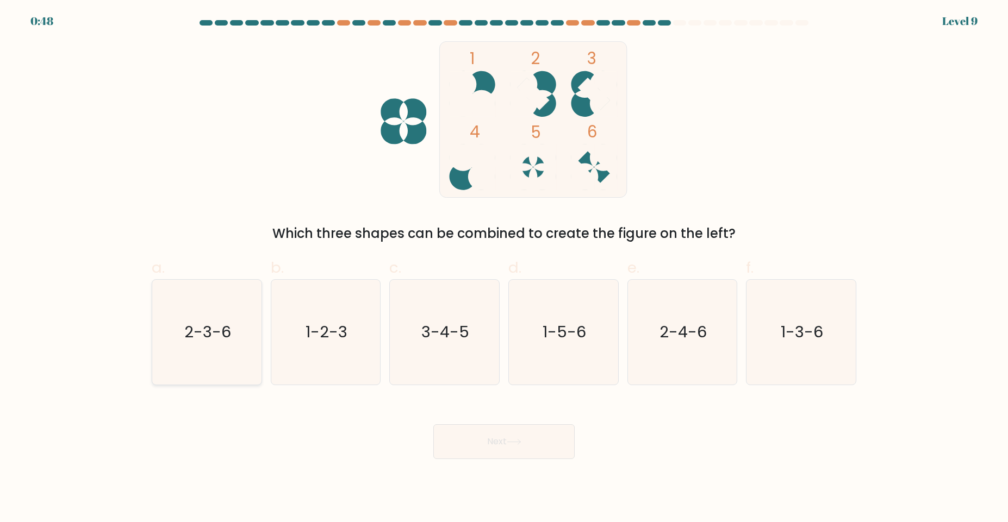
click at [201, 347] on icon "2-3-6" at bounding box center [206, 332] width 105 height 105
click at [504, 268] on input "a. 2-3-6" at bounding box center [504, 264] width 1 height 7
radio input "true"
click at [516, 454] on button "Next" at bounding box center [503, 441] width 141 height 35
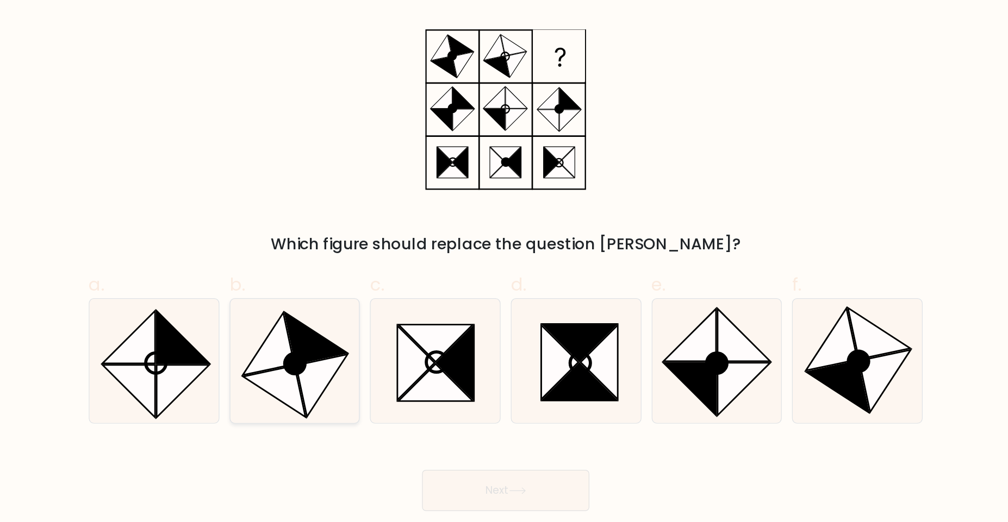
click at [334, 331] on icon at bounding box center [325, 334] width 17 height 17
click at [504, 268] on input "b." at bounding box center [504, 264] width 1 height 7
radio input "true"
click at [505, 445] on button "Next" at bounding box center [503, 441] width 141 height 35
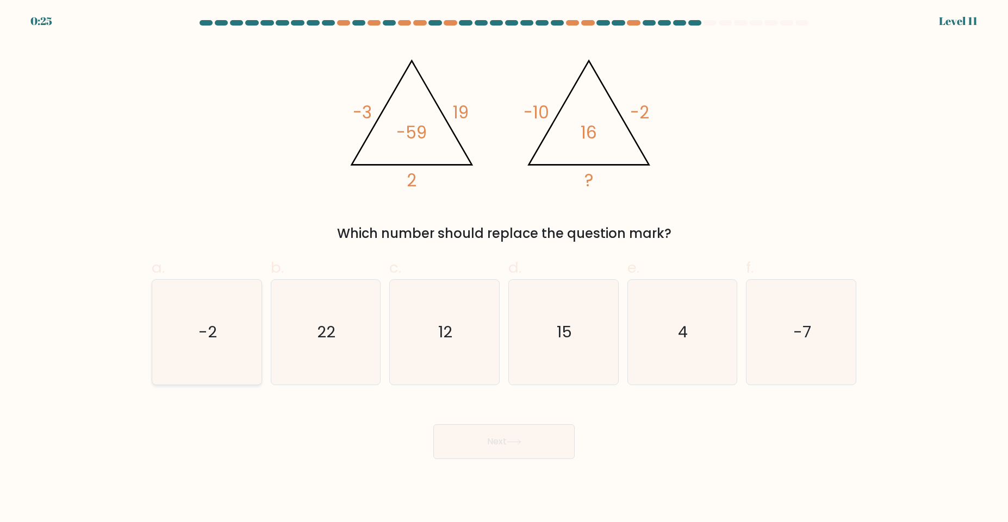
click at [214, 338] on text "-2" at bounding box center [207, 332] width 18 height 22
click at [504, 268] on input "a. -2" at bounding box center [504, 264] width 1 height 7
radio input "true"
click at [488, 433] on button "Next" at bounding box center [503, 441] width 141 height 35
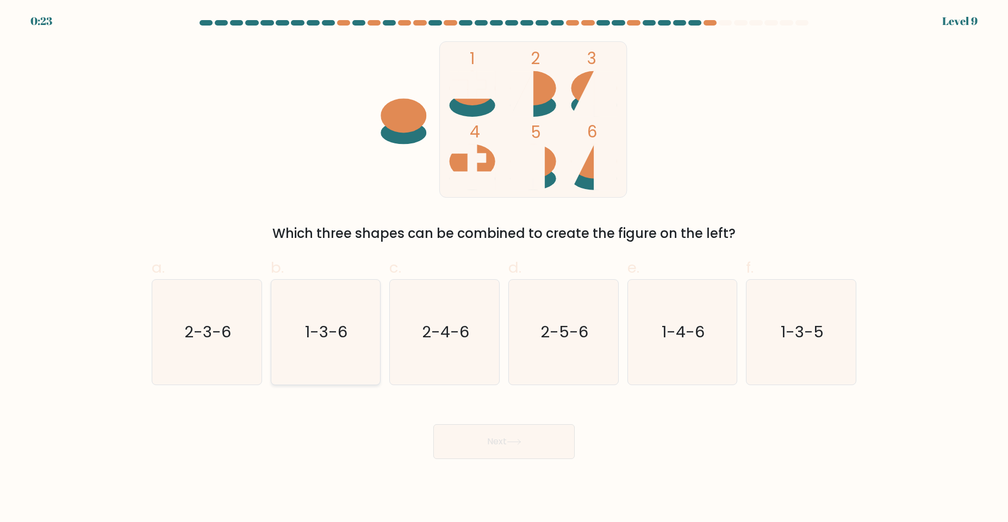
click at [316, 341] on text "1-3-6" at bounding box center [326, 332] width 42 height 22
click at [504, 268] on input "b. 1-3-6" at bounding box center [504, 264] width 1 height 7
radio input "true"
click at [503, 445] on button "Next" at bounding box center [503, 441] width 141 height 35
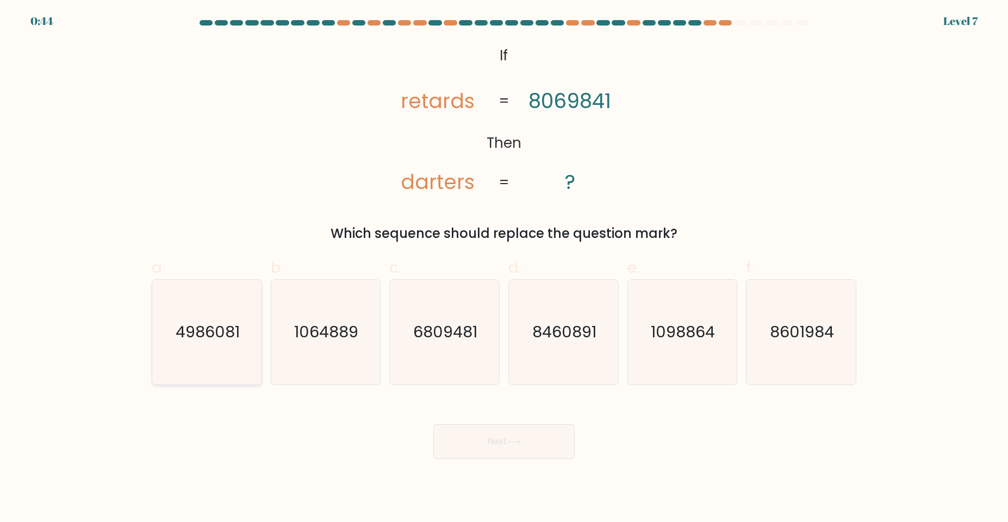
click at [191, 342] on text "4986081" at bounding box center [208, 332] width 64 height 22
click at [504, 268] on input "a. 4986081" at bounding box center [504, 264] width 1 height 7
radio input "true"
click at [529, 435] on button "Next" at bounding box center [503, 441] width 141 height 35
click at [519, 439] on icon at bounding box center [514, 442] width 15 height 6
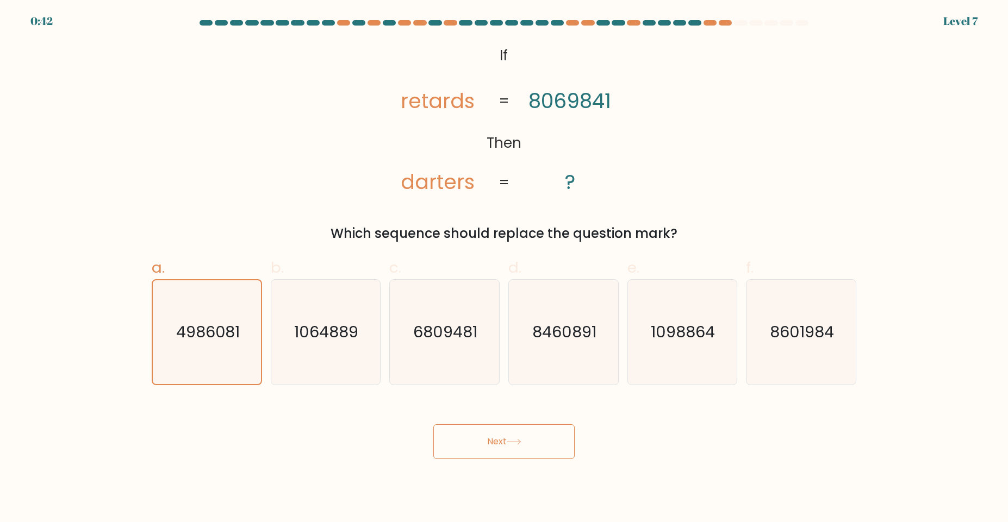
click at [519, 446] on button "Next" at bounding box center [503, 441] width 141 height 35
click at [515, 440] on icon at bounding box center [514, 442] width 15 height 6
click at [517, 439] on icon at bounding box center [514, 442] width 15 height 6
click at [515, 442] on icon at bounding box center [514, 442] width 15 height 6
click at [510, 439] on icon at bounding box center [514, 442] width 15 height 6
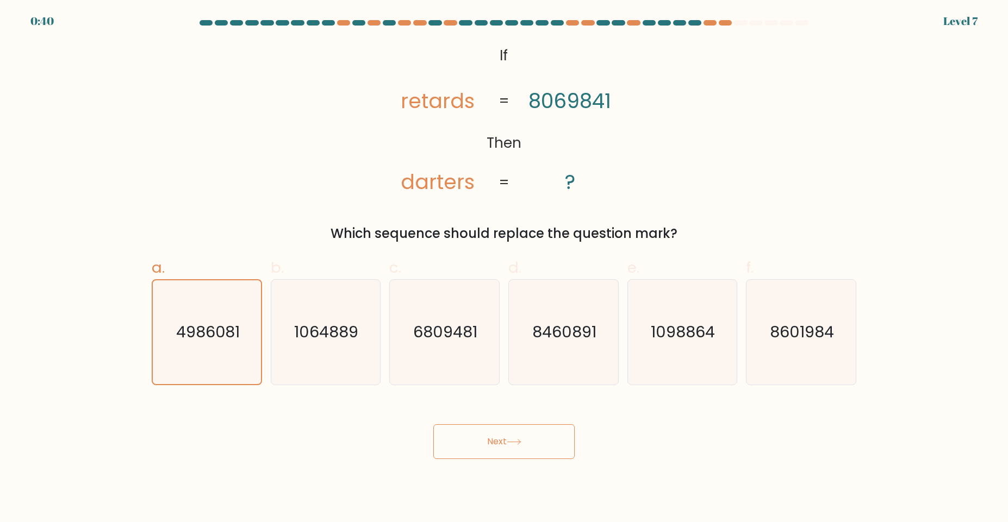
click at [510, 439] on icon at bounding box center [514, 442] width 15 height 6
click at [504, 445] on button "Next" at bounding box center [503, 441] width 141 height 35
click at [504, 442] on button "Next" at bounding box center [503, 441] width 141 height 35
click at [501, 440] on button "Next" at bounding box center [503, 441] width 141 height 35
click at [499, 445] on button "Next" at bounding box center [503, 441] width 141 height 35
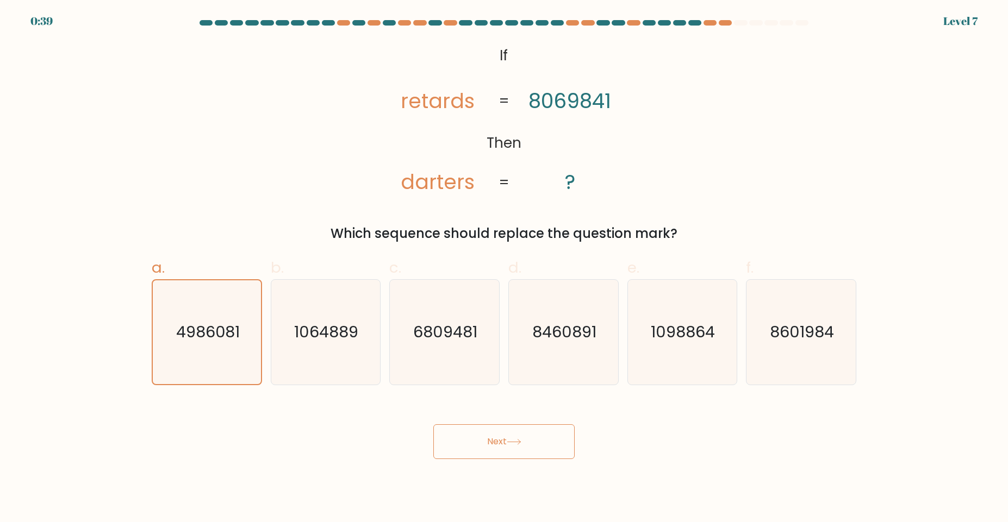
click at [501, 442] on button "Next" at bounding box center [503, 441] width 141 height 35
click at [498, 448] on button "Next" at bounding box center [503, 441] width 141 height 35
click at [534, 448] on button "Next" at bounding box center [503, 441] width 141 height 35
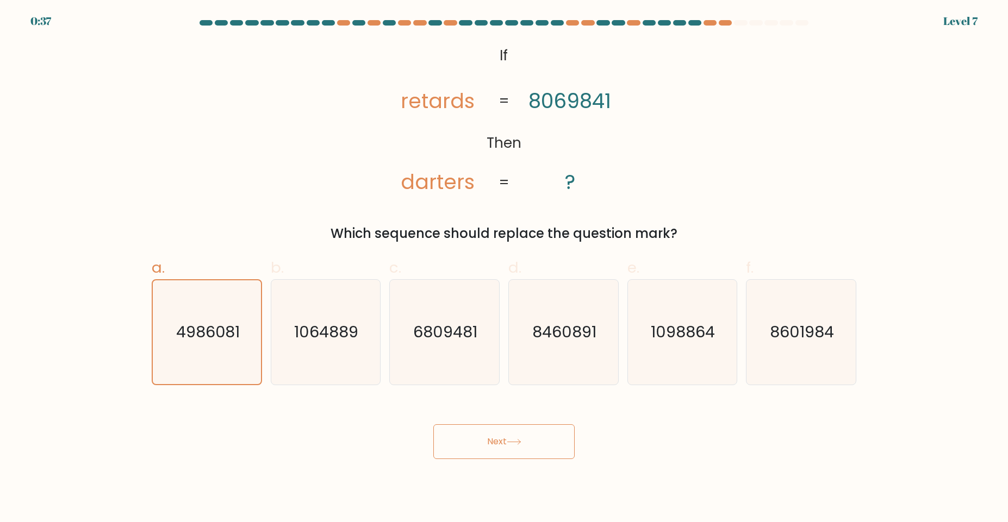
click at [534, 448] on button "Next" at bounding box center [503, 441] width 141 height 35
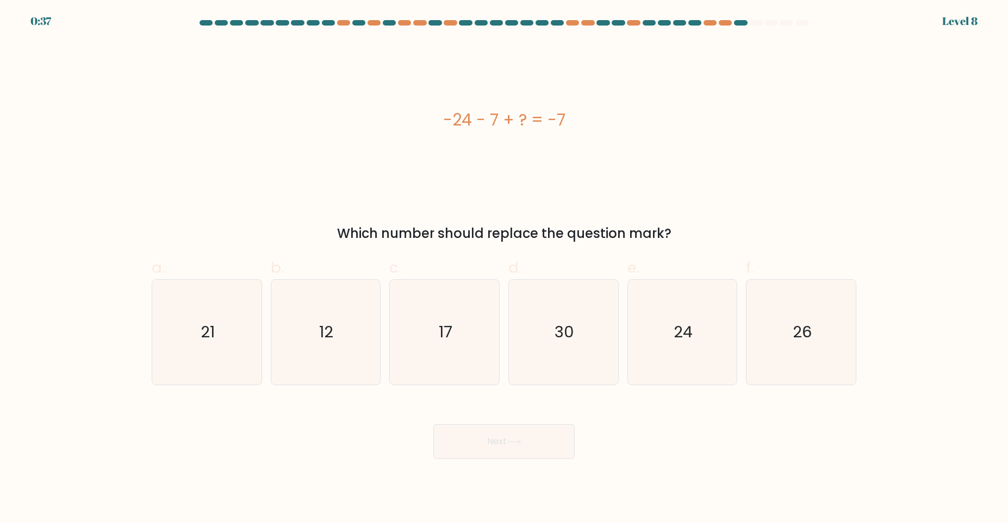
click at [534, 448] on button "Next" at bounding box center [503, 441] width 141 height 35
click at [691, 351] on icon "24" at bounding box center [681, 332] width 105 height 105
click at [504, 268] on input "e. 24" at bounding box center [504, 264] width 1 height 7
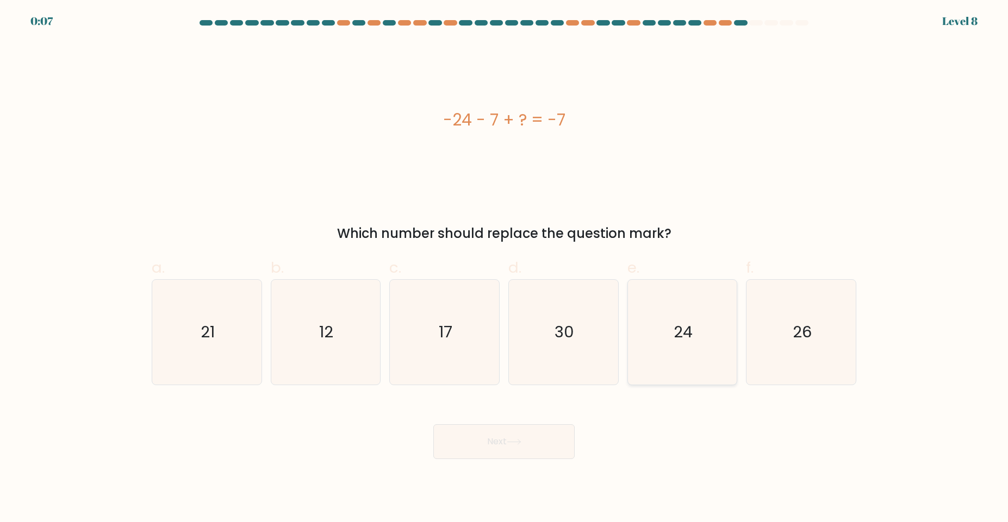
radio input "true"
click at [512, 442] on icon at bounding box center [513, 442] width 13 height 5
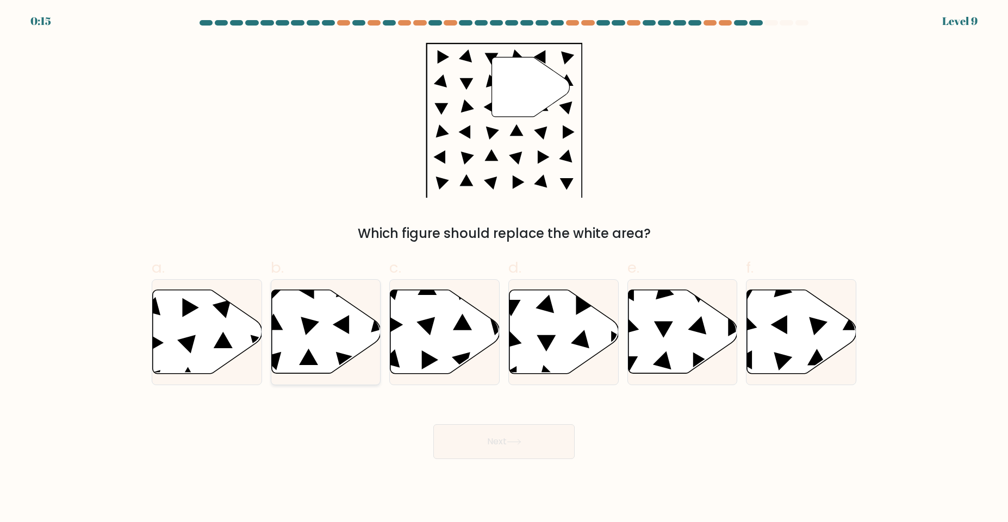
click at [338, 328] on icon at bounding box center [341, 324] width 16 height 19
click at [504, 268] on input "b." at bounding box center [504, 264] width 1 height 7
radio input "true"
click at [533, 448] on button "Next" at bounding box center [503, 441] width 141 height 35
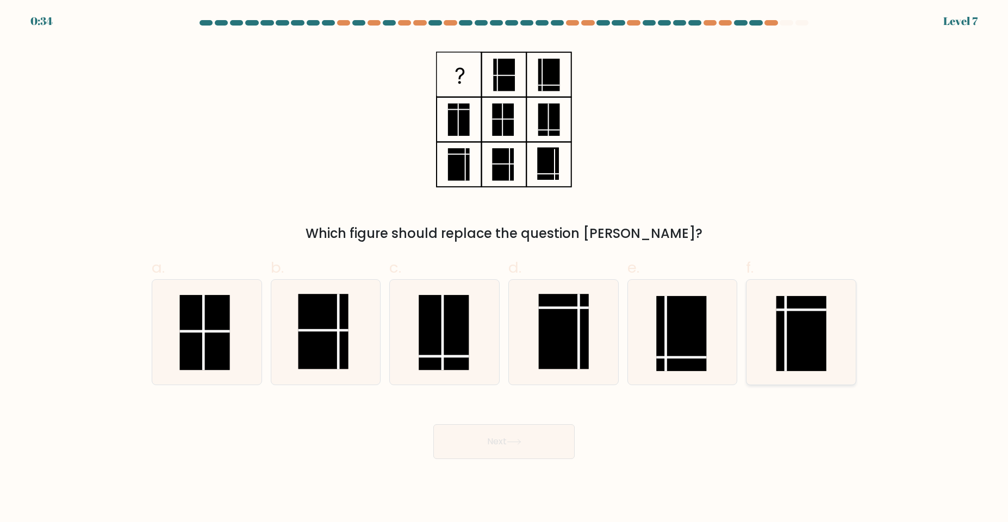
click at [812, 327] on rect at bounding box center [801, 333] width 50 height 75
click at [504, 268] on input "f." at bounding box center [504, 264] width 1 height 7
radio input "true"
click at [508, 435] on button "Next" at bounding box center [503, 441] width 141 height 35
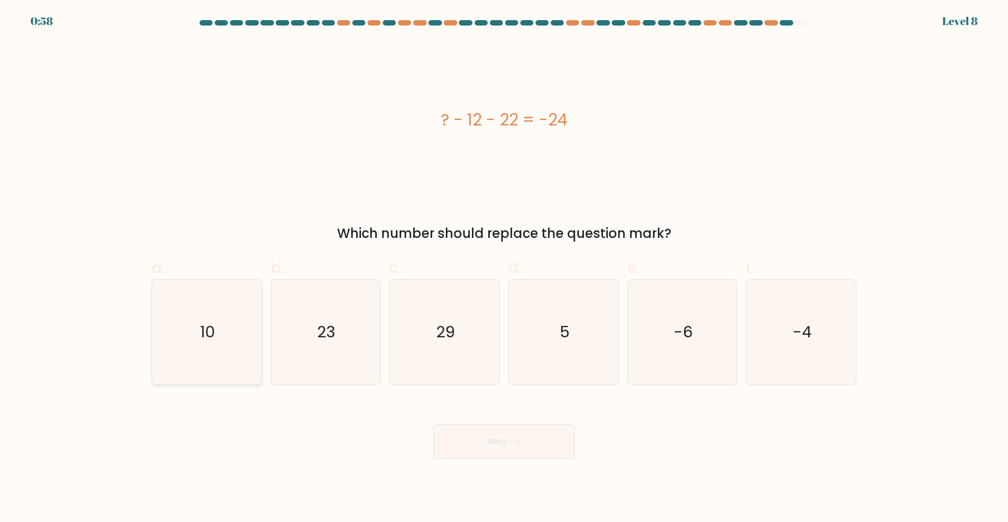
click at [196, 321] on icon "10" at bounding box center [206, 332] width 105 height 105
click at [504, 268] on input "a. 10" at bounding box center [504, 264] width 1 height 7
radio input "true"
click at [501, 443] on button "Next" at bounding box center [503, 441] width 141 height 35
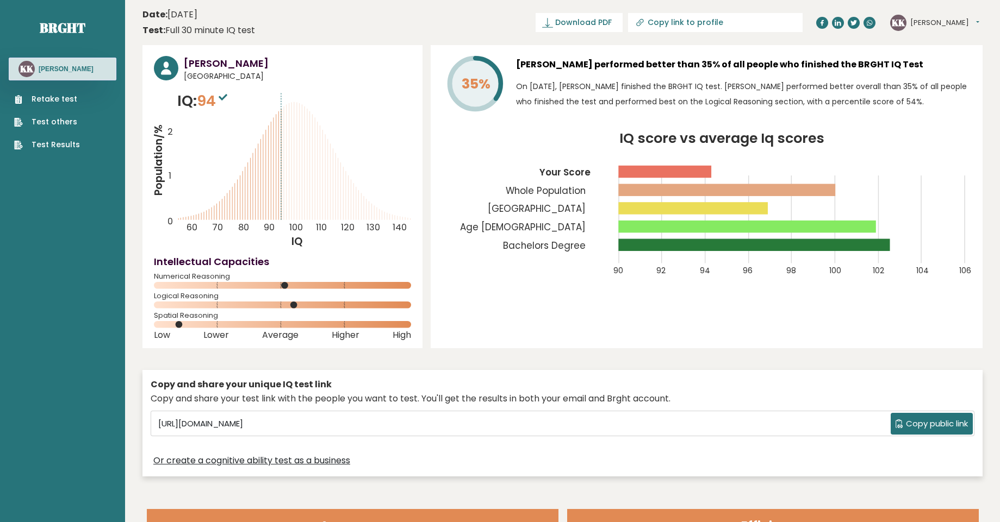
drag, startPoint x: 1007, startPoint y: 83, endPoint x: 1002, endPoint y: 72, distance: 11.9
click at [71, 102] on link "Retake test" at bounding box center [47, 98] width 66 height 11
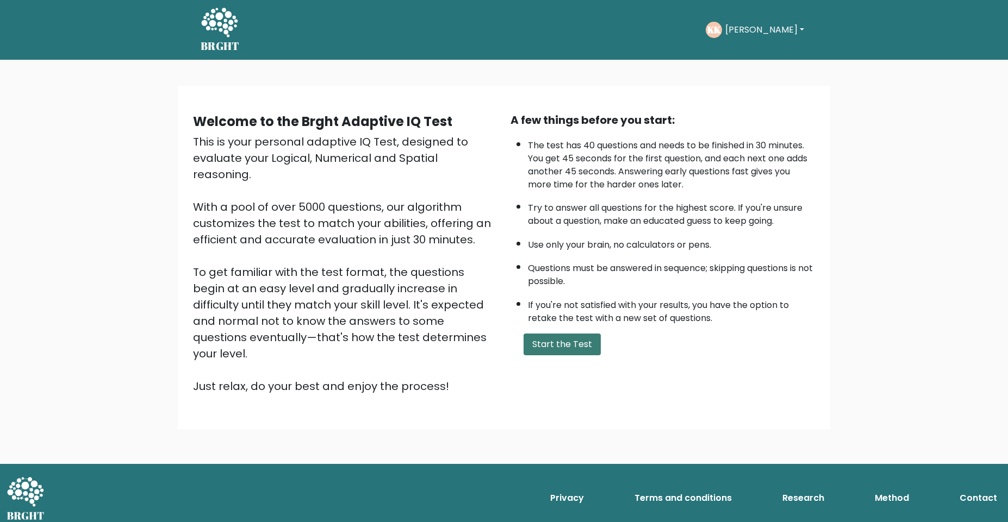
click at [563, 340] on button "Start the Test" at bounding box center [561, 345] width 77 height 22
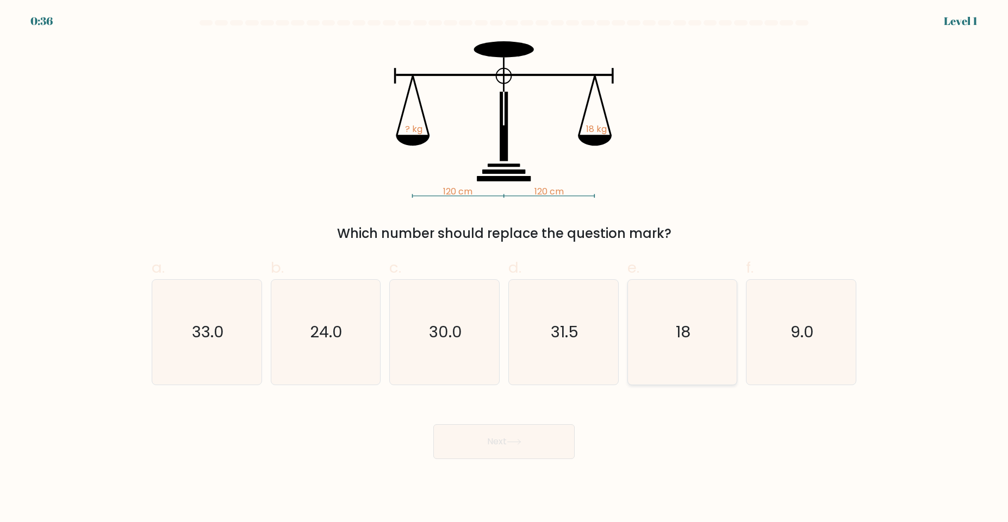
click at [697, 357] on icon "18" at bounding box center [681, 332] width 105 height 105
click at [504, 268] on input "e. 18" at bounding box center [504, 264] width 1 height 7
radio input "true"
click at [523, 447] on button "Next" at bounding box center [503, 441] width 141 height 35
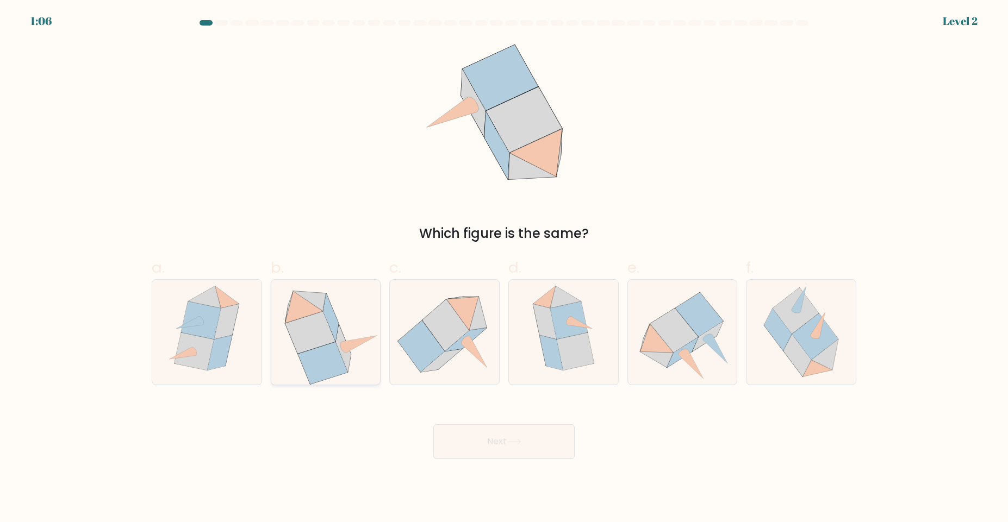
click at [338, 358] on icon at bounding box center [322, 363] width 49 height 42
click at [504, 268] on input "b." at bounding box center [504, 264] width 1 height 7
radio input "true"
click at [501, 445] on button "Next" at bounding box center [503, 441] width 141 height 35
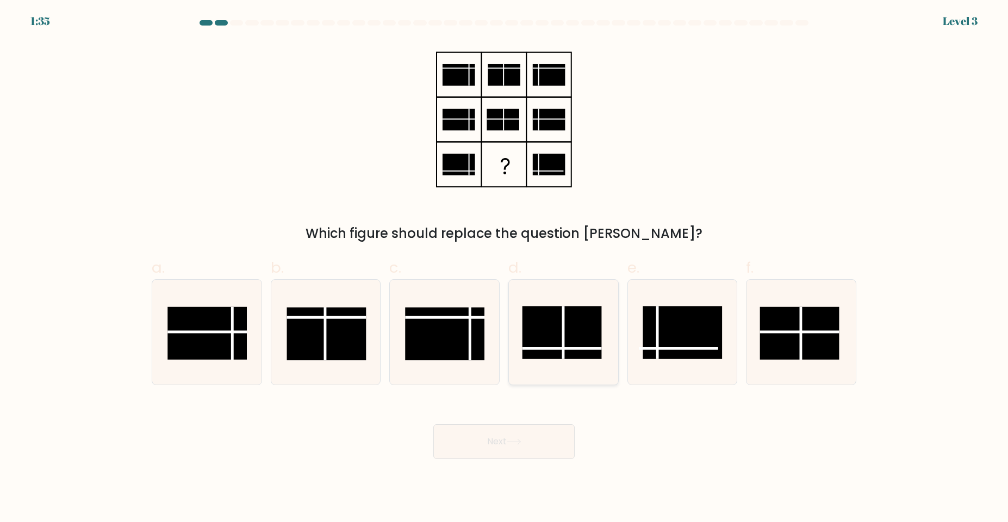
click at [563, 328] on line at bounding box center [563, 332] width 0 height 53
click at [504, 268] on input "d." at bounding box center [504, 264] width 1 height 7
radio input "true"
click at [508, 443] on button "Next" at bounding box center [503, 441] width 141 height 35
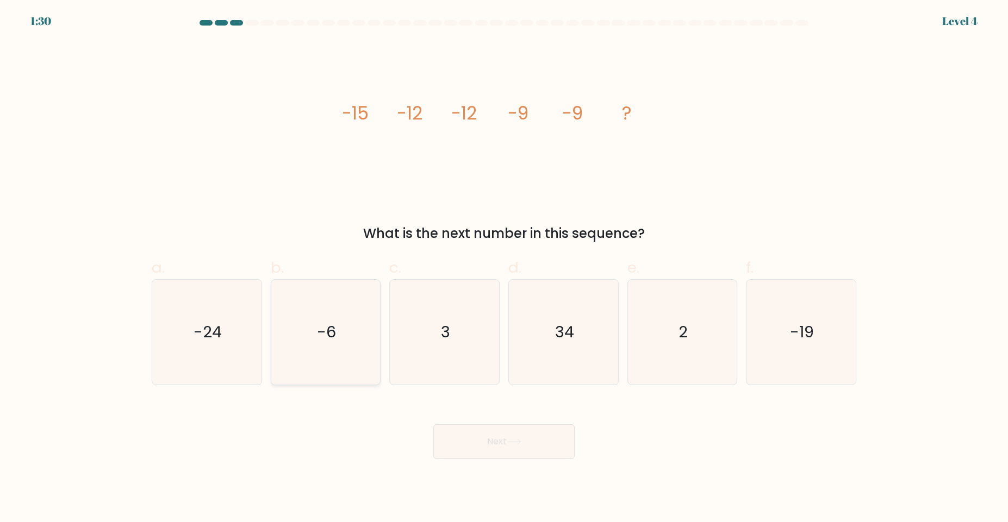
click at [349, 356] on icon "-6" at bounding box center [325, 332] width 105 height 105
click at [504, 268] on input "b. -6" at bounding box center [504, 264] width 1 height 7
radio input "true"
click at [495, 429] on button "Next" at bounding box center [503, 441] width 141 height 35
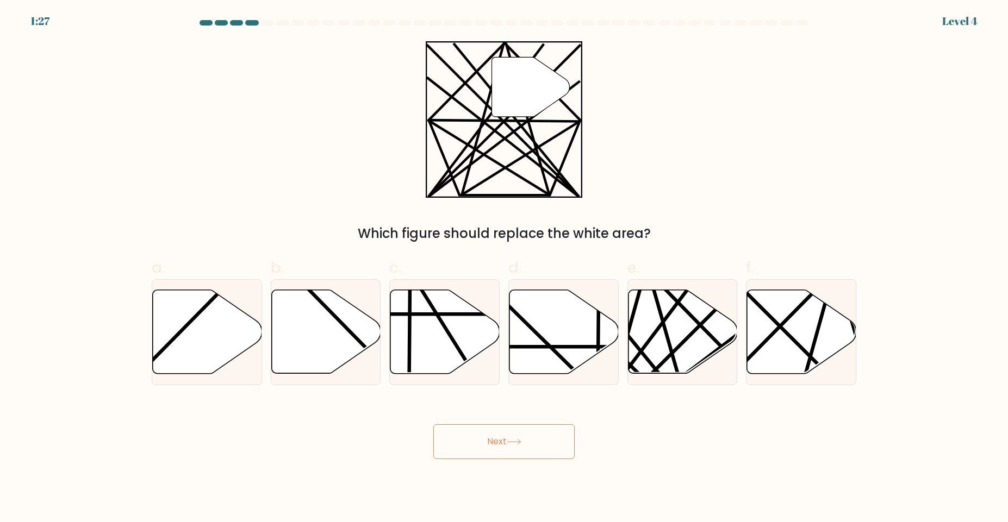
click at [498, 440] on button "Next" at bounding box center [503, 441] width 141 height 35
click at [682, 215] on div "" Which figure should replace the white area?" at bounding box center [503, 142] width 717 height 202
click at [698, 353] on icon at bounding box center [682, 332] width 109 height 84
click at [504, 268] on input "e." at bounding box center [504, 264] width 1 height 7
radio input "true"
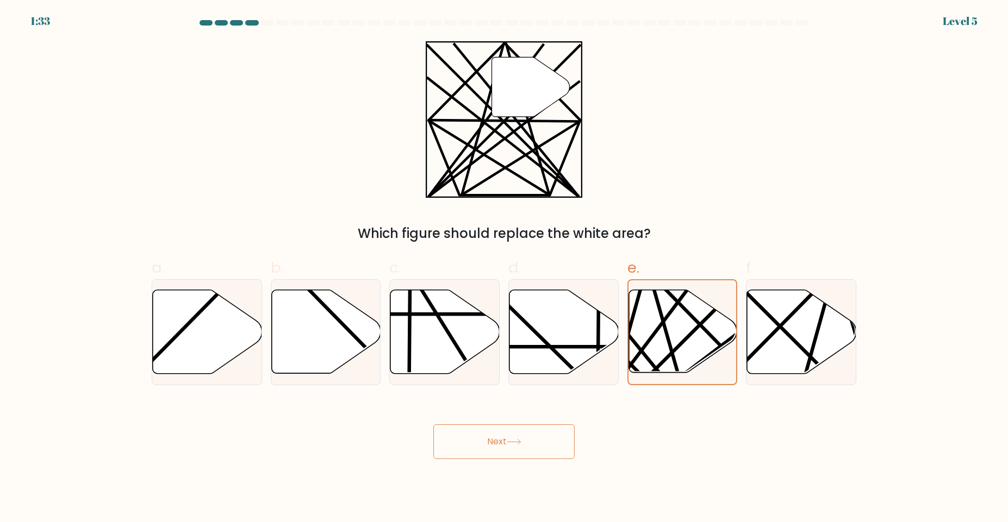
click at [528, 445] on button "Next" at bounding box center [503, 441] width 141 height 35
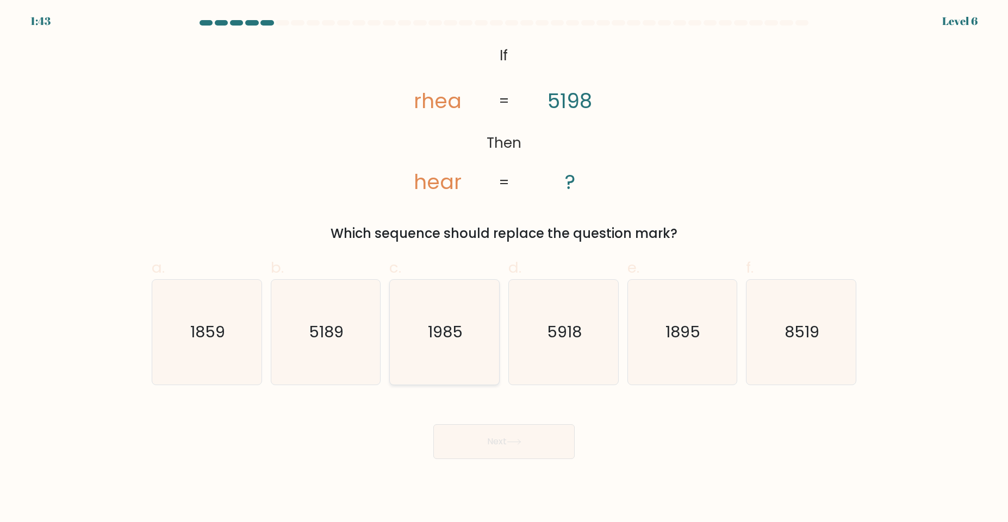
click at [452, 348] on icon "1985" at bounding box center [444, 332] width 105 height 105
click at [504, 268] on input "c. 1985" at bounding box center [504, 264] width 1 height 7
radio input "true"
click at [530, 436] on button "Next" at bounding box center [503, 441] width 141 height 35
click at [514, 446] on button "Next" at bounding box center [503, 441] width 141 height 35
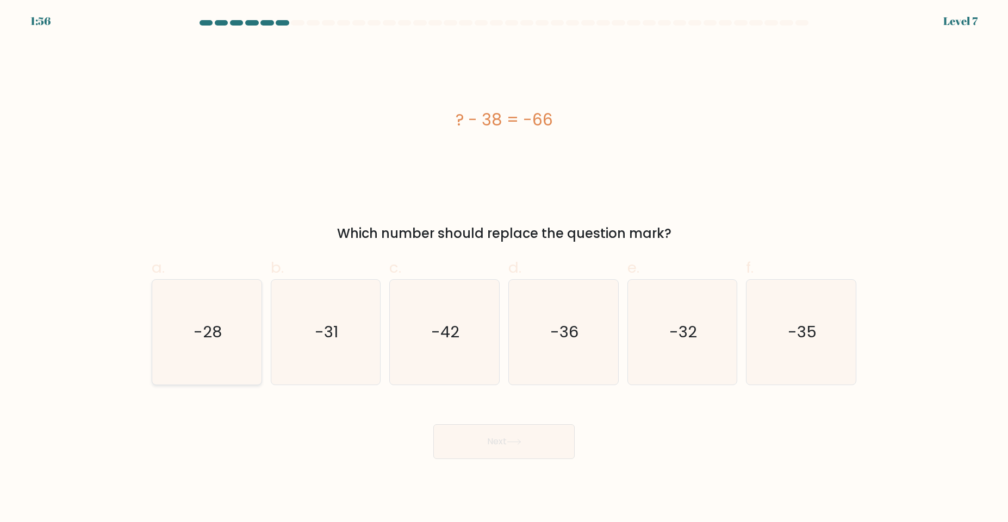
click at [200, 344] on icon "-28" at bounding box center [206, 332] width 105 height 105
click at [504, 268] on input "a. -28" at bounding box center [504, 264] width 1 height 7
radio input "true"
click at [511, 450] on button "Next" at bounding box center [503, 441] width 141 height 35
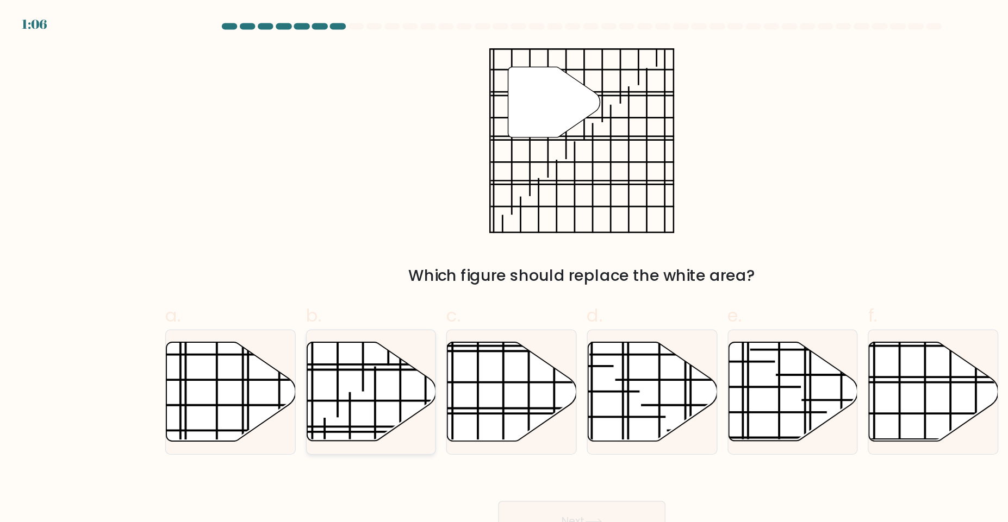
click at [329, 330] on line at bounding box center [329, 354] width 0 height 88
click at [504, 268] on input "b." at bounding box center [504, 264] width 1 height 7
radio input "true"
click at [499, 440] on button "Next" at bounding box center [503, 441] width 141 height 35
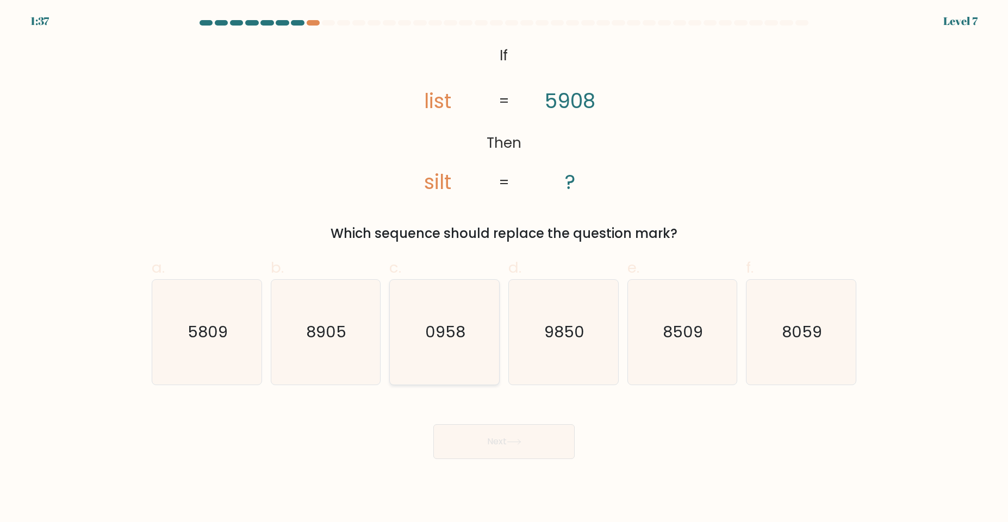
click at [442, 332] on text "0958" at bounding box center [446, 332] width 40 height 22
click at [504, 268] on input "c. 0958" at bounding box center [504, 264] width 1 height 7
radio input "true"
click at [517, 454] on button "Next" at bounding box center [503, 441] width 141 height 35
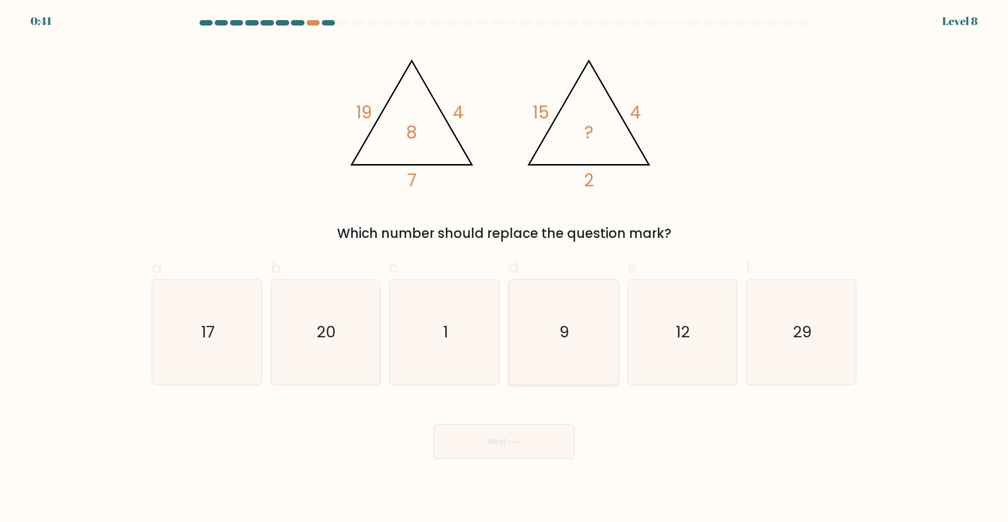
click at [575, 339] on icon "9" at bounding box center [563, 332] width 105 height 105
click at [504, 268] on input "d. 9" at bounding box center [504, 264] width 1 height 7
radio input "true"
click at [516, 447] on button "Next" at bounding box center [503, 441] width 141 height 35
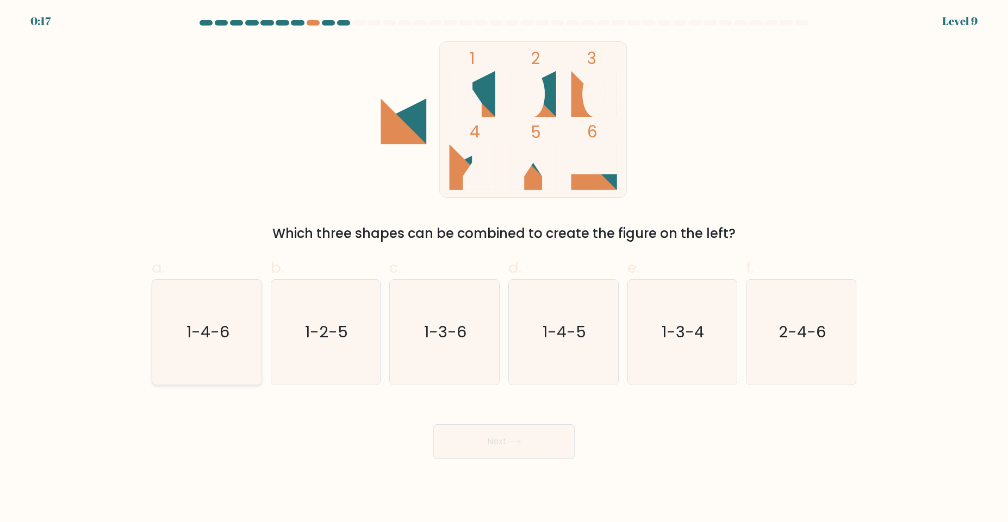
click at [218, 332] on text "1-4-6" at bounding box center [207, 332] width 43 height 22
click at [504, 268] on input "a. 1-4-6" at bounding box center [504, 264] width 1 height 7
radio input "true"
click at [521, 448] on button "Next" at bounding box center [503, 441] width 141 height 35
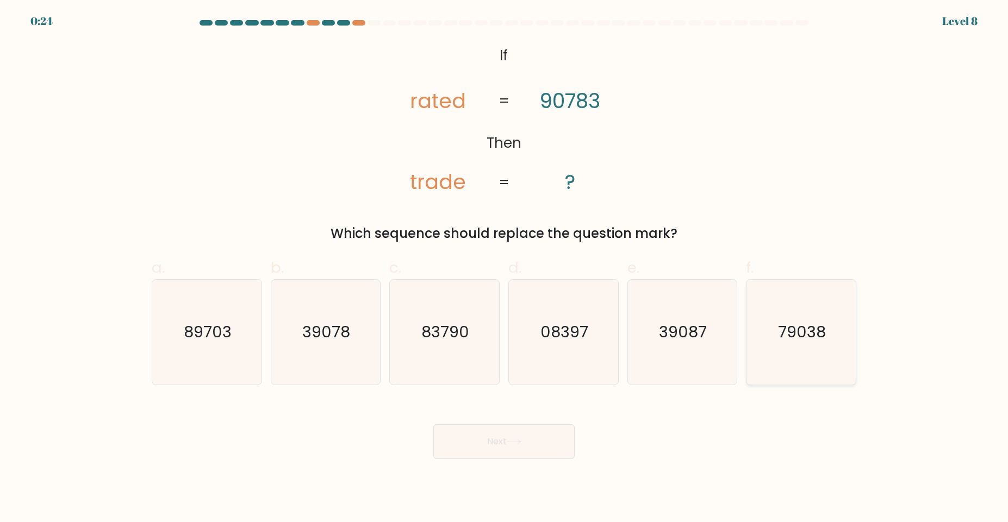
click at [841, 341] on icon "79038" at bounding box center [800, 332] width 105 height 105
click at [504, 268] on input "f. 79038" at bounding box center [504, 264] width 1 height 7
radio input "true"
click at [526, 430] on button "Next" at bounding box center [503, 441] width 141 height 35
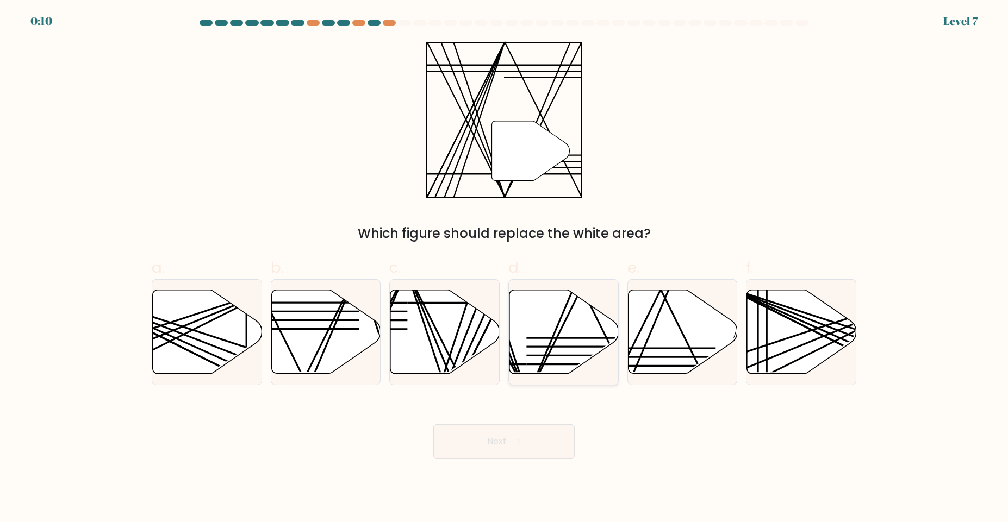
click at [560, 344] on icon at bounding box center [563, 332] width 109 height 84
click at [504, 268] on input "d." at bounding box center [504, 264] width 1 height 7
radio input "true"
click at [515, 450] on button "Next" at bounding box center [503, 441] width 141 height 35
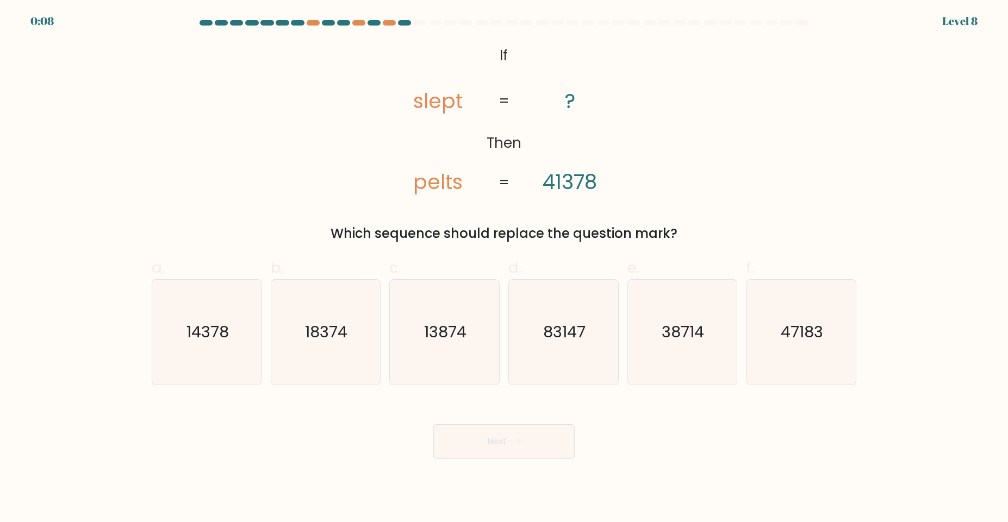
click at [528, 438] on button "Next" at bounding box center [503, 441] width 141 height 35
click at [652, 449] on div "Next" at bounding box center [503, 428] width 717 height 61
click at [553, 353] on icon "83147" at bounding box center [563, 332] width 105 height 105
click at [504, 268] on input "d. 83147" at bounding box center [504, 264] width 1 height 7
radio input "true"
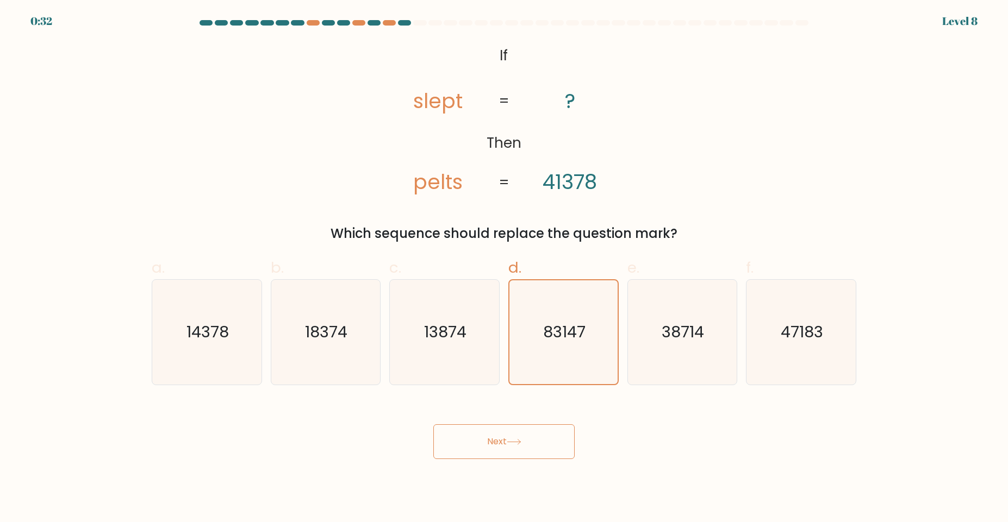
click at [500, 459] on button "Next" at bounding box center [503, 441] width 141 height 35
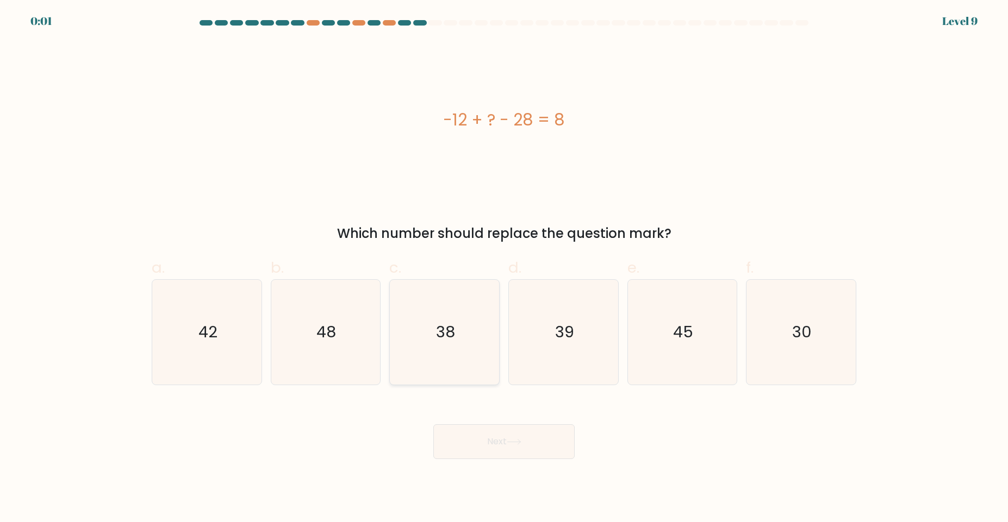
click at [405, 381] on icon "38" at bounding box center [444, 332] width 105 height 105
click at [504, 268] on input "c. 38" at bounding box center [504, 264] width 1 height 7
radio input "true"
click at [507, 434] on div "Next" at bounding box center [503, 428] width 717 height 61
